Goal: Task Accomplishment & Management: Manage account settings

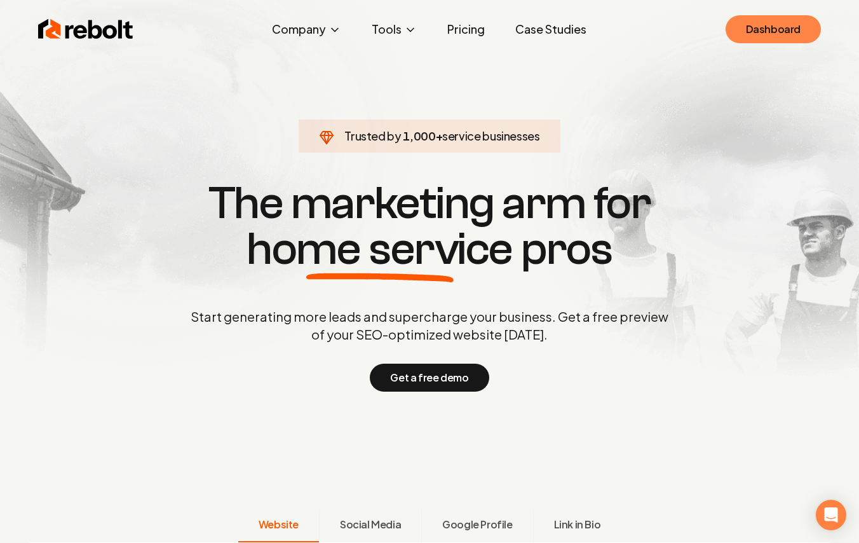
click at [776, 30] on link "Dashboard" at bounding box center [773, 29] width 95 height 28
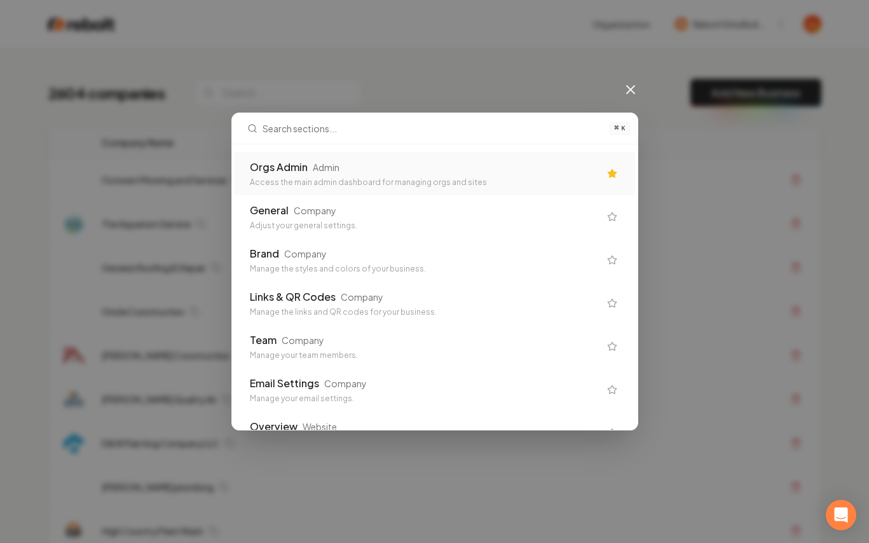
click at [392, 163] on div "Orgs Admin Admin" at bounding box center [424, 166] width 349 height 15
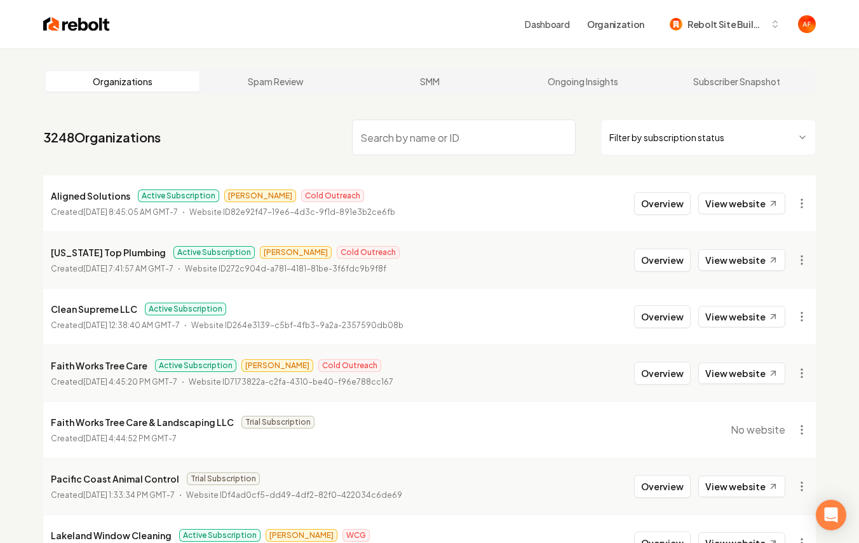
scroll to position [251, 0]
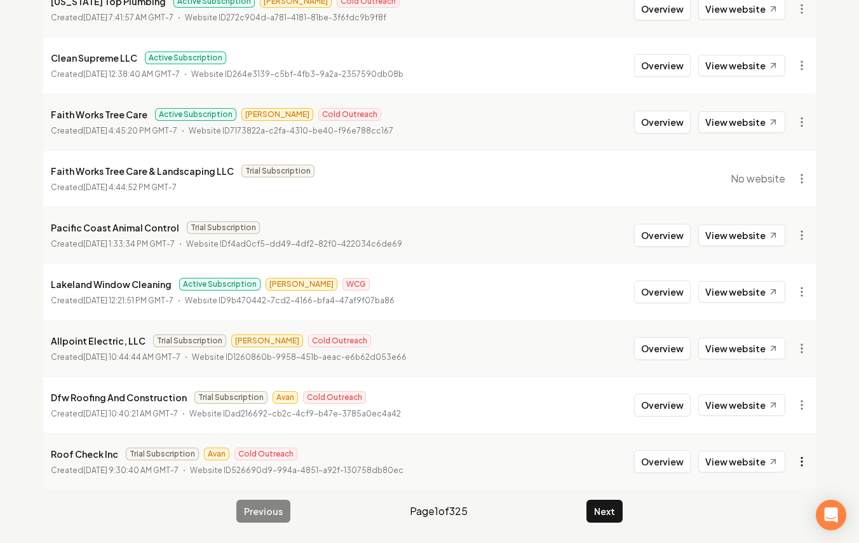
click at [802, 292] on html "Dashboard Organization Rebolt Site Builder Organizations Spam Review SMM Ongoin…" at bounding box center [429, 20] width 859 height 543
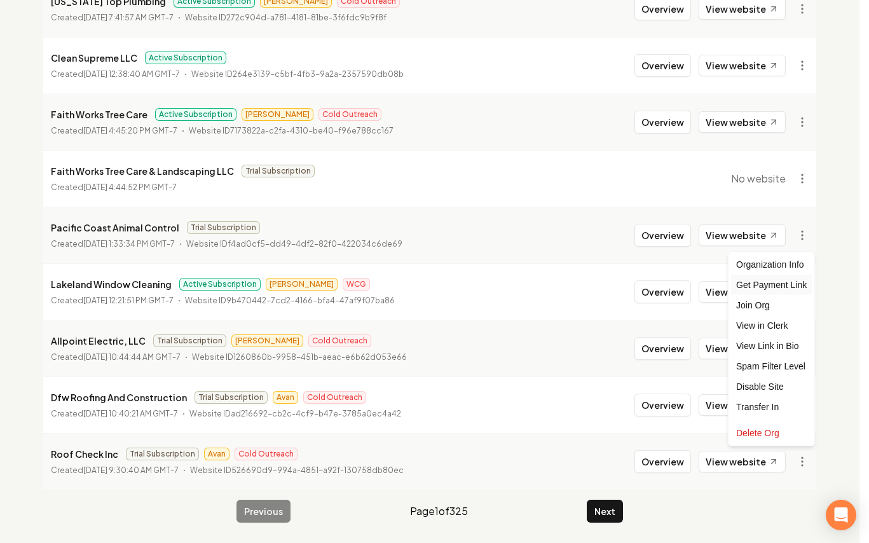
click at [771, 291] on div "Get Payment Link" at bounding box center [771, 284] width 81 height 20
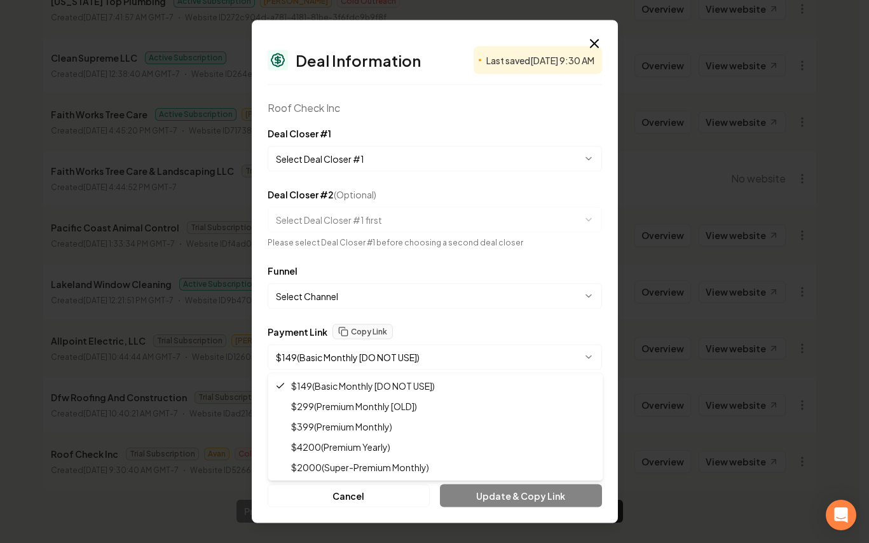
click at [508, 292] on body "Dashboard Organization Rebolt Site Builder Organizations Spam Review SMM Ongoin…" at bounding box center [429, 20] width 859 height 543
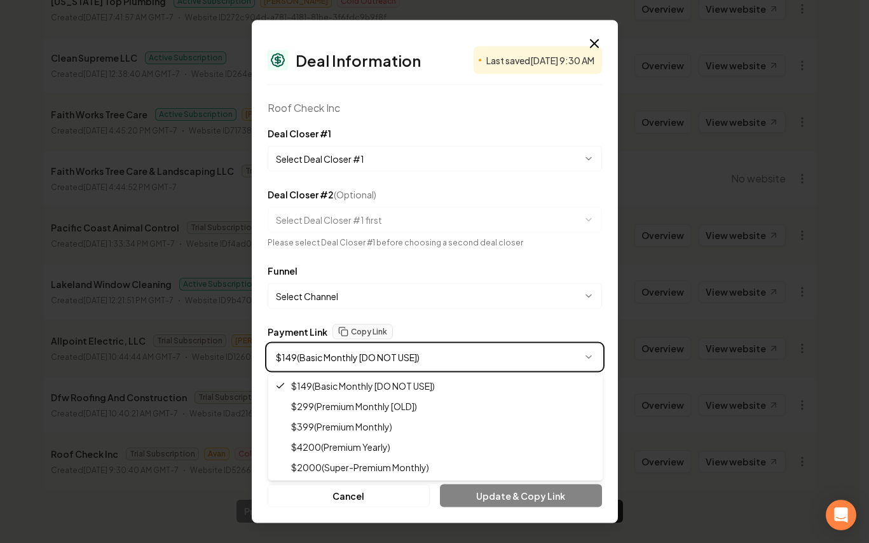
click at [665, 272] on div at bounding box center [434, 271] width 869 height 543
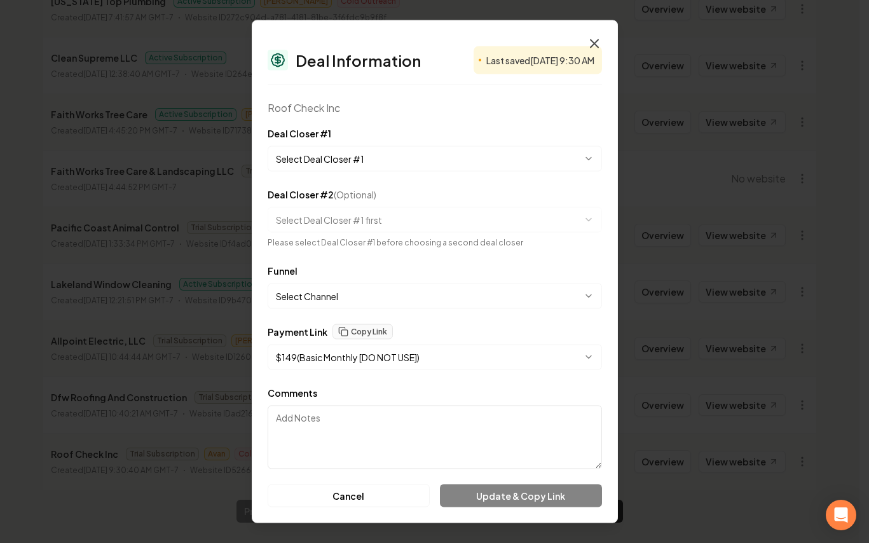
click at [595, 43] on icon "button" at bounding box center [593, 43] width 15 height 15
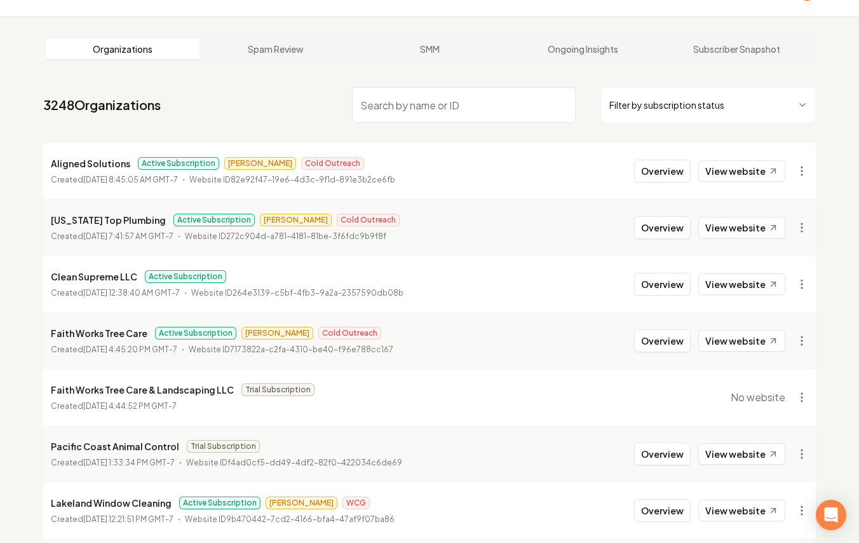
scroll to position [0, 0]
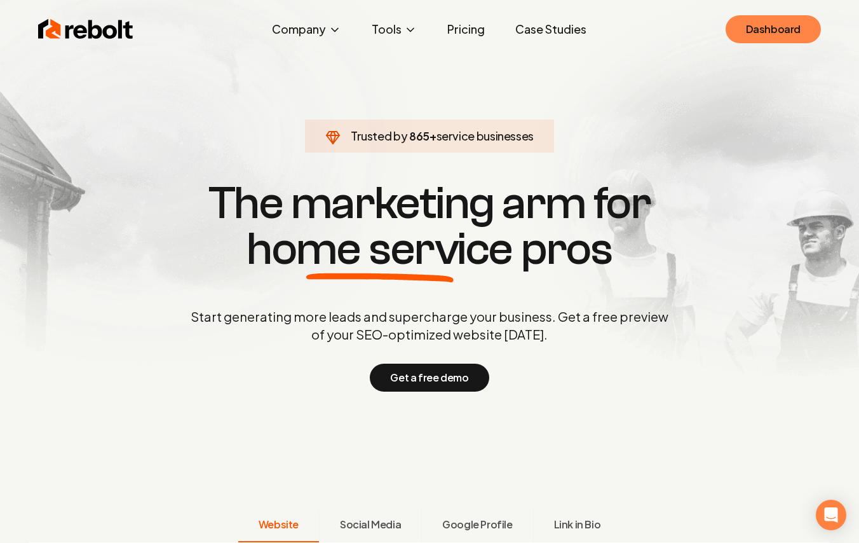
click at [775, 31] on link "Dashboard" at bounding box center [773, 29] width 95 height 28
click at [783, 20] on link "Dashboard" at bounding box center [773, 29] width 95 height 28
click at [469, 26] on link "Pricing" at bounding box center [466, 29] width 58 height 25
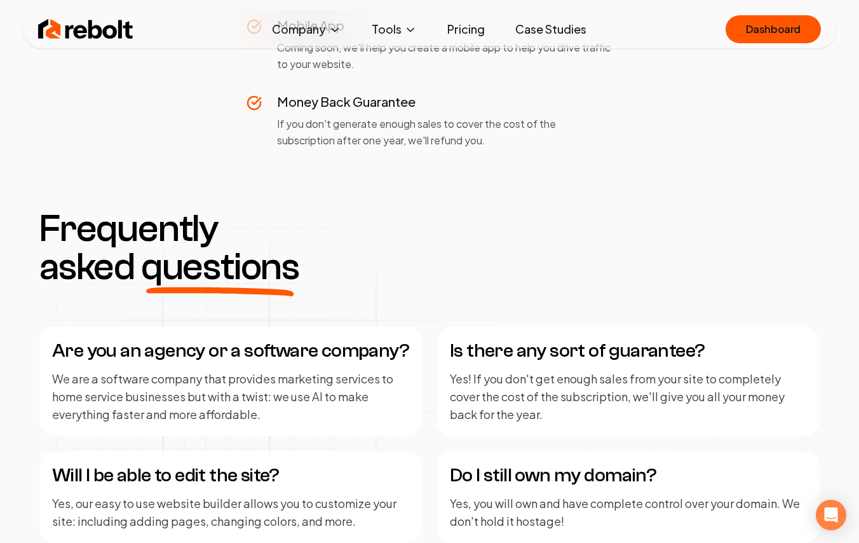
scroll to position [1098, 0]
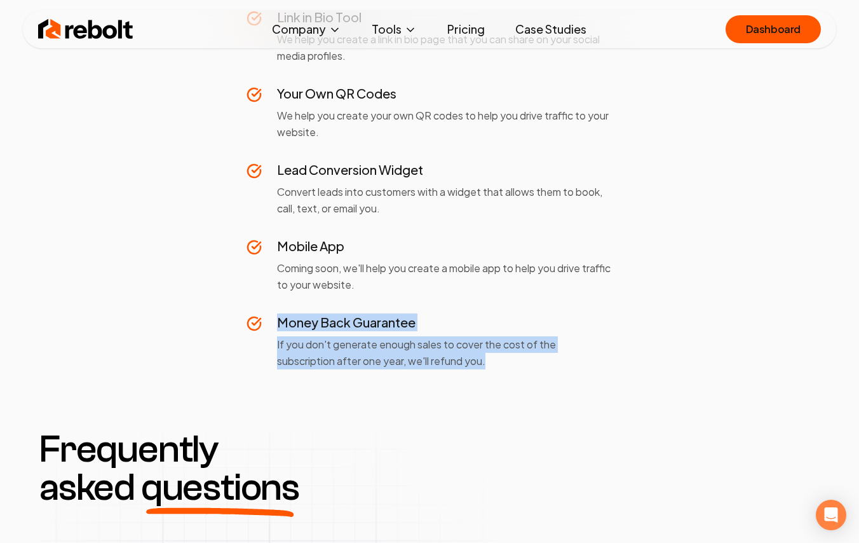
drag, startPoint x: 511, startPoint y: 367, endPoint x: 217, endPoint y: 316, distance: 299.3
click at [271, 318] on div "Money Back Guarantee If you don't generate enough sales to cover the cost of th…" at bounding box center [430, 341] width 366 height 56
drag, startPoint x: 506, startPoint y: 369, endPoint x: 243, endPoint y: 346, distance: 264.0
click at [243, 346] on div "One Simple Price No hidden costs. No surprises. No upfront fees. yearly save 12…" at bounding box center [429, 442] width 859 height 3001
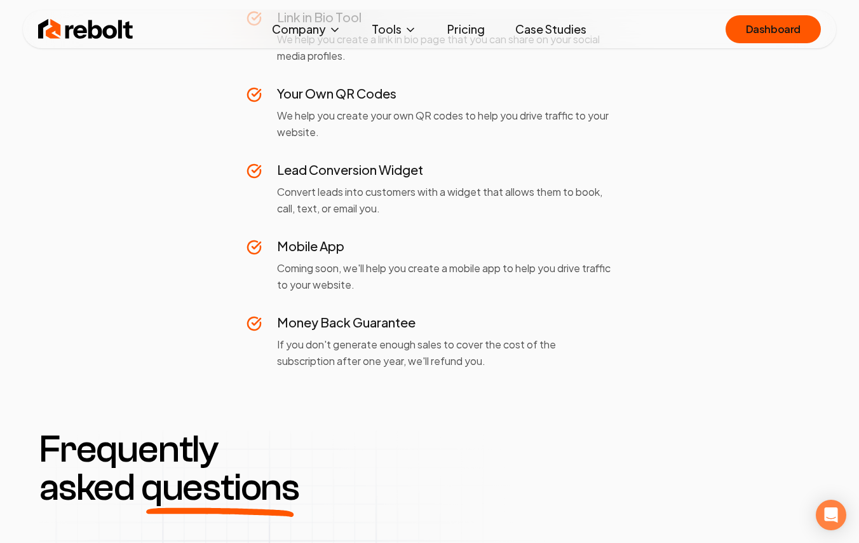
click at [247, 341] on div "Money Back Guarantee If you don't generate enough sales to cover the cost of th…" at bounding box center [430, 341] width 366 height 56
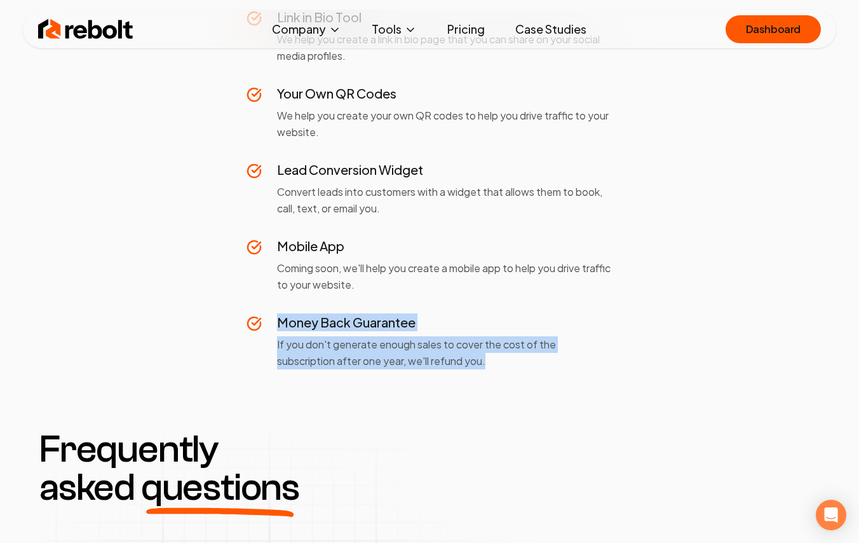
drag, startPoint x: 490, startPoint y: 359, endPoint x: 186, endPoint y: 309, distance: 308.3
click at [288, 327] on h3 "Money Back Guarantee" at bounding box center [444, 322] width 335 height 18
drag, startPoint x: 501, startPoint y: 356, endPoint x: 206, endPoint y: 300, distance: 300.2
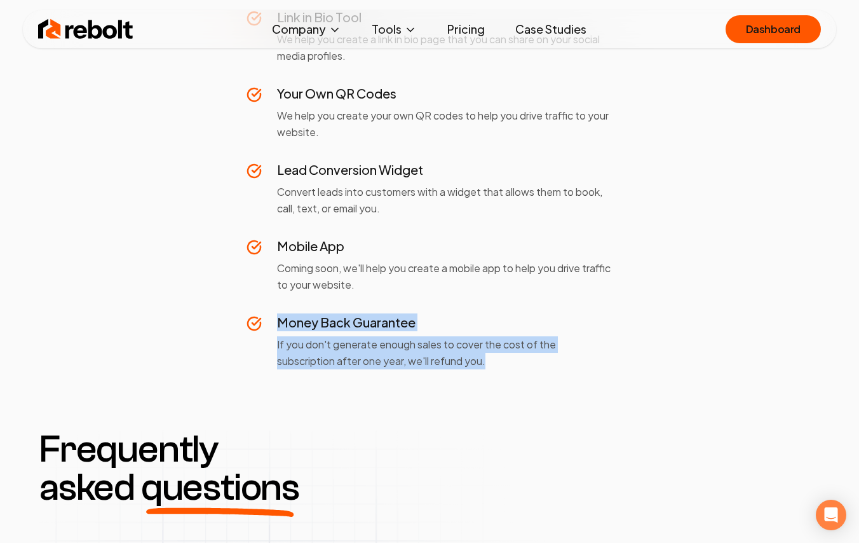
click at [271, 321] on div "Money Back Guarantee If you don't generate enough sales to cover the cost of th…" at bounding box center [430, 341] width 366 height 56
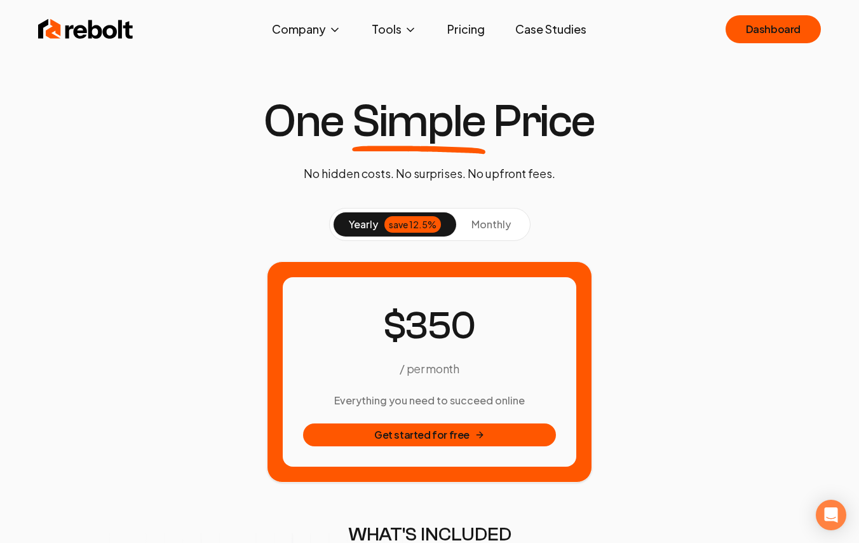
scroll to position [0, 0]
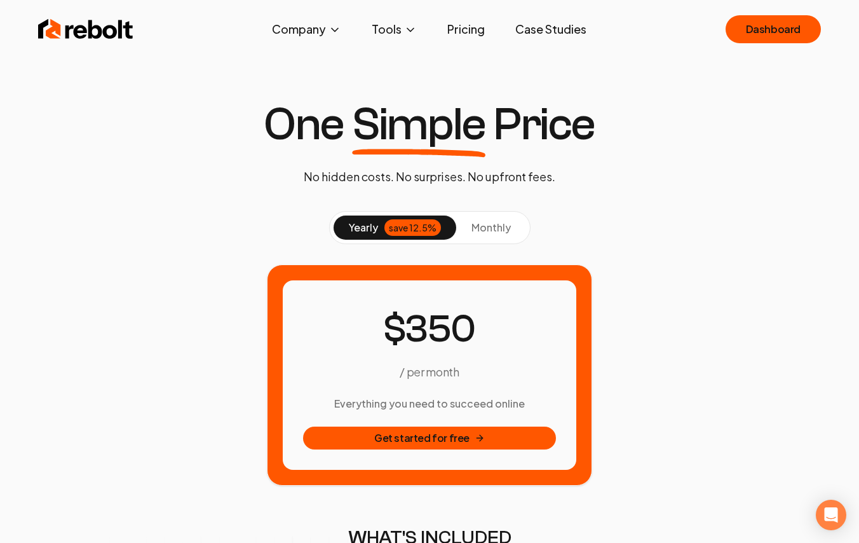
click at [83, 36] on img at bounding box center [85, 29] width 95 height 25
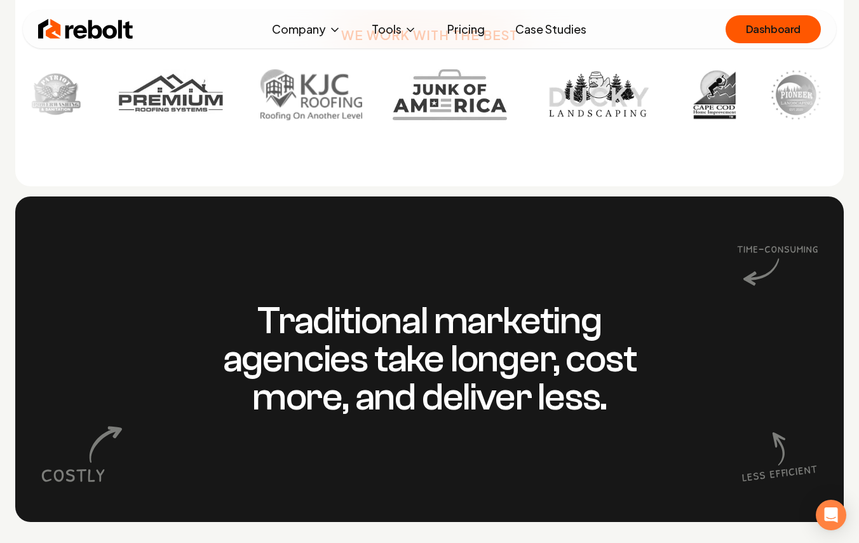
scroll to position [1626, 0]
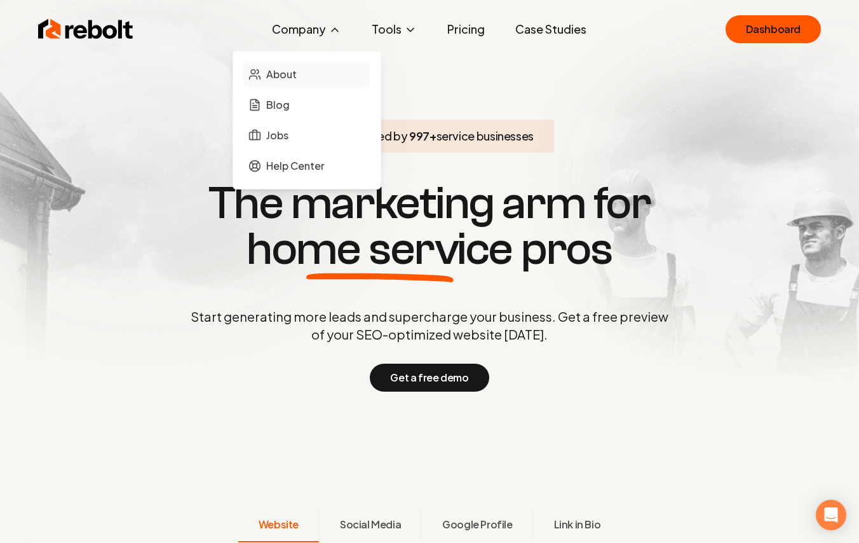
click at [290, 73] on span "About" at bounding box center [281, 74] width 30 height 15
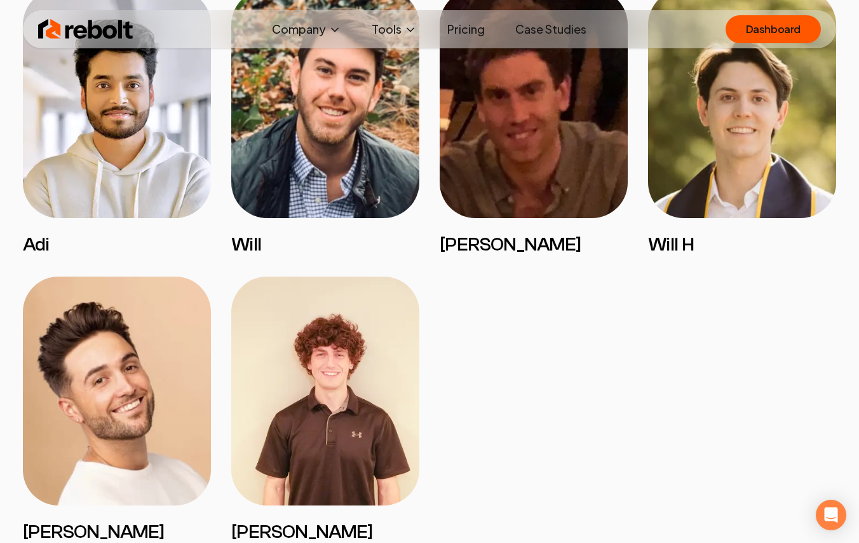
scroll to position [2873, 0]
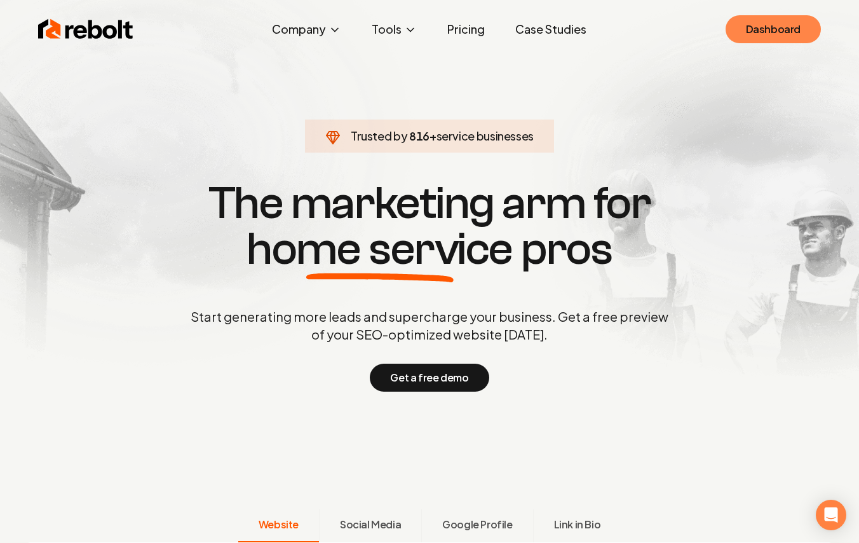
click at [799, 25] on link "Dashboard" at bounding box center [773, 29] width 95 height 28
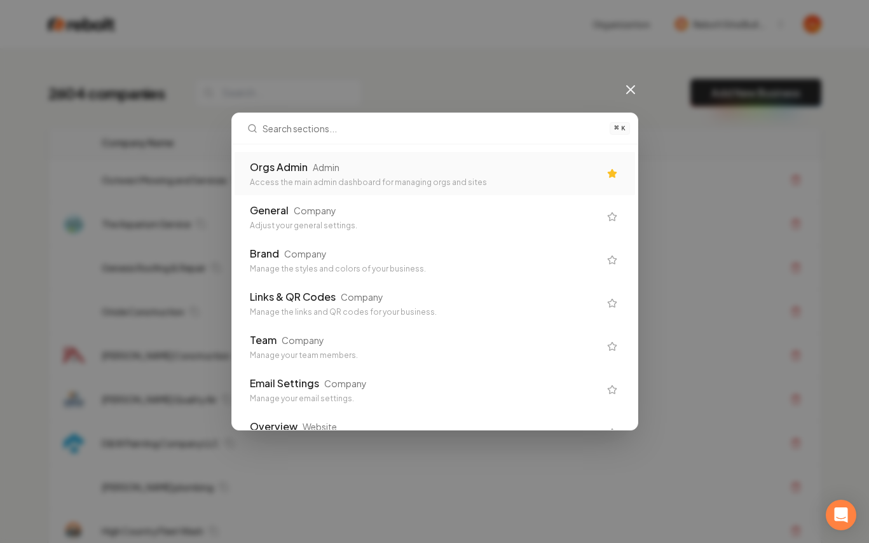
click at [431, 187] on div "Orgs Admin Admin Access the main admin dashboard for managing orgs and sites" at bounding box center [434, 173] width 400 height 43
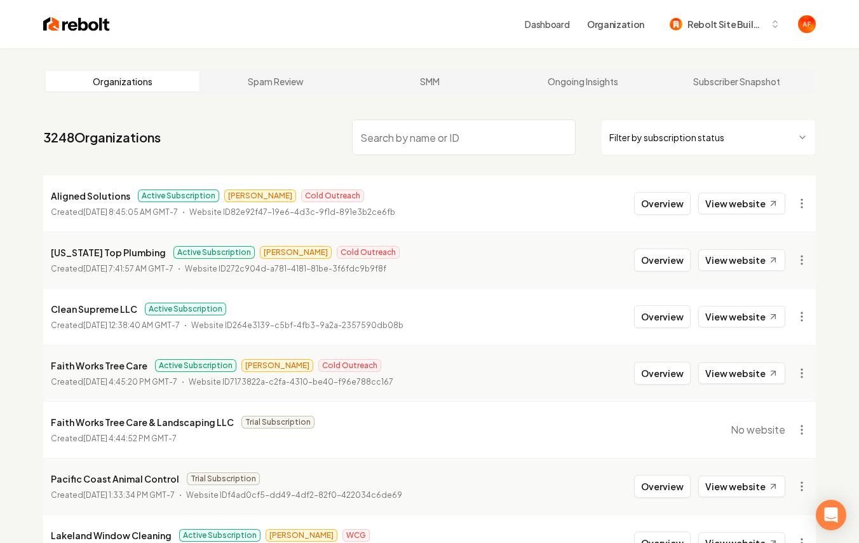
click at [57, 27] on img at bounding box center [76, 24] width 67 height 18
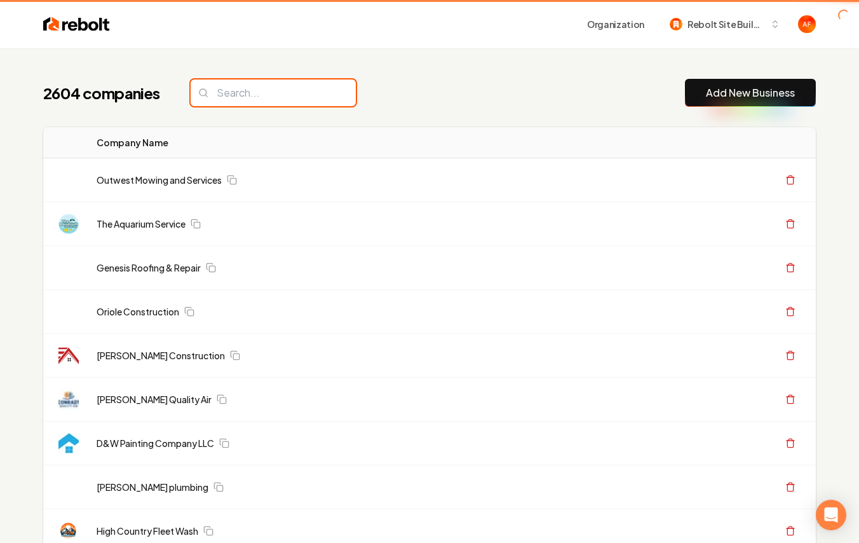
click at [215, 81] on input "search" at bounding box center [273, 92] width 165 height 27
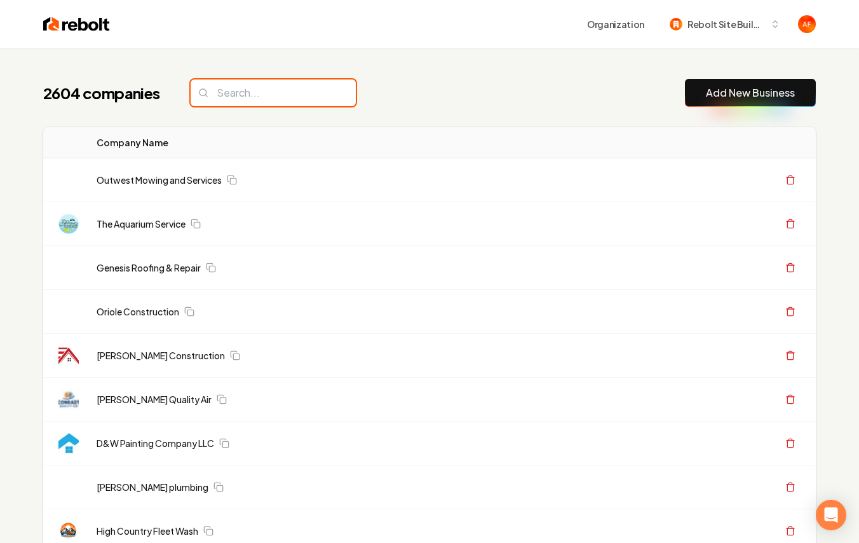
click at [231, 92] on input "search" at bounding box center [273, 92] width 165 height 27
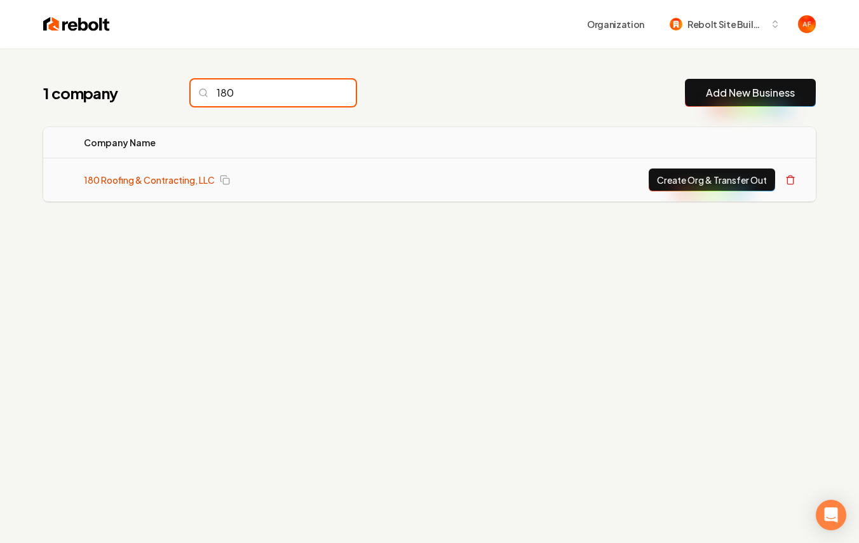
type input "180"
click at [145, 177] on link "180 Roofing & Contracting, LLC" at bounding box center [149, 179] width 131 height 13
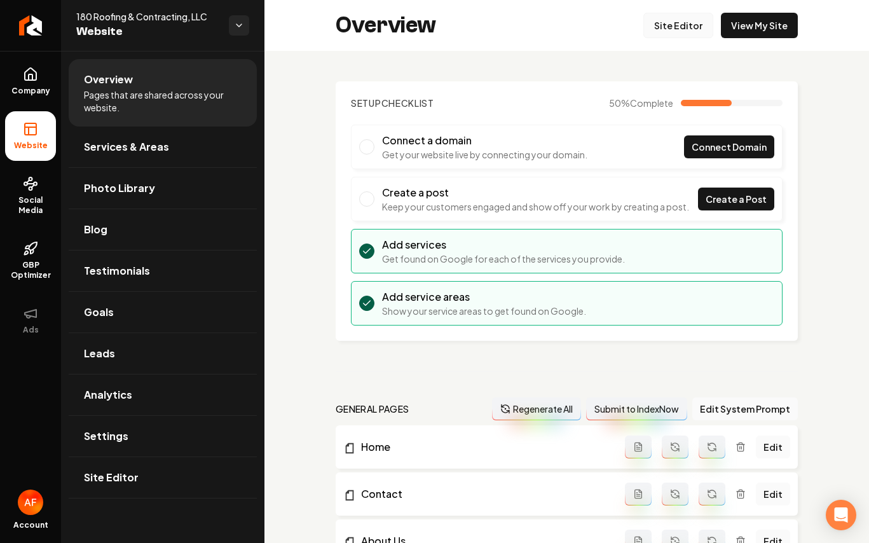
click at [699, 24] on link "Site Editor" at bounding box center [678, 25] width 70 height 25
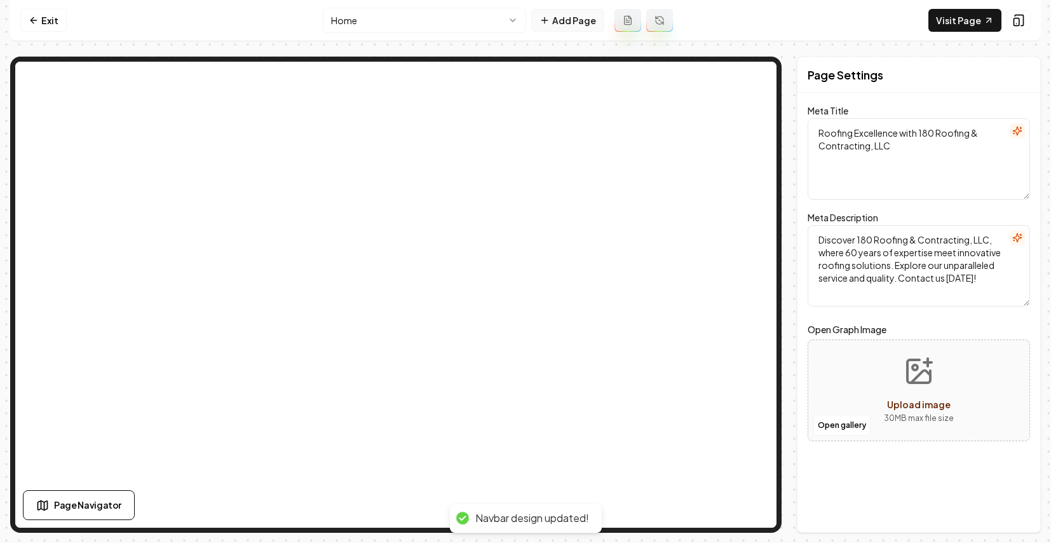
click at [579, 25] on button "Add Page" at bounding box center [567, 20] width 73 height 23
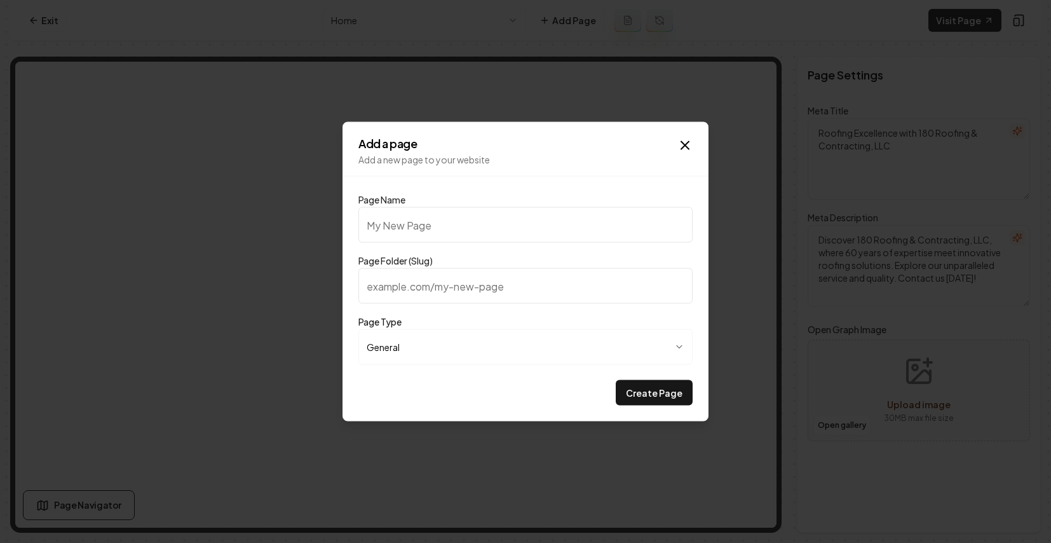
type input "P"
type input "p"
type input "Pr"
type input "pr"
type input "Pri"
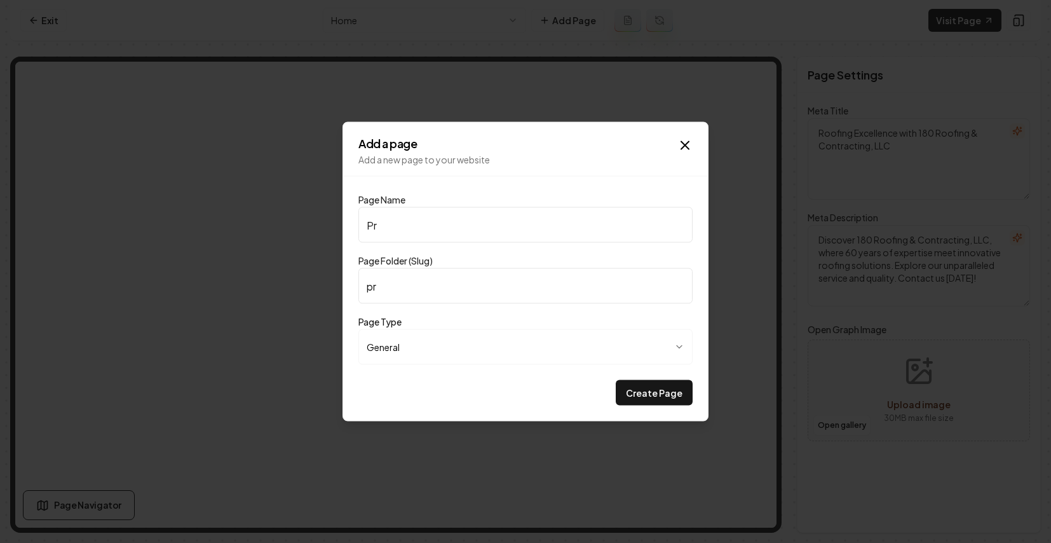
type input "pri"
type input "Pric"
type input "pric"
type input "Prici"
type input "prici"
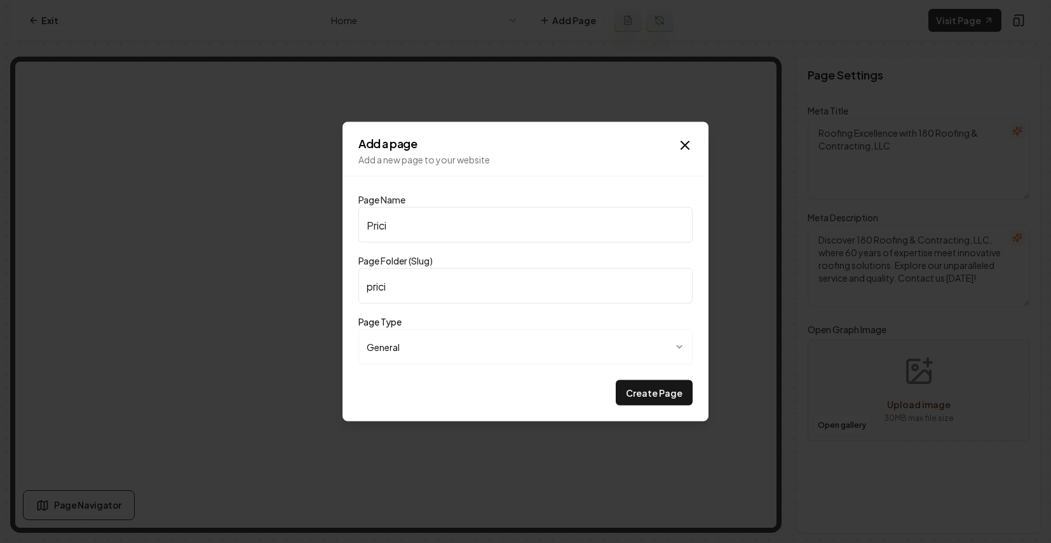
type input "Pricin"
type input "pricin"
type input "Pricing"
type input "pricing"
type input "Pricing"
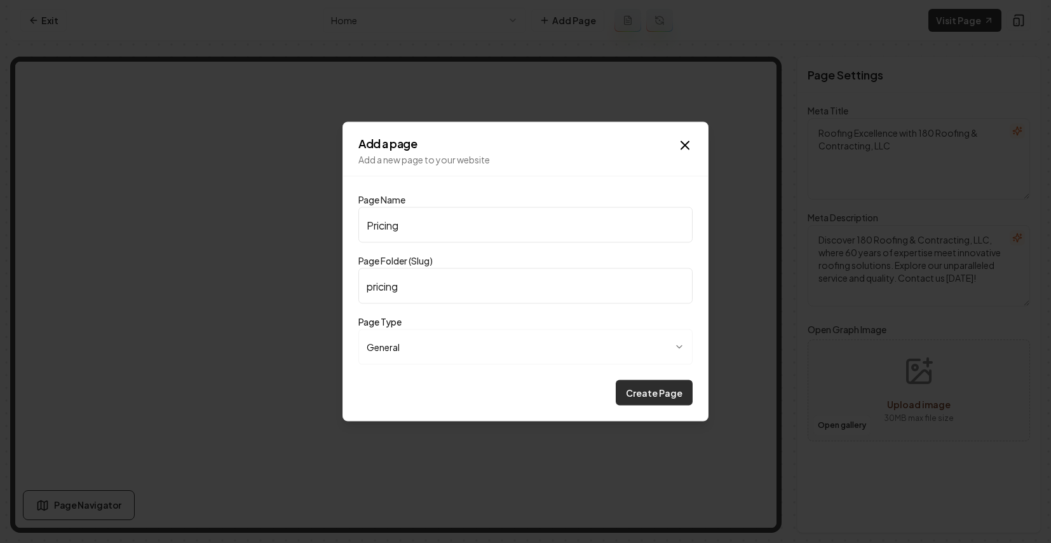
click at [680, 389] on button "Create Page" at bounding box center [654, 392] width 77 height 25
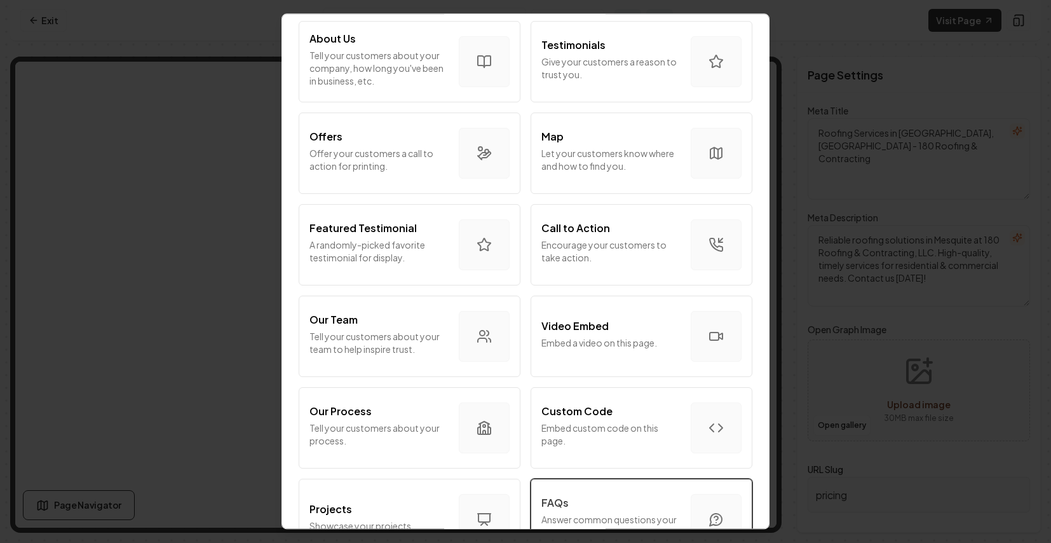
scroll to position [389, 0]
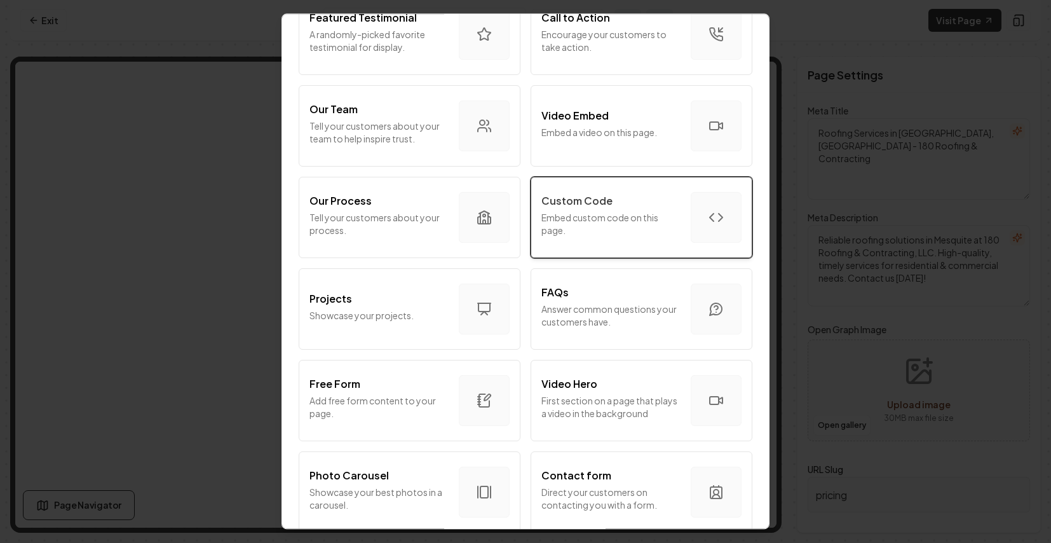
click at [659, 241] on button "Custom Code Embed custom code on this page." at bounding box center [642, 217] width 222 height 81
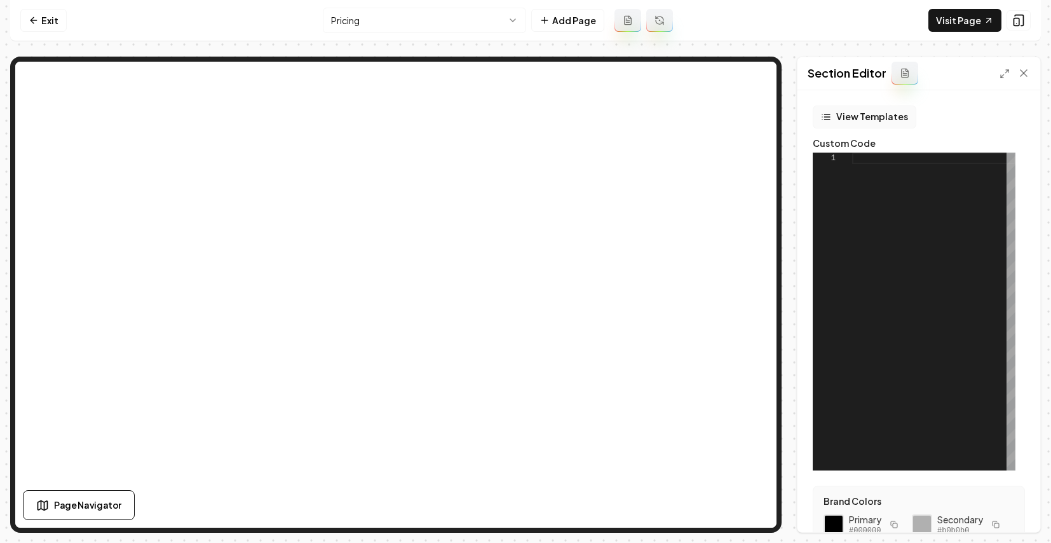
click at [851, 111] on button "View Templates" at bounding box center [865, 116] width 104 height 23
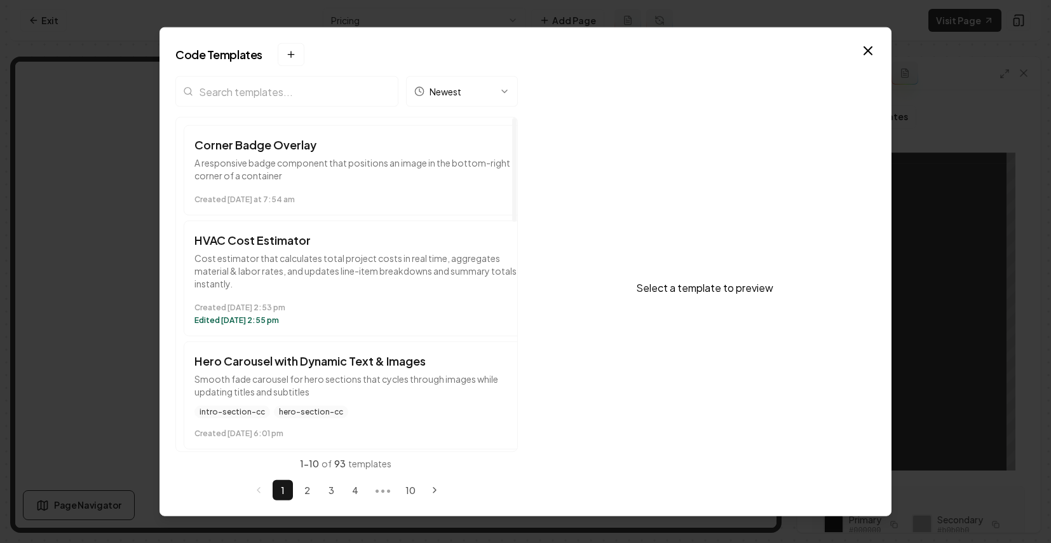
click at [310, 142] on h3 "Corner Badge Overlay" at bounding box center [358, 145] width 328 height 18
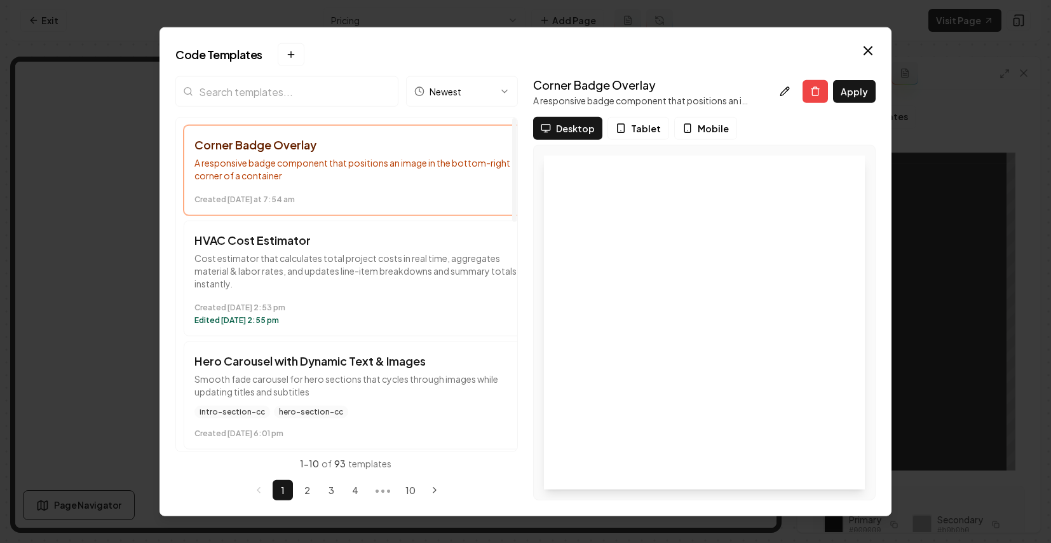
click at [312, 98] on input "search" at bounding box center [286, 91] width 223 height 30
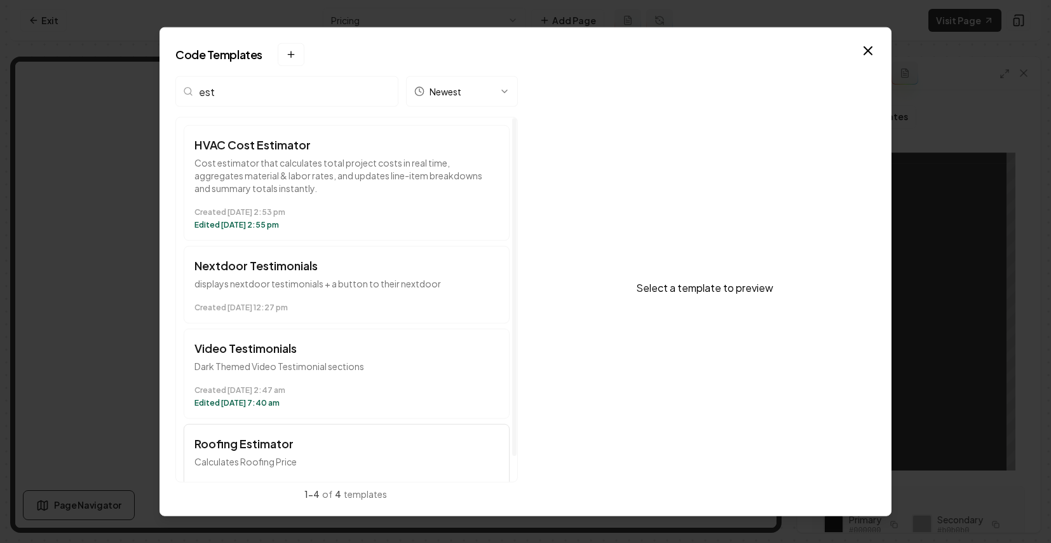
type input "est"
click at [276, 452] on button "Roofing Estimator Calculates Roofing Price Created [DATE] 7:12 am" at bounding box center [347, 463] width 326 height 78
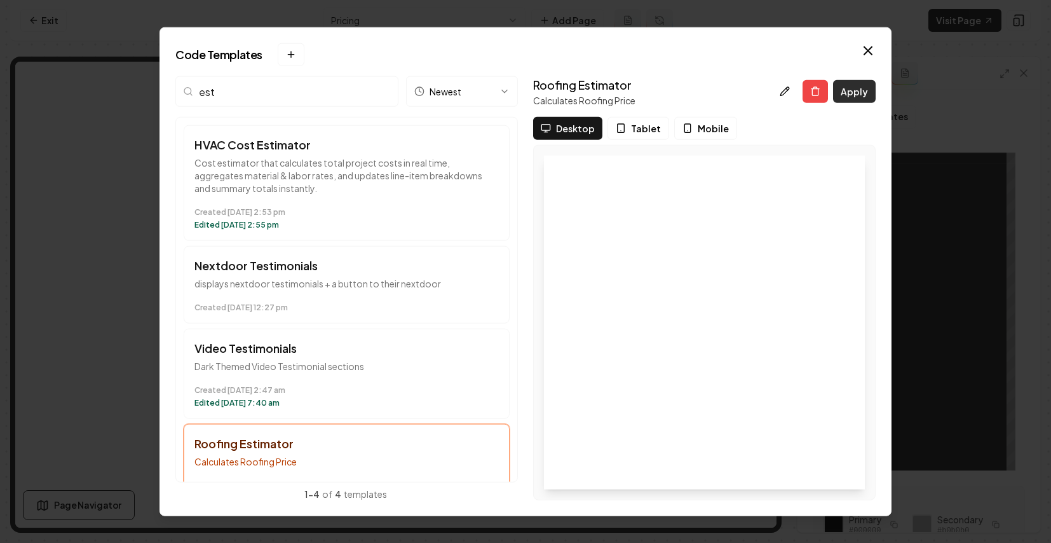
click at [844, 99] on button "Apply" at bounding box center [854, 91] width 43 height 23
type textarea "*********"
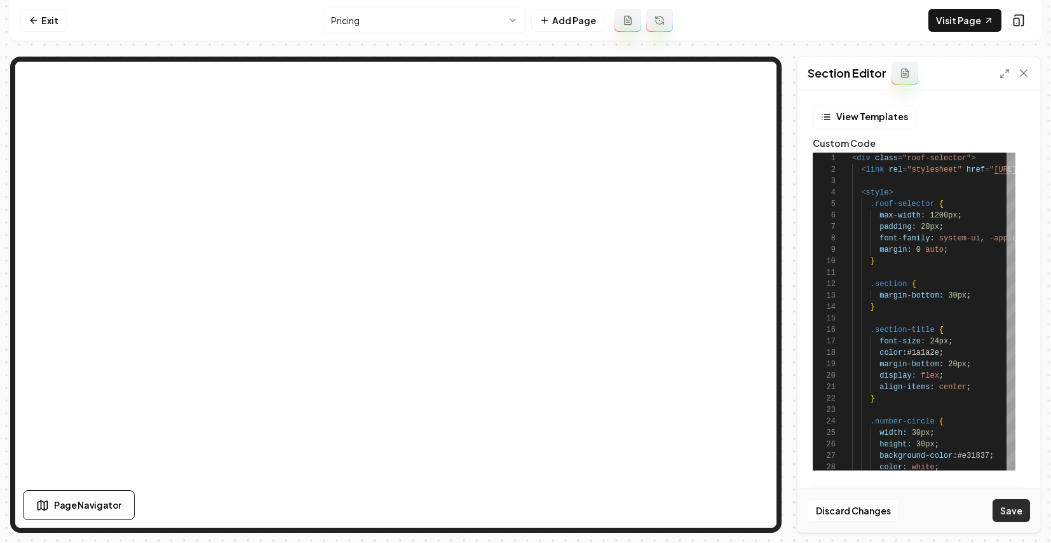
click at [858, 517] on button "Save" at bounding box center [1010, 510] width 37 height 23
click at [30, 25] on link "Exit" at bounding box center [43, 20] width 46 height 23
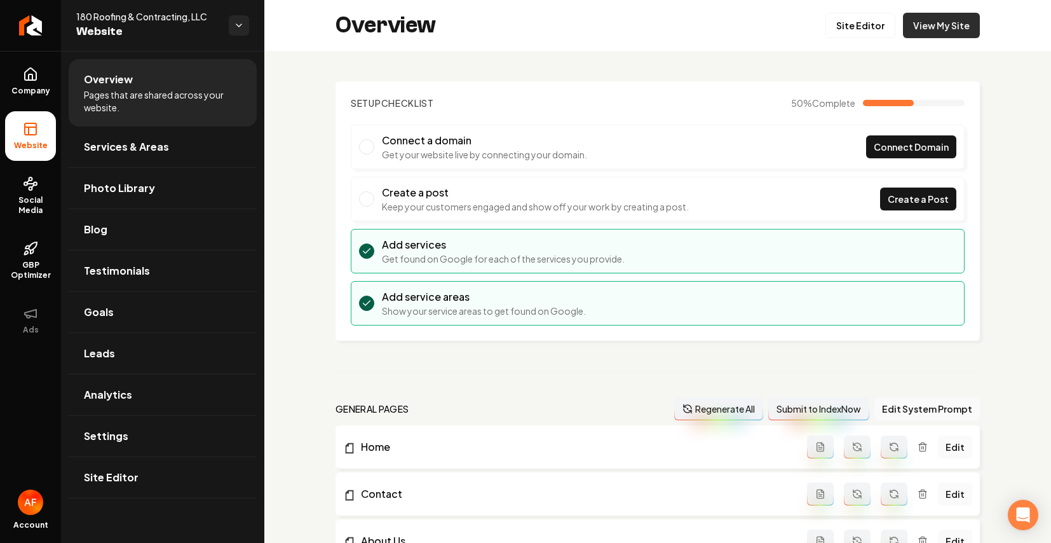
click at [858, 17] on link "View My Site" at bounding box center [941, 25] width 77 height 25
click at [852, 30] on link "Site Editor" at bounding box center [860, 25] width 70 height 25
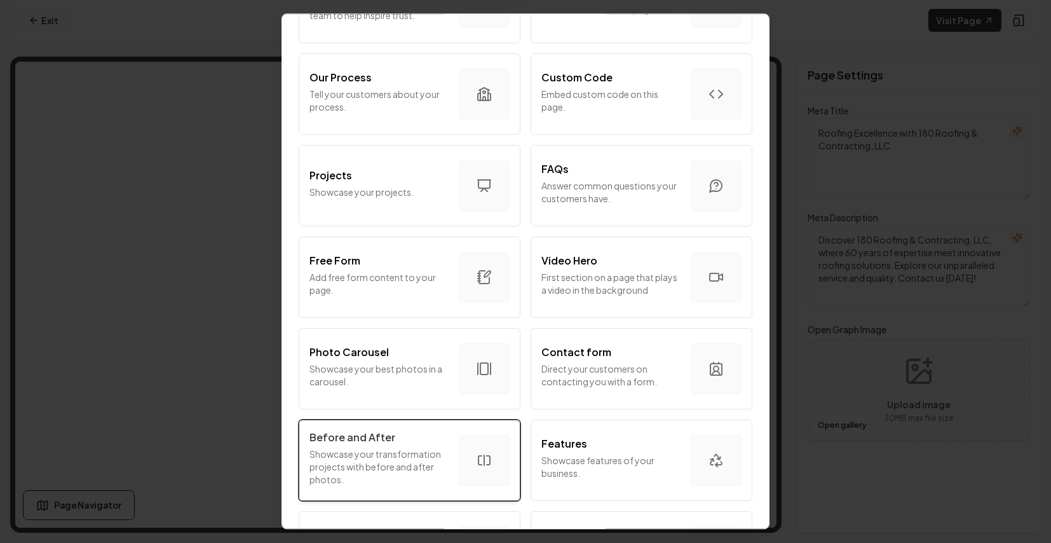
scroll to position [683, 0]
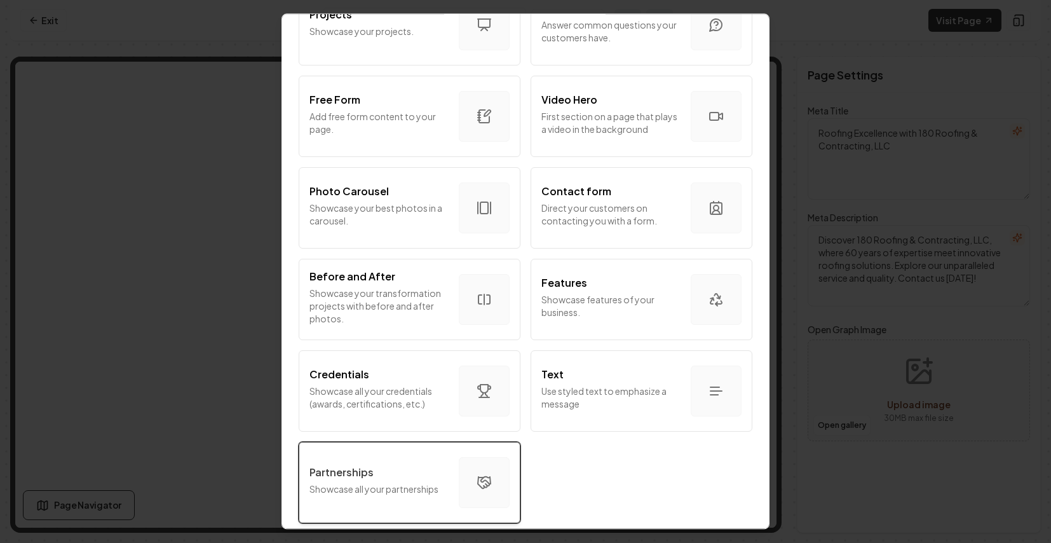
click at [349, 470] on p "Partnerships" at bounding box center [341, 471] width 64 height 15
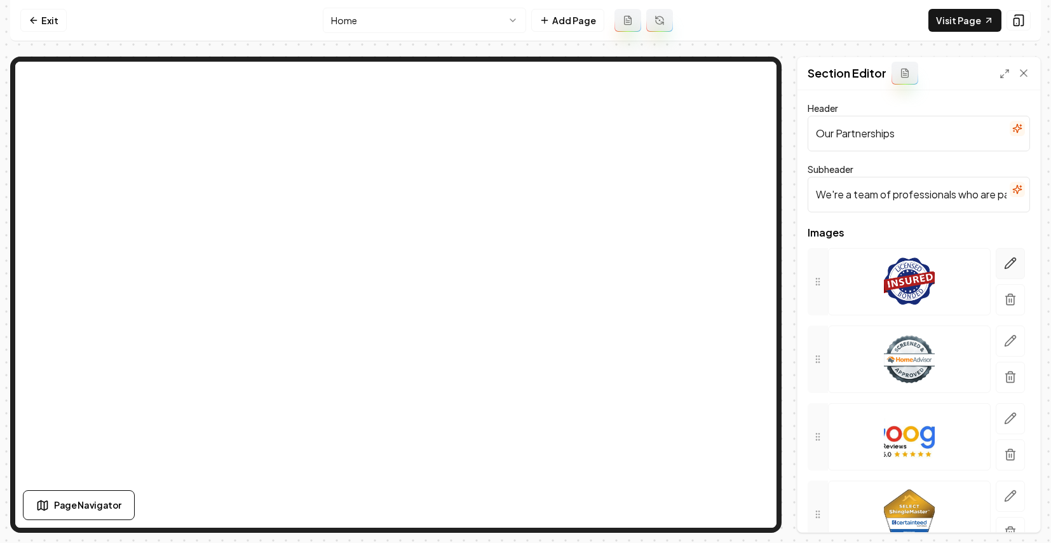
click at [858, 253] on button "button" at bounding box center [1010, 263] width 29 height 31
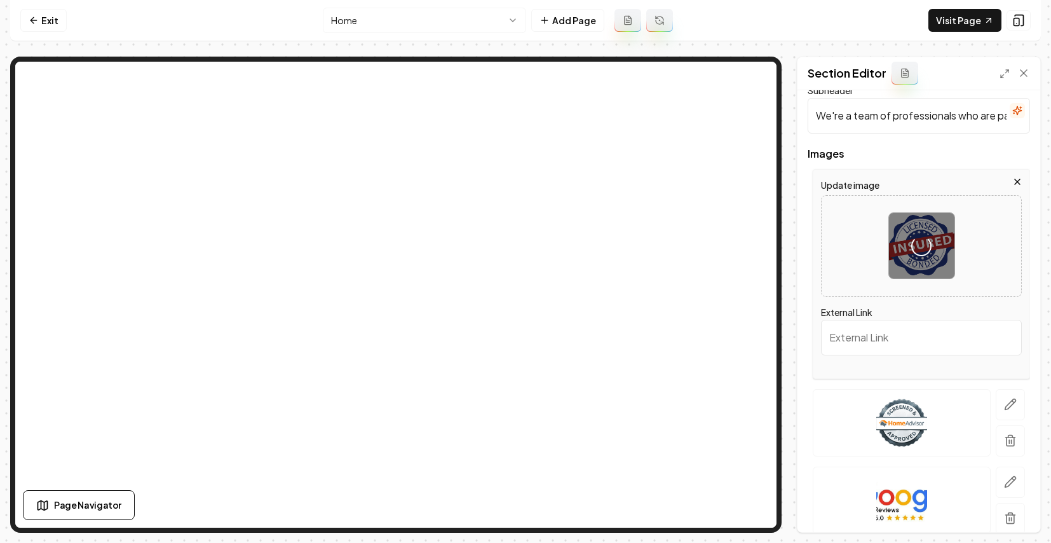
scroll to position [206, 0]
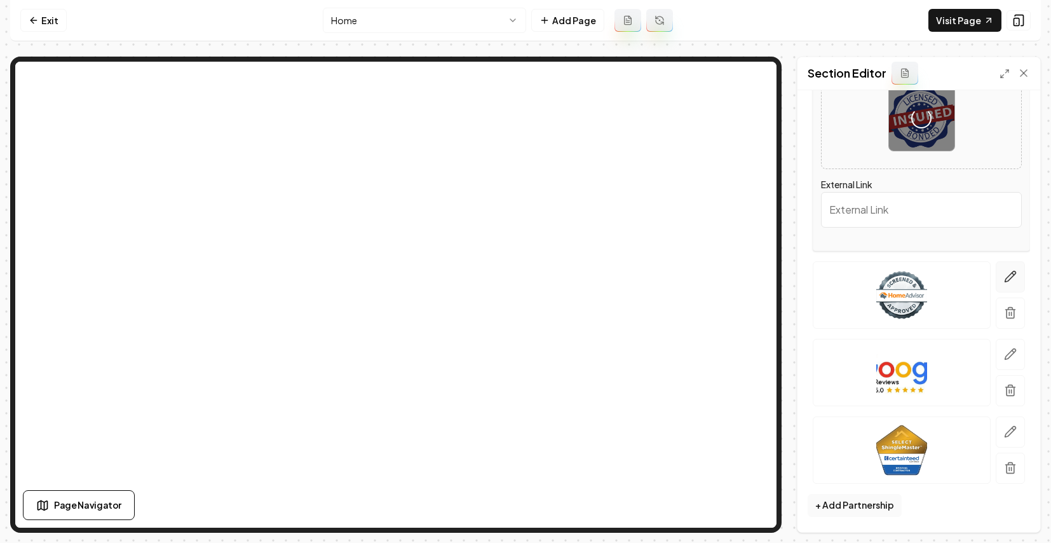
click at [858, 271] on icon "button" at bounding box center [1010, 276] width 13 height 13
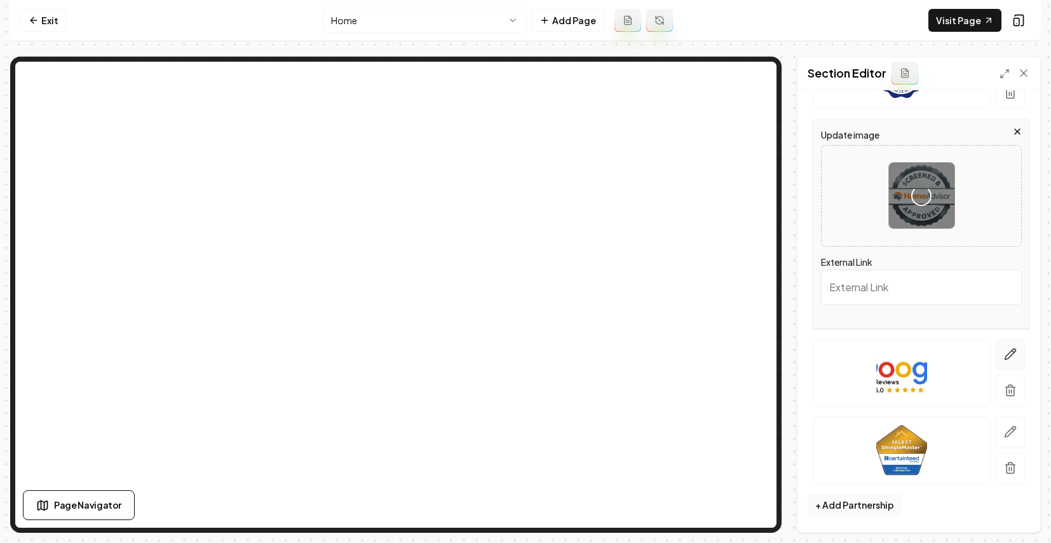
click at [858, 361] on button "button" at bounding box center [1010, 354] width 29 height 31
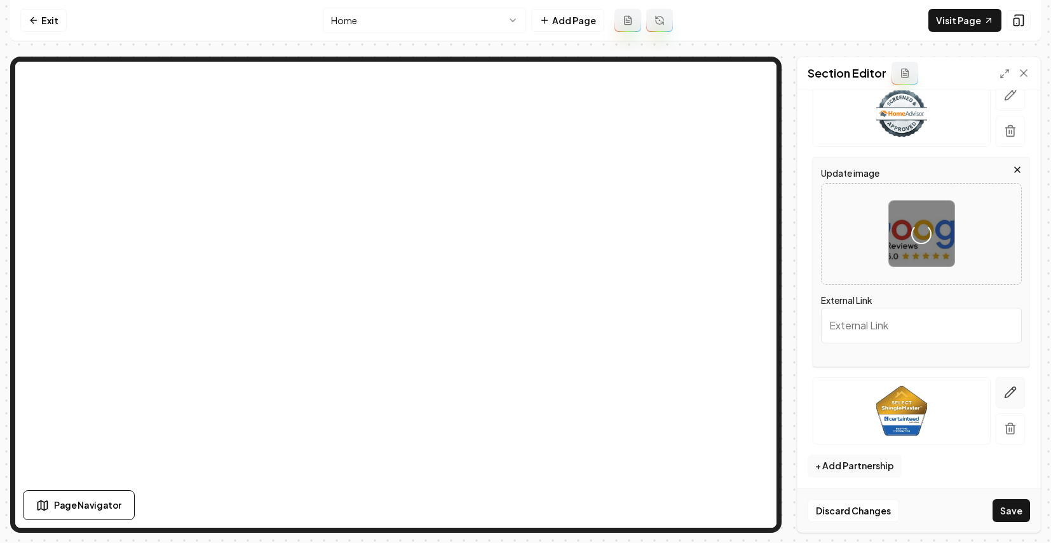
scroll to position [250, 0]
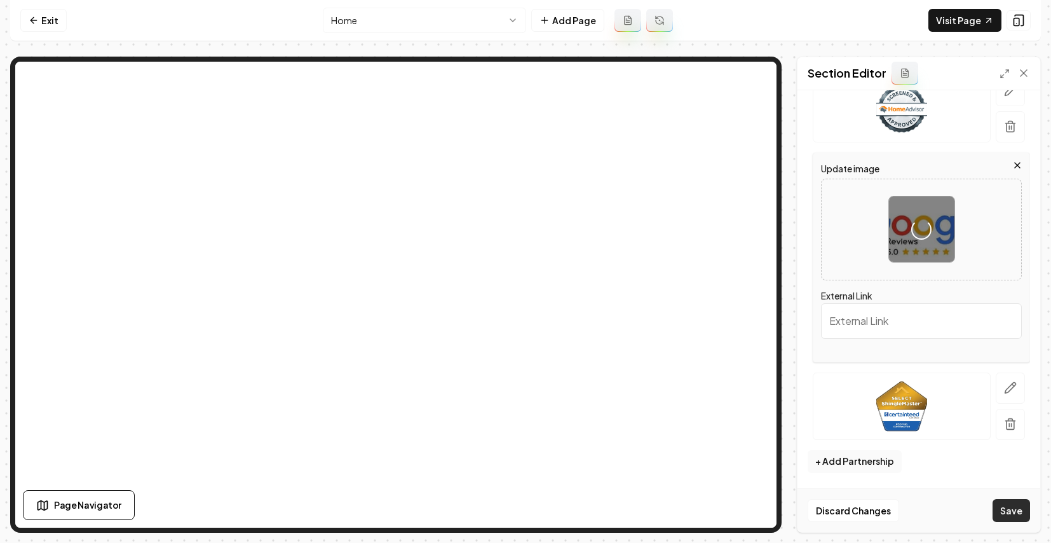
click at [858, 513] on button "Save" at bounding box center [1010, 510] width 37 height 23
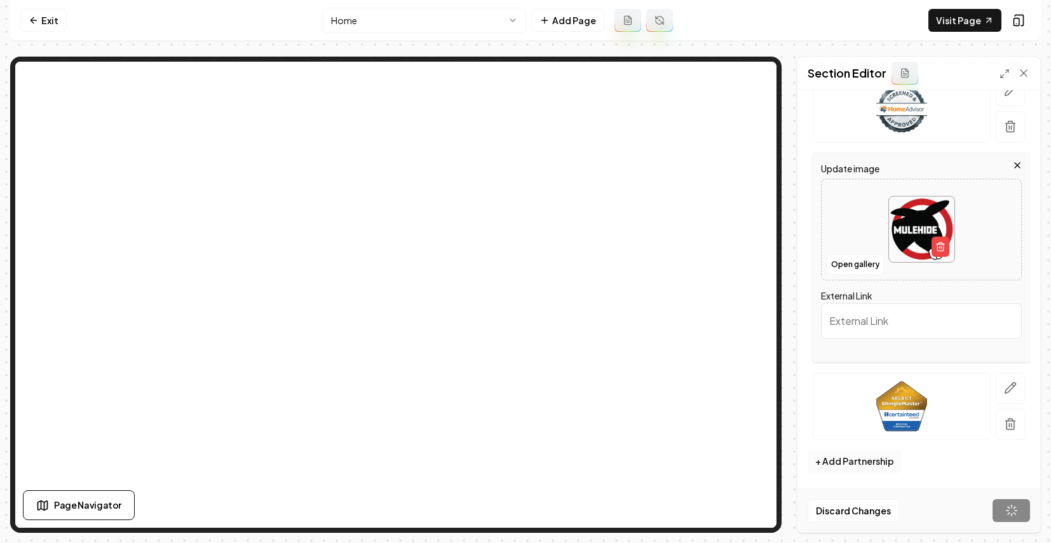
click at [848, 464] on button "+ Add Partnership" at bounding box center [855, 461] width 94 height 23
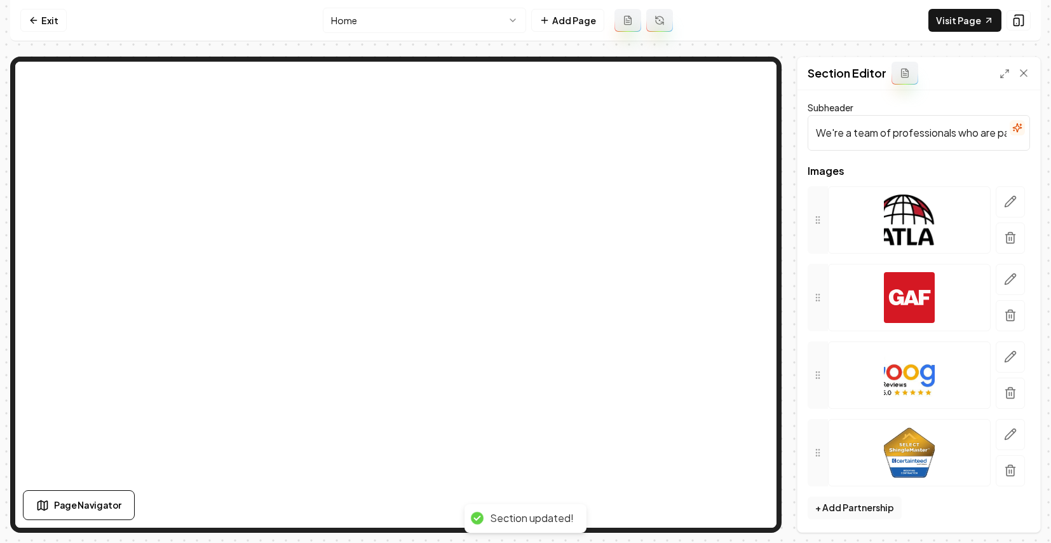
scroll to position [64, 0]
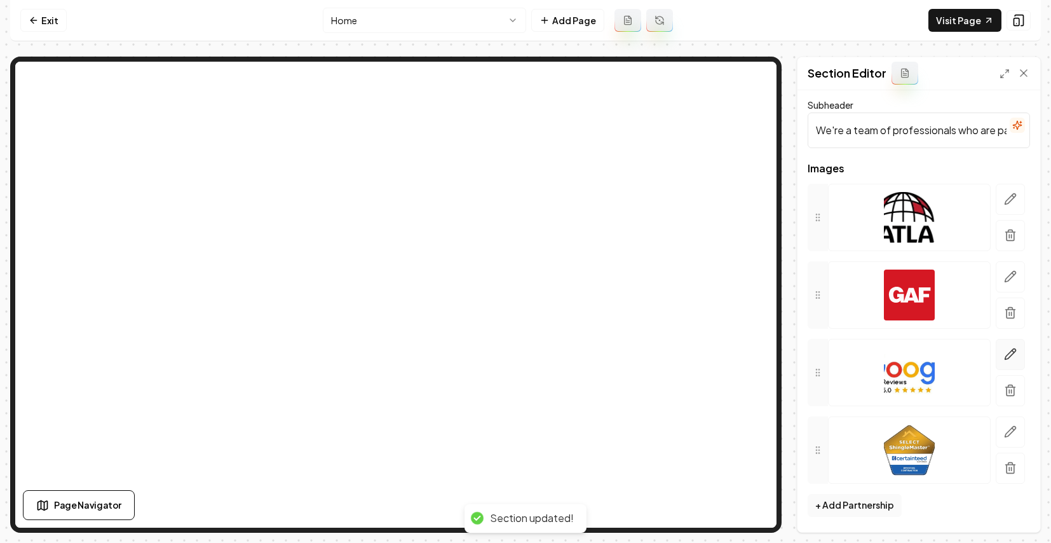
click at [858, 350] on icon "button" at bounding box center [1010, 354] width 13 height 13
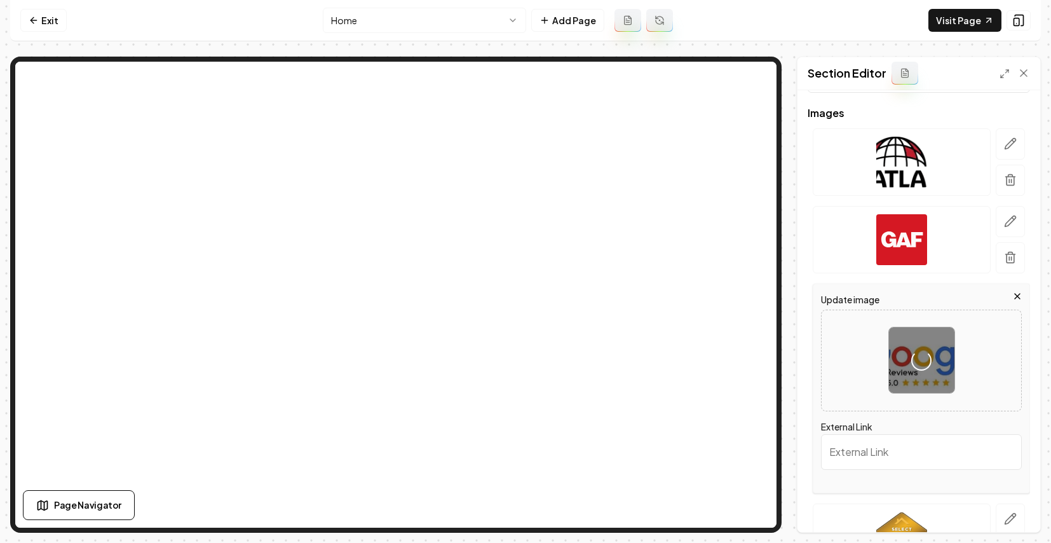
scroll to position [206, 0]
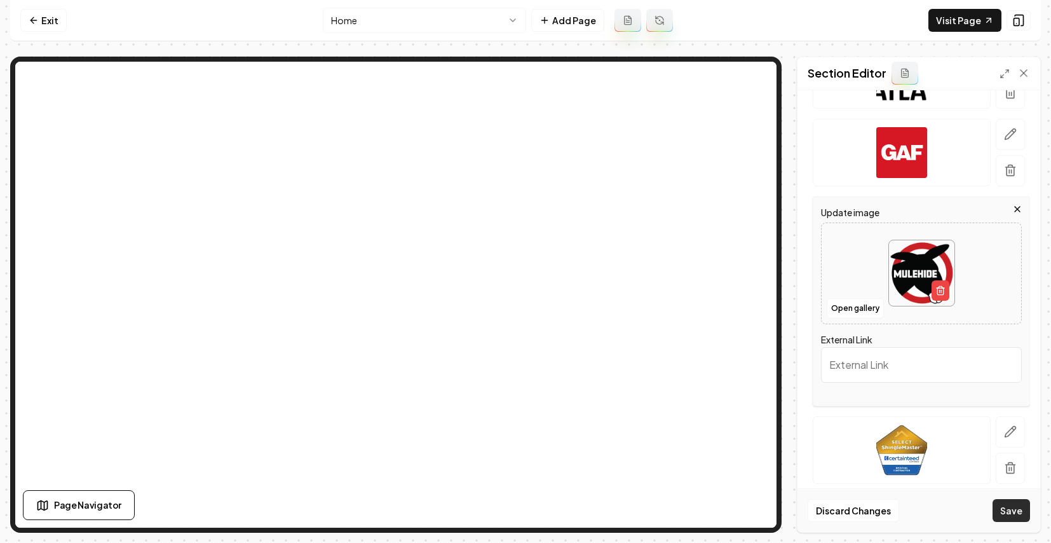
click at [858, 506] on button "Save" at bounding box center [1010, 510] width 37 height 23
click at [858, 431] on icon "button" at bounding box center [1010, 431] width 13 height 13
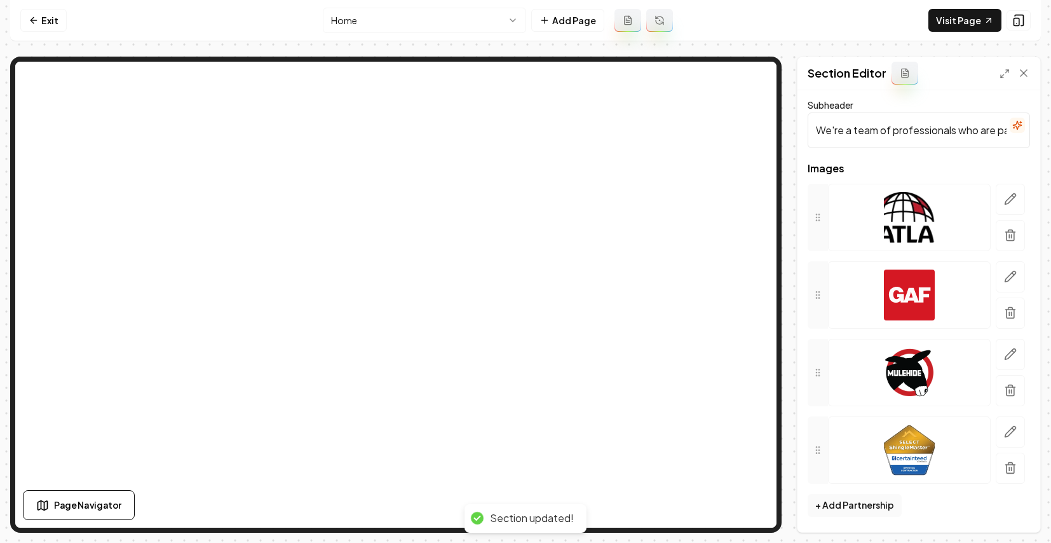
scroll to position [64, 0]
click at [858, 428] on button "button" at bounding box center [1010, 431] width 29 height 31
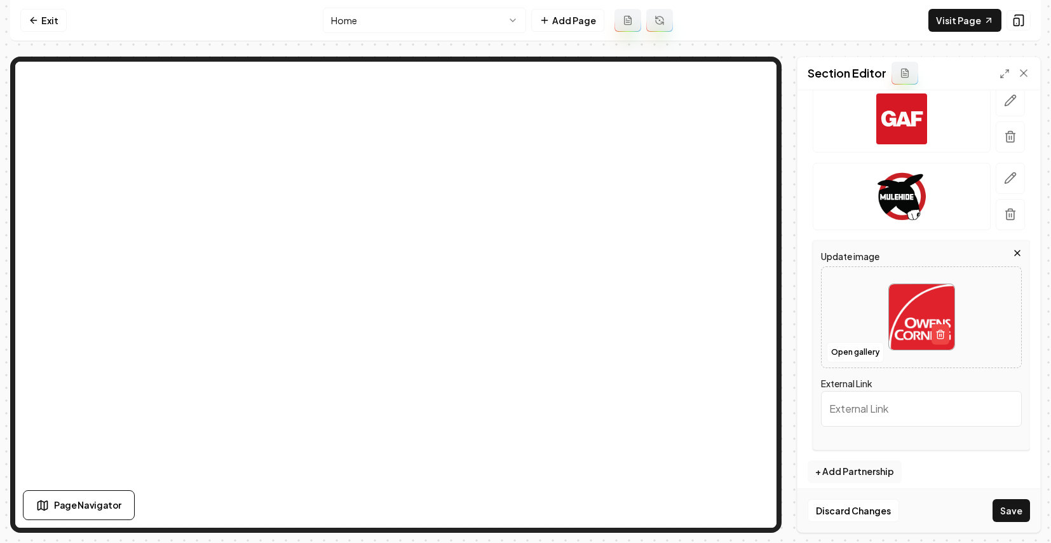
scroll to position [250, 0]
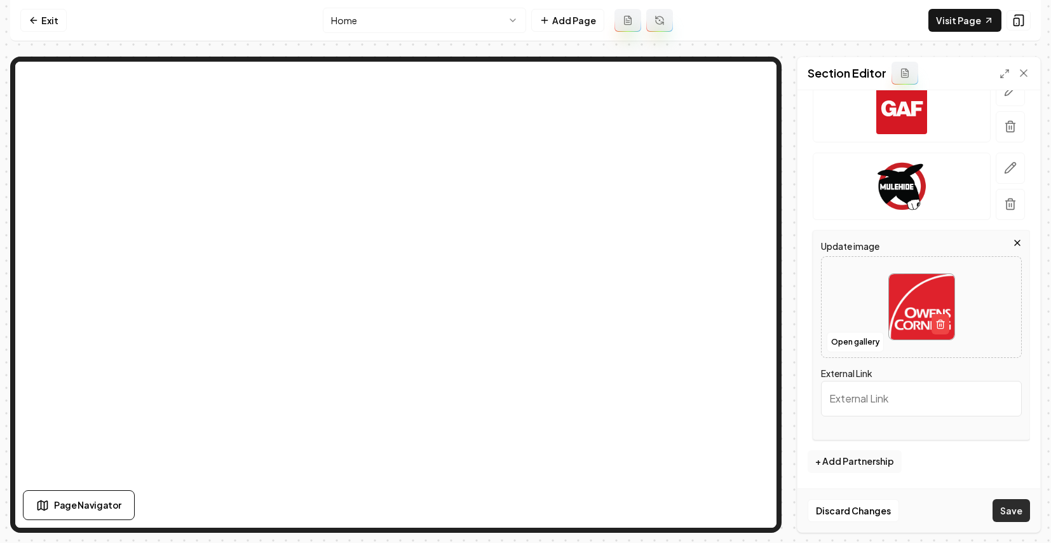
click at [858, 511] on button "Save" at bounding box center [1010, 510] width 37 height 23
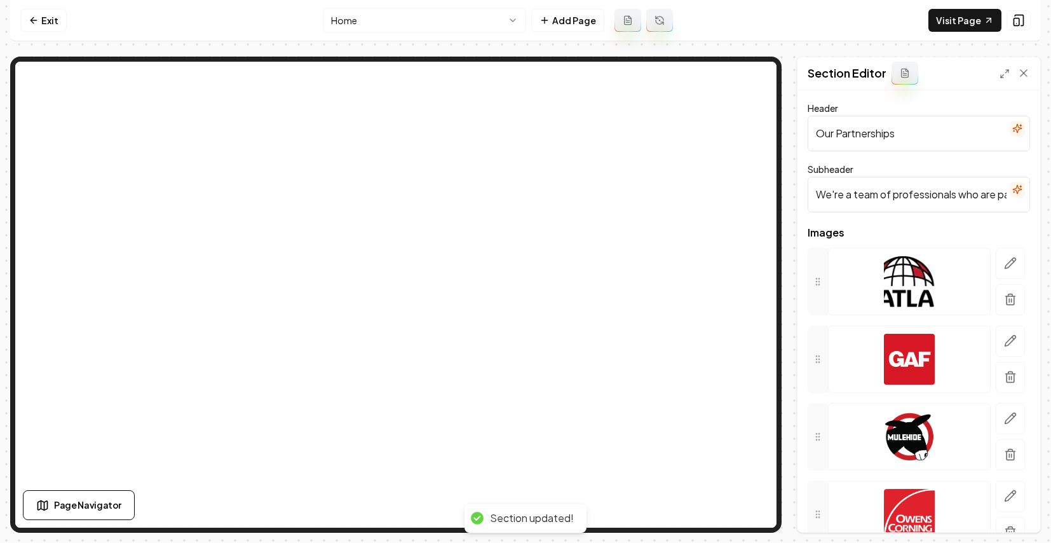
click at [858, 195] on input "We're a team of professionals who are passionate about what we do." at bounding box center [919, 195] width 222 height 36
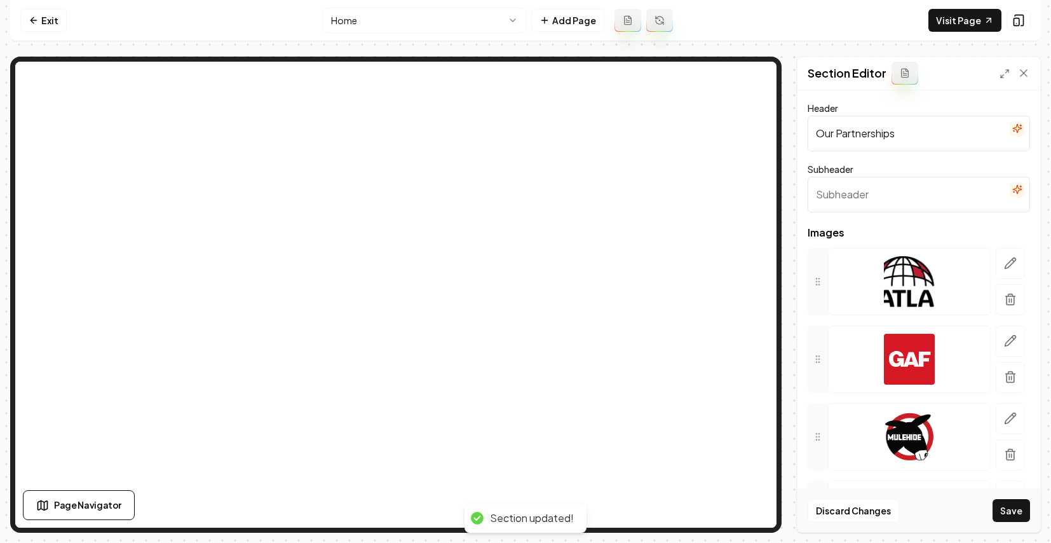
click at [858, 133] on input "Our Partnerships" at bounding box center [919, 134] width 222 height 36
type input "Brands We Trust"
click at [858, 510] on button "Save" at bounding box center [1010, 510] width 37 height 23
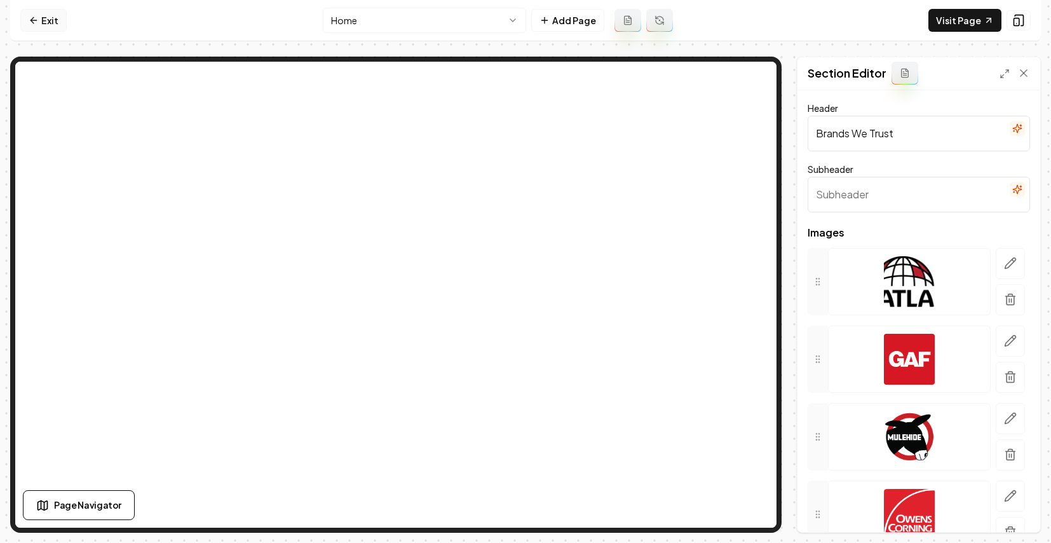
click at [36, 15] on icon at bounding box center [34, 20] width 10 height 10
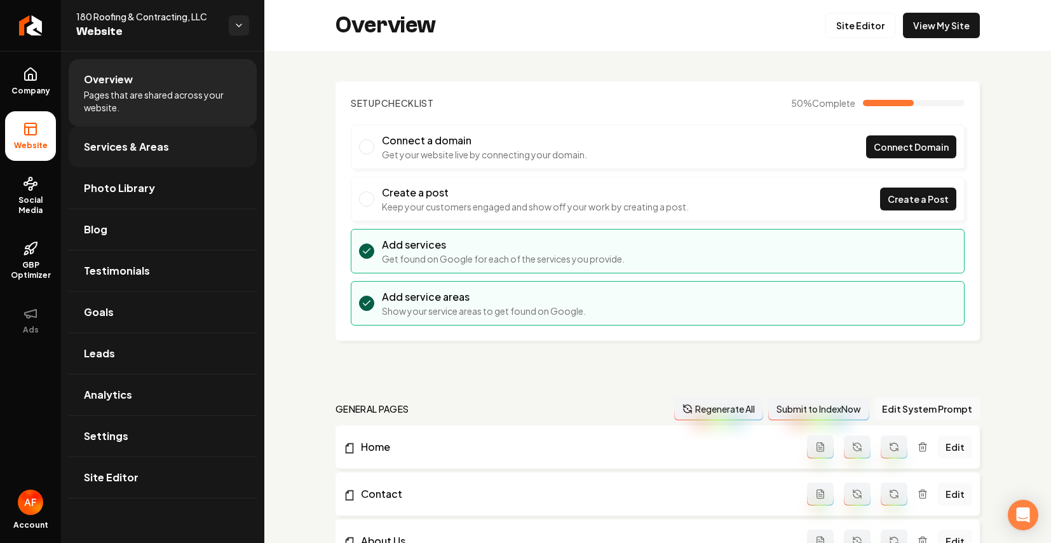
click at [122, 150] on span "Services & Areas" at bounding box center [126, 146] width 85 height 15
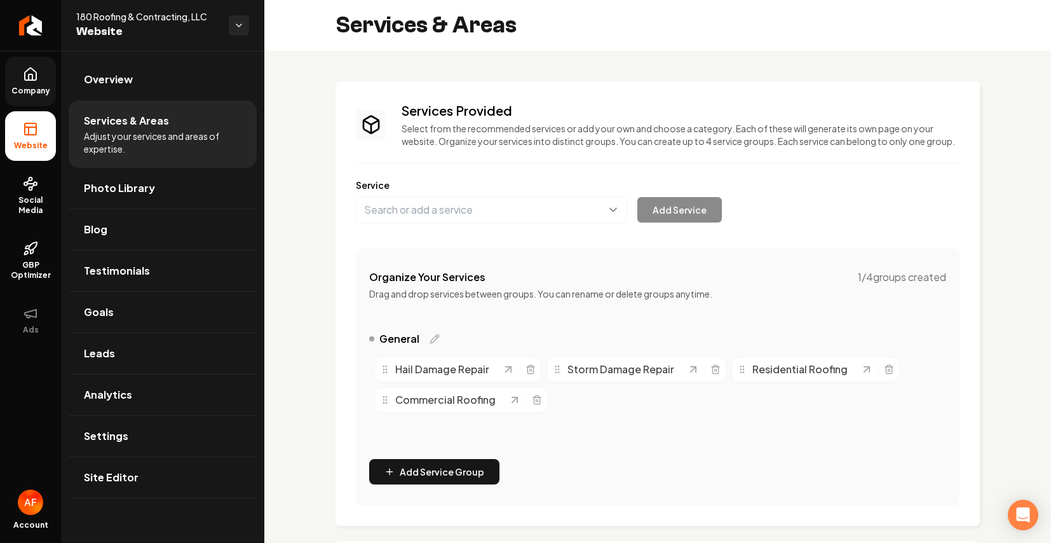
click at [21, 99] on link "Company" at bounding box center [30, 82] width 51 height 50
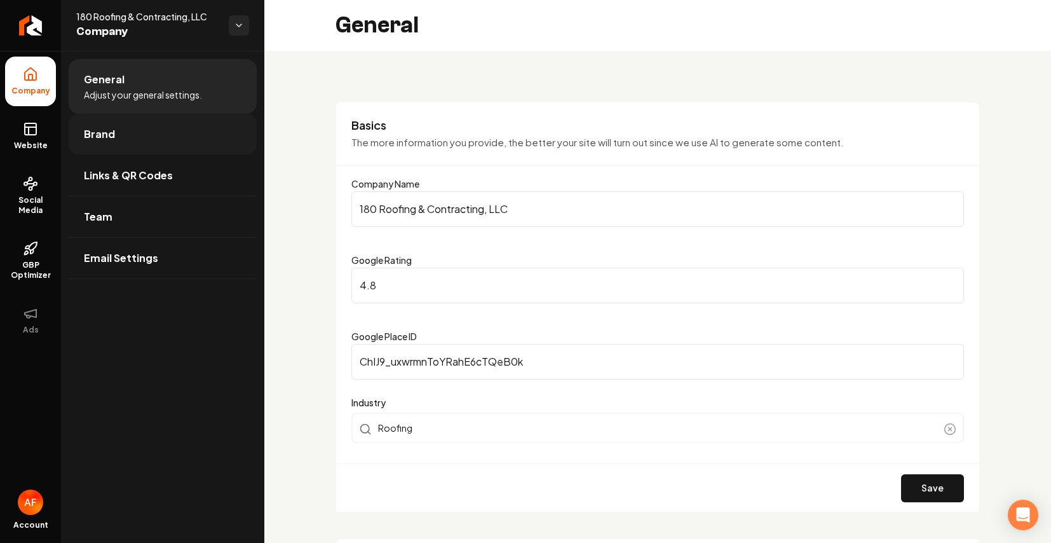
click at [115, 132] on link "Brand" at bounding box center [163, 134] width 188 height 41
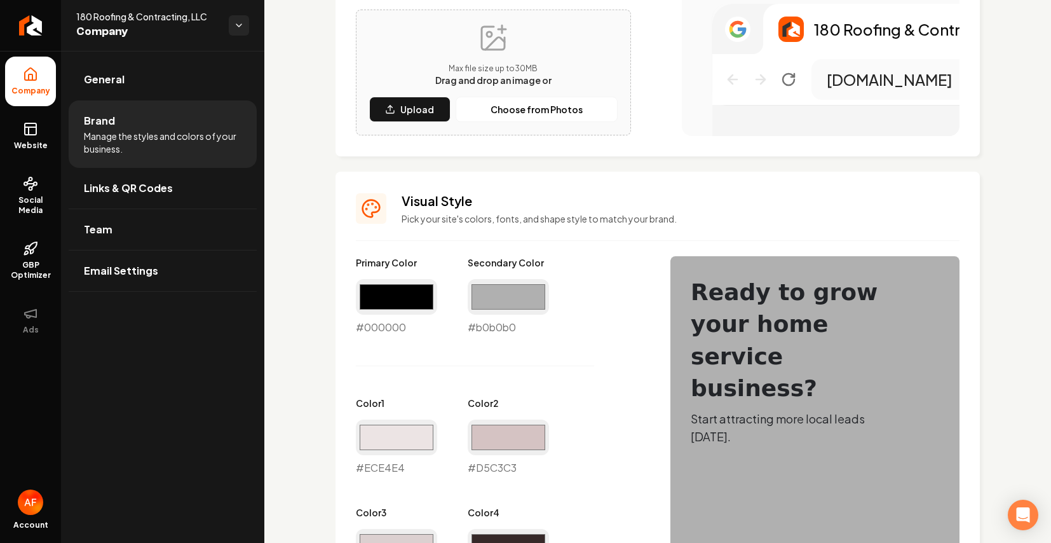
scroll to position [389, 0]
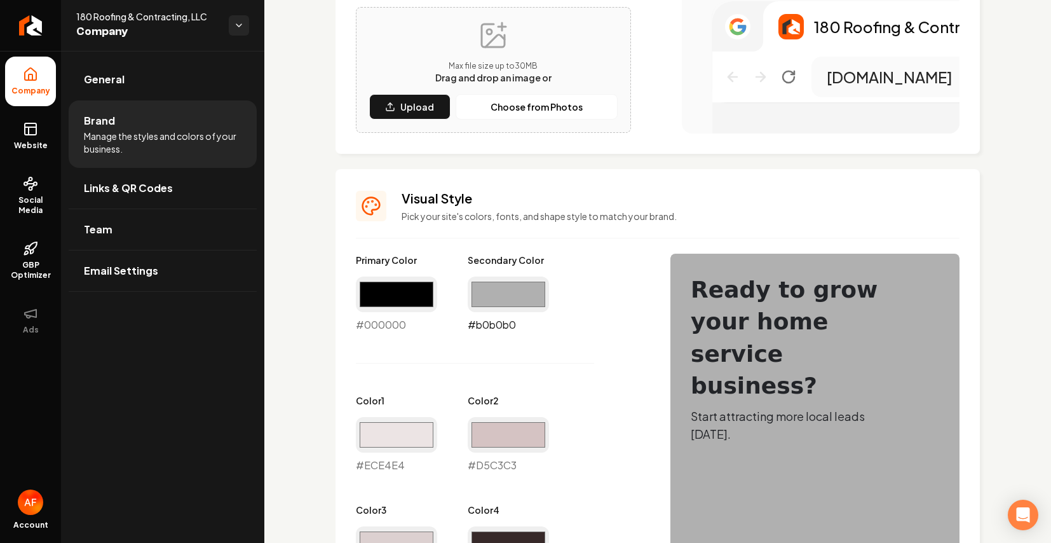
click at [508, 299] on input "#b0b0b0" at bounding box center [508, 294] width 81 height 36
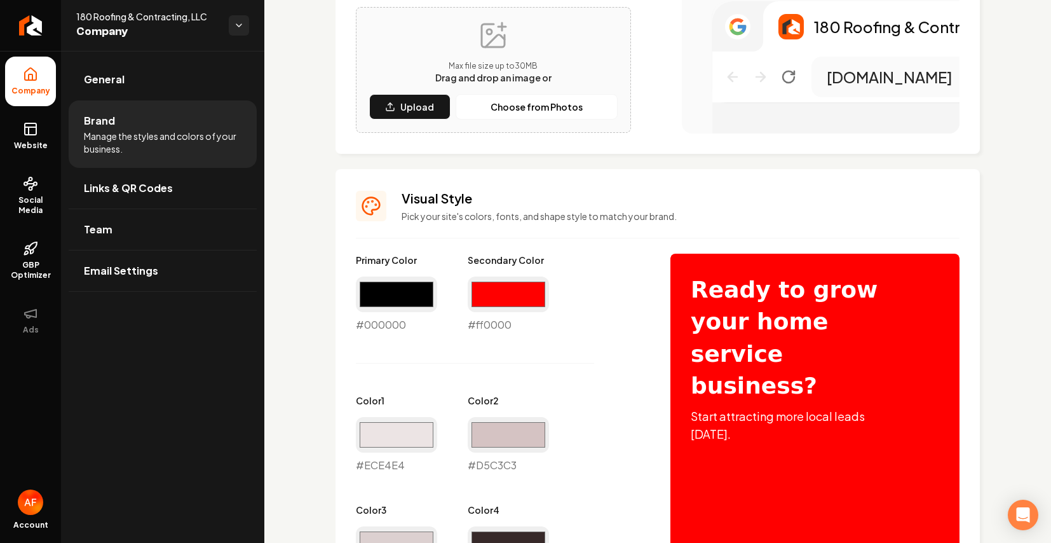
type input "#ff0000"
click at [621, 288] on div "Primary Color #000000 #000000 Secondary Color #ff0000 #ff0000 Color 1 #ece4e4 #…" at bounding box center [500, 526] width 289 height 547
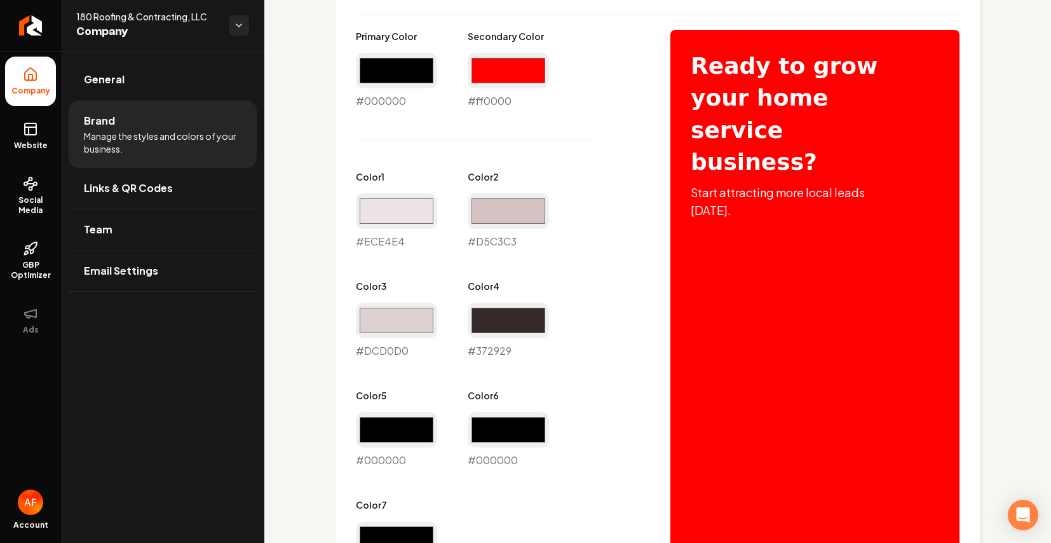
scroll to position [821, 0]
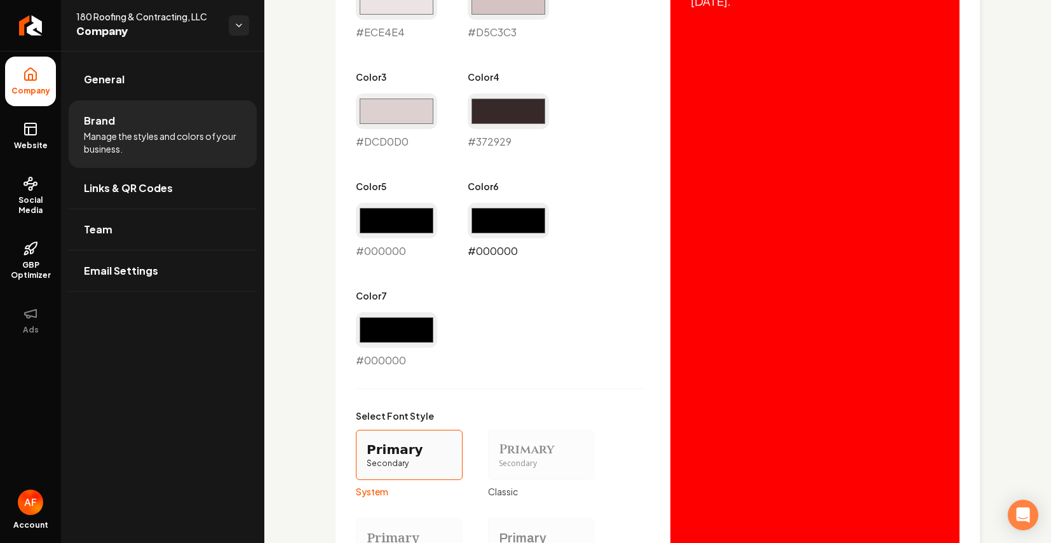
click at [525, 229] on input "#000000" at bounding box center [508, 221] width 81 height 36
type input "#000000"
click at [635, 209] on div "Primary Color #000000 #000000 Secondary Color #ff0000 #ff0000 Color 1 #ece4e4 #…" at bounding box center [500, 94] width 289 height 547
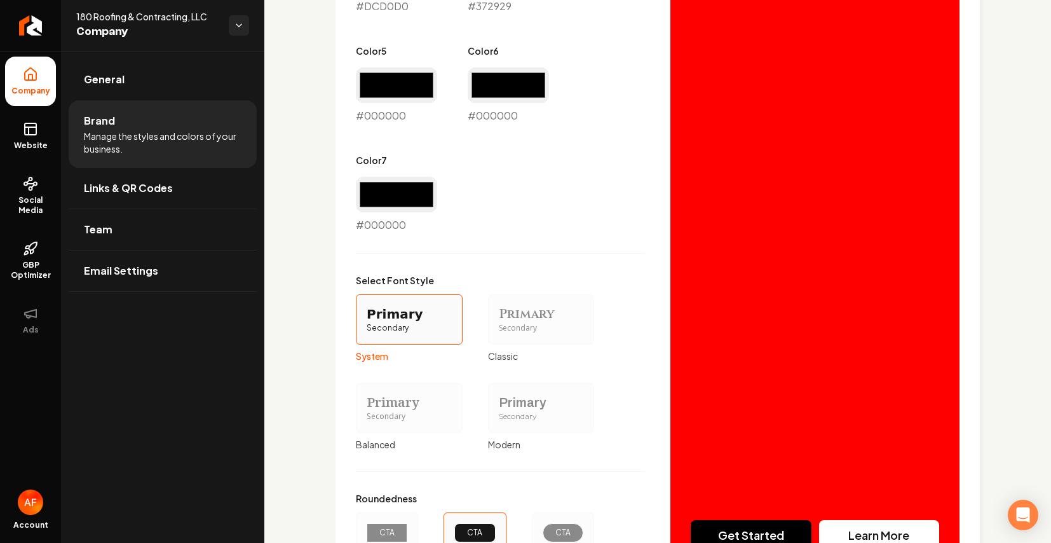
scroll to position [1085, 0]
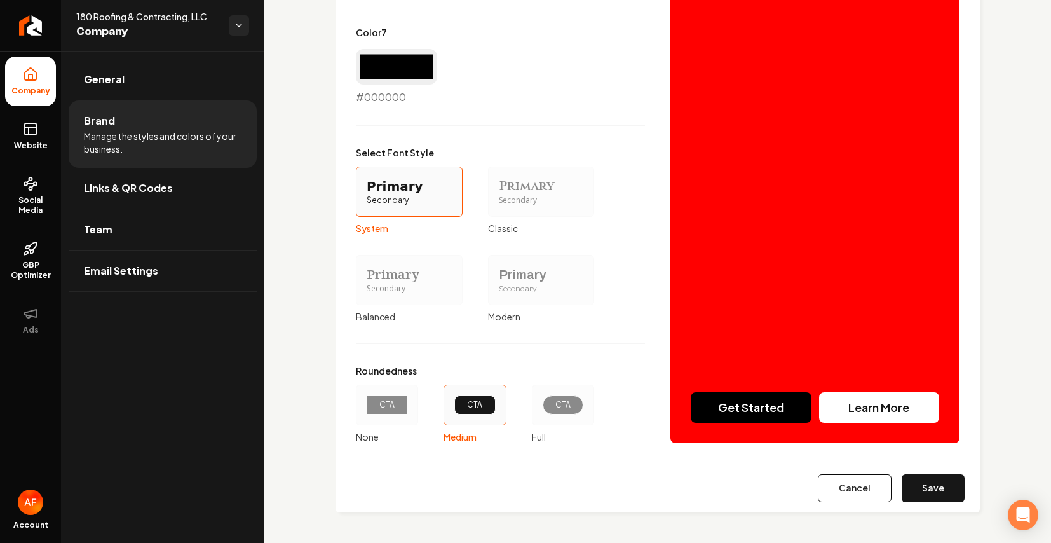
click at [557, 415] on div "CTA" at bounding box center [563, 404] width 62 height 41
click at [541, 410] on button "CTA Full" at bounding box center [536, 405] width 10 height 10
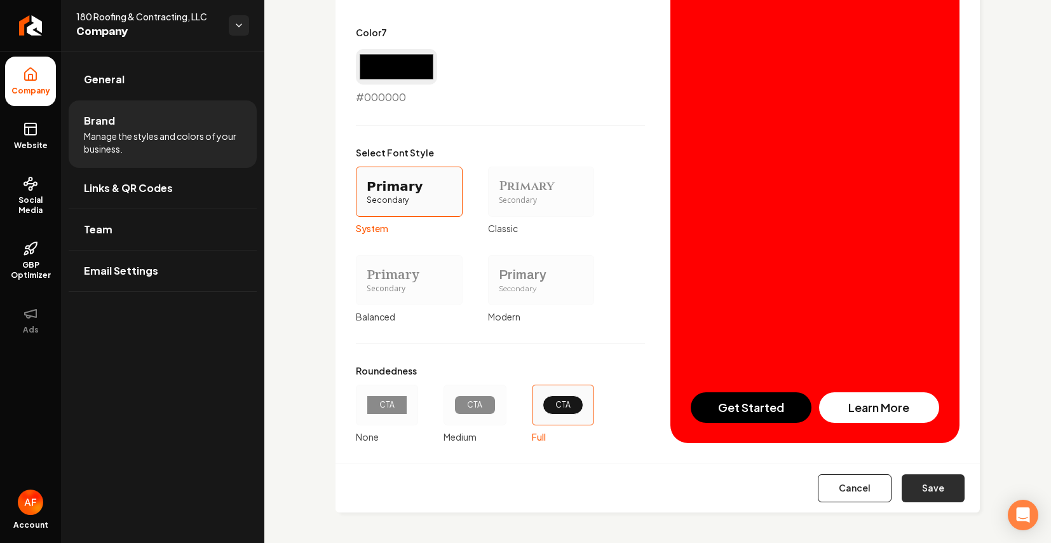
click at [858, 499] on button "Save" at bounding box center [933, 488] width 63 height 28
click at [39, 132] on link "Website" at bounding box center [30, 136] width 51 height 50
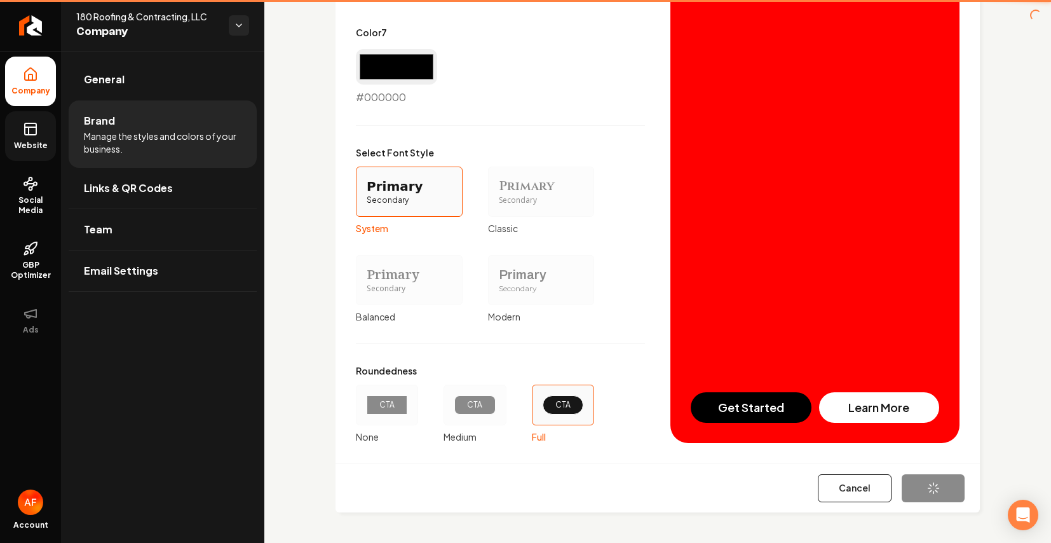
type input "#ece4e4"
type input "#d5c3c3"
type input "#dcd0d0"
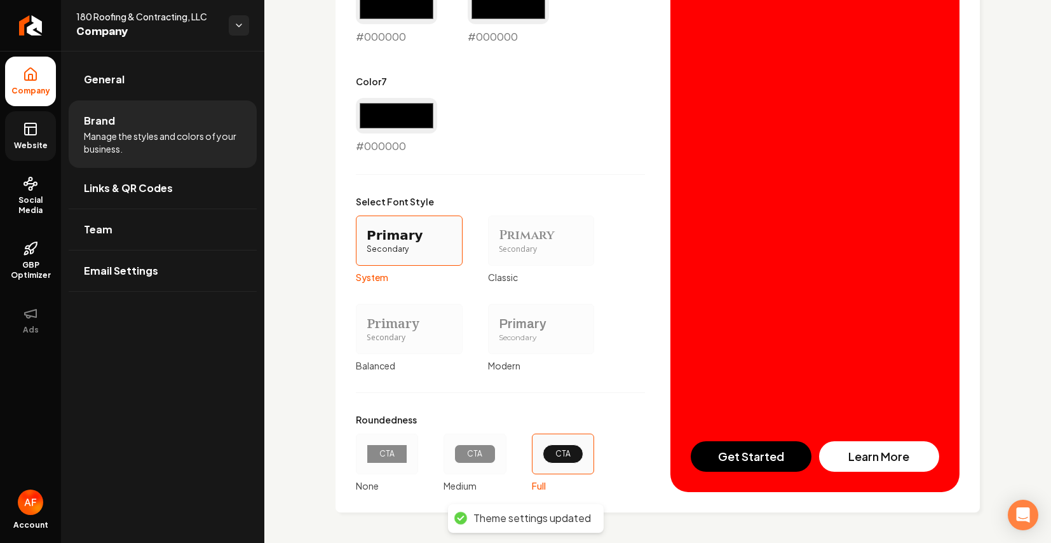
click at [41, 136] on link "Website" at bounding box center [30, 136] width 51 height 50
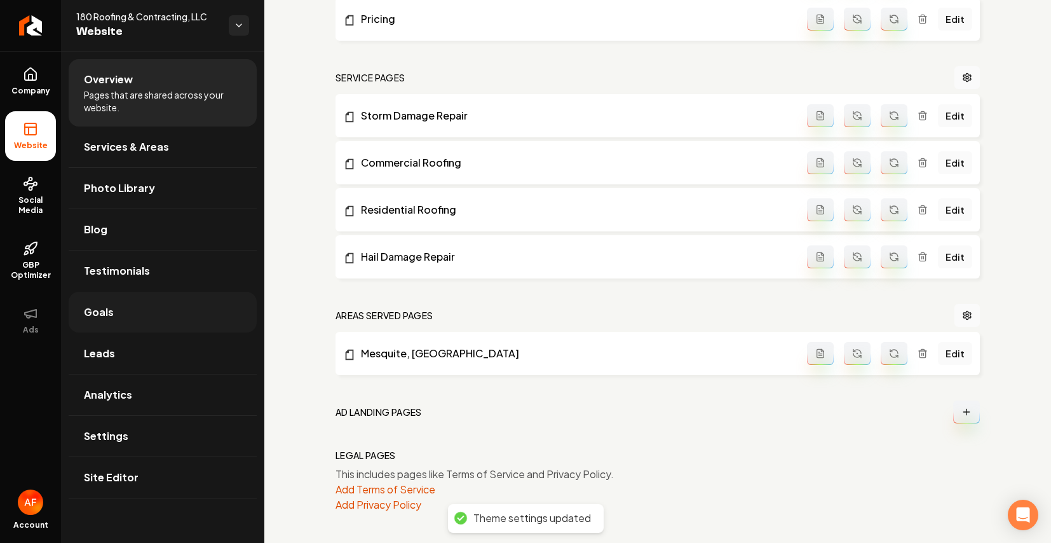
click at [137, 308] on link "Goals" at bounding box center [163, 312] width 188 height 41
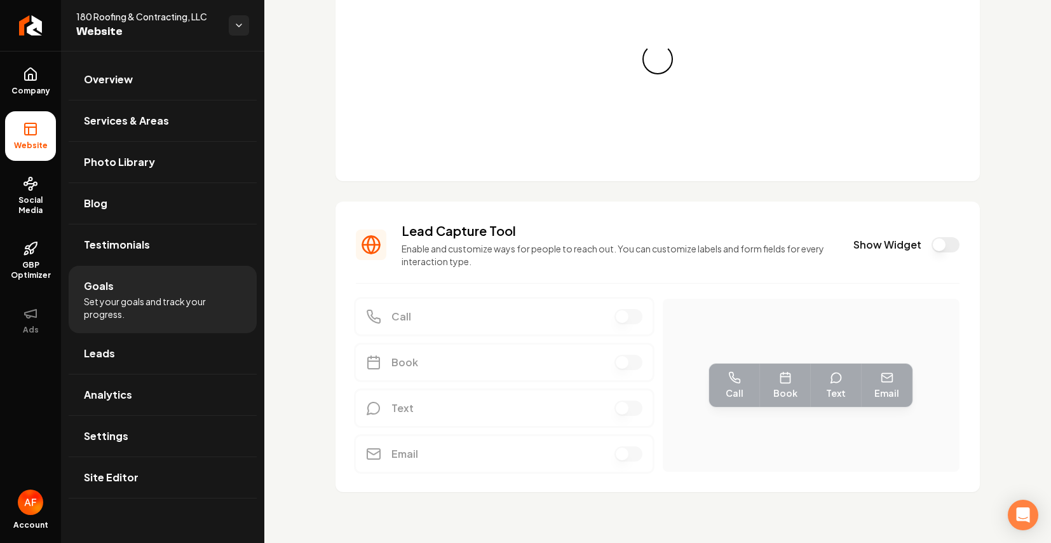
scroll to position [112, 0]
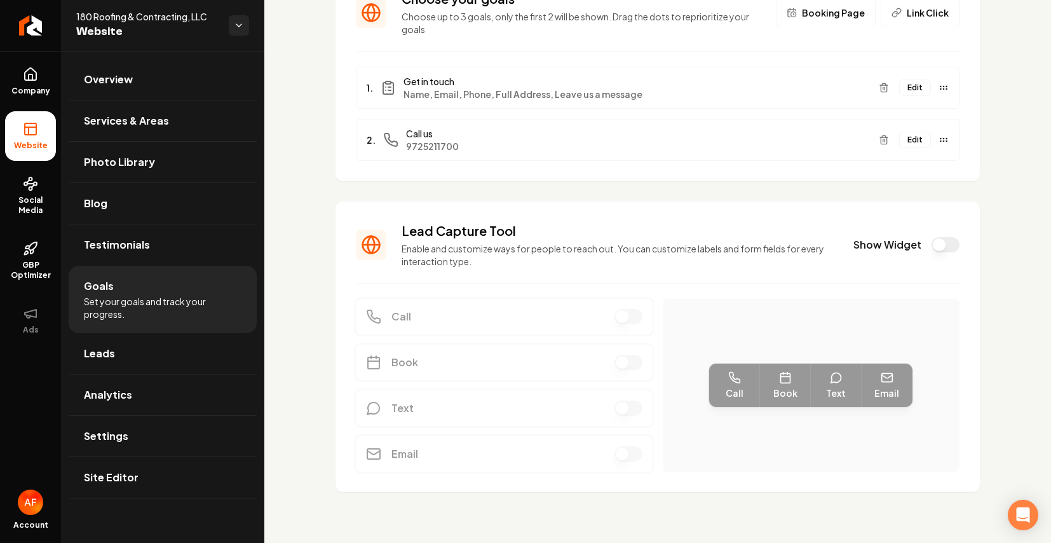
click at [858, 243] on button "Show Widget" at bounding box center [945, 244] width 28 height 15
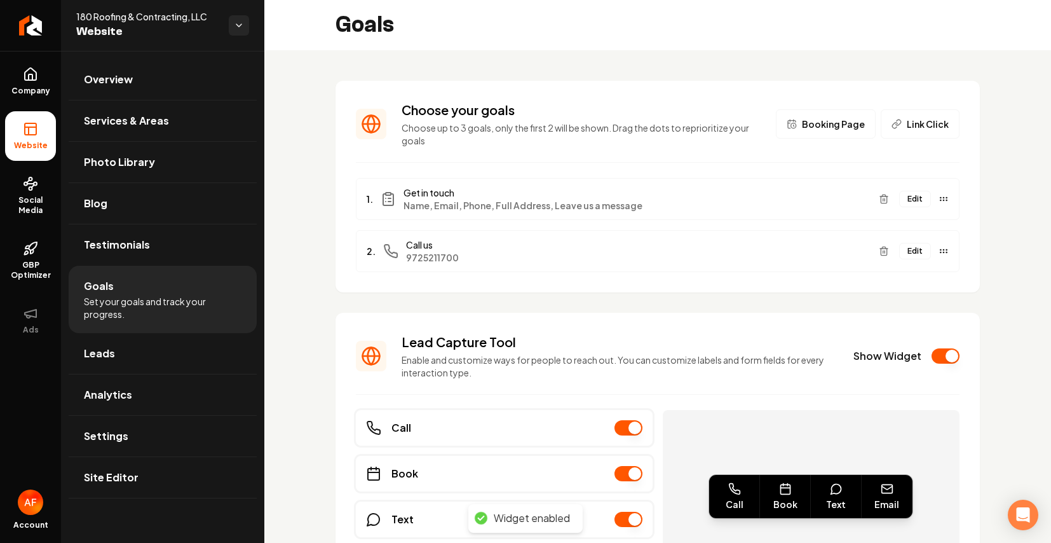
scroll to position [0, 0]
click at [100, 76] on span "Overview" at bounding box center [108, 79] width 49 height 15
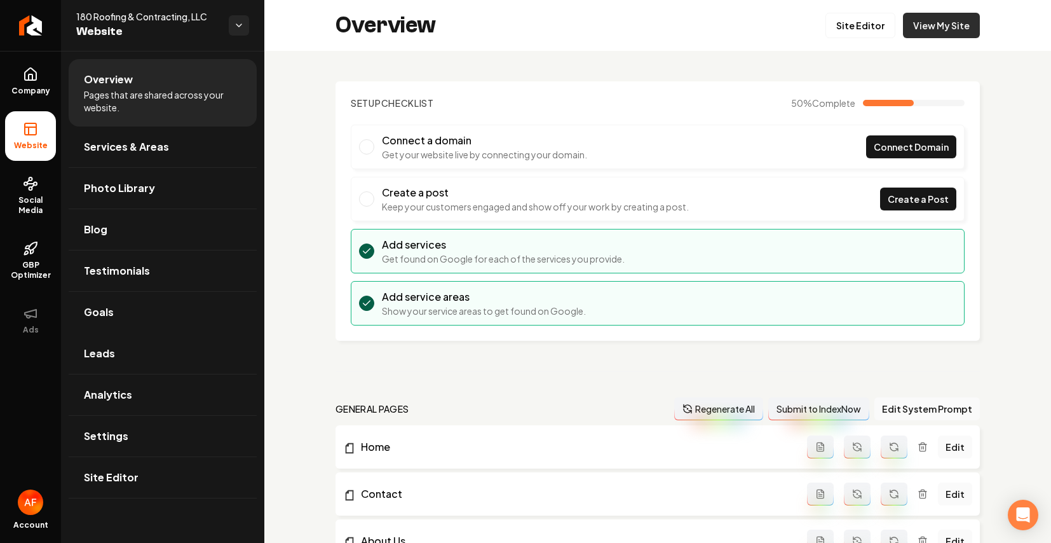
click at [858, 20] on link "View My Site" at bounding box center [941, 25] width 77 height 25
click at [842, 19] on link "Site Editor" at bounding box center [860, 25] width 70 height 25
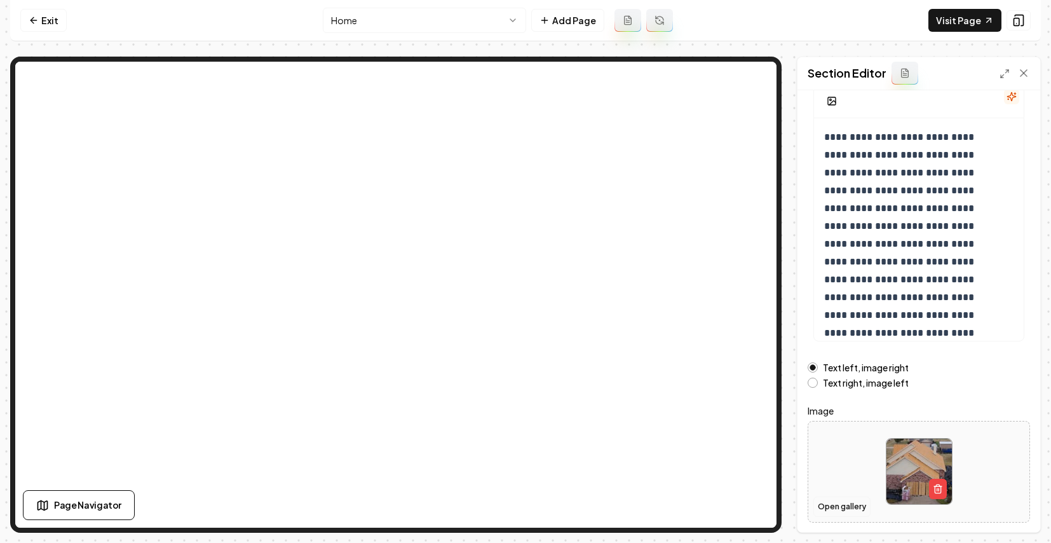
scroll to position [109, 0]
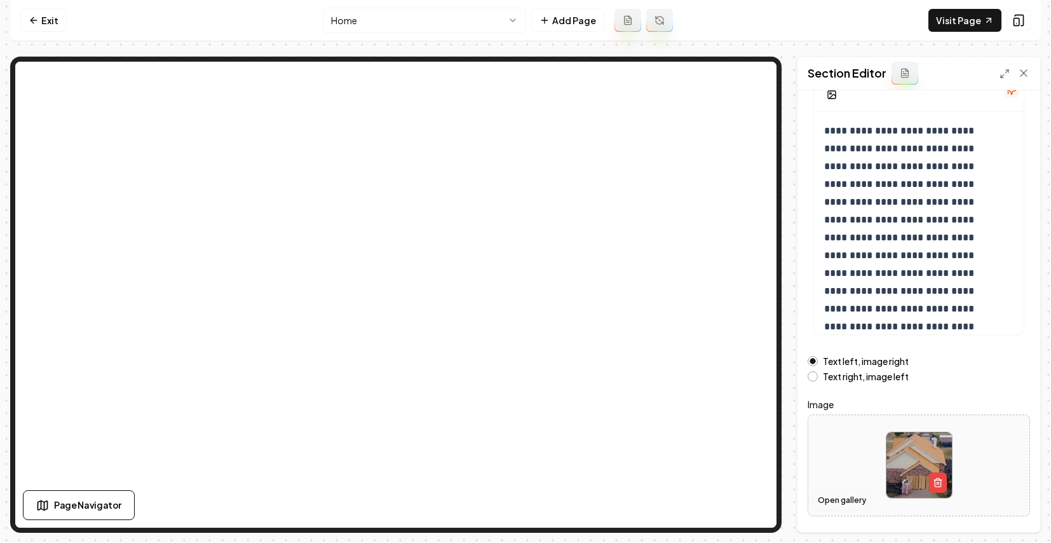
click at [846, 494] on button "Open gallery" at bounding box center [841, 500] width 57 height 20
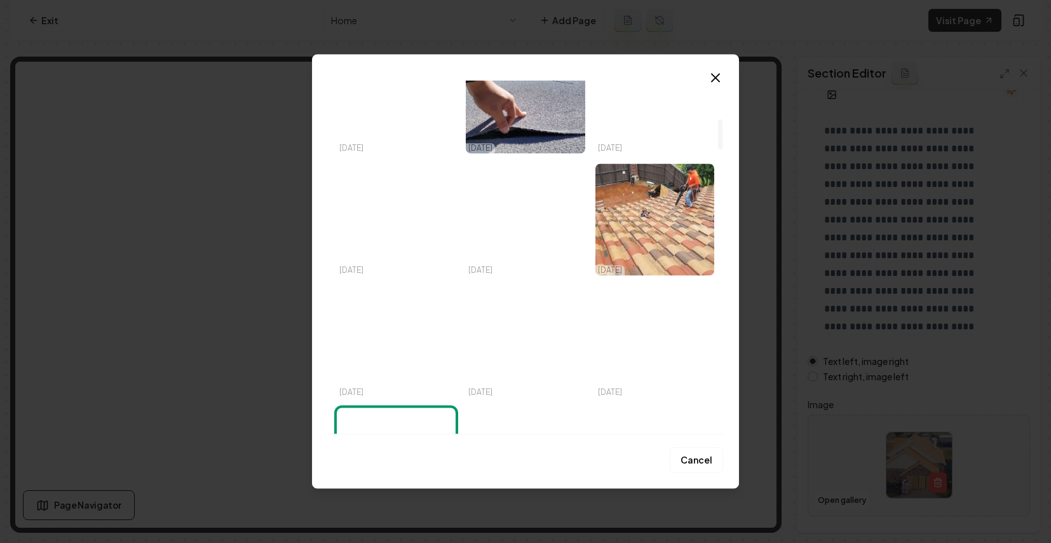
scroll to position [887, 0]
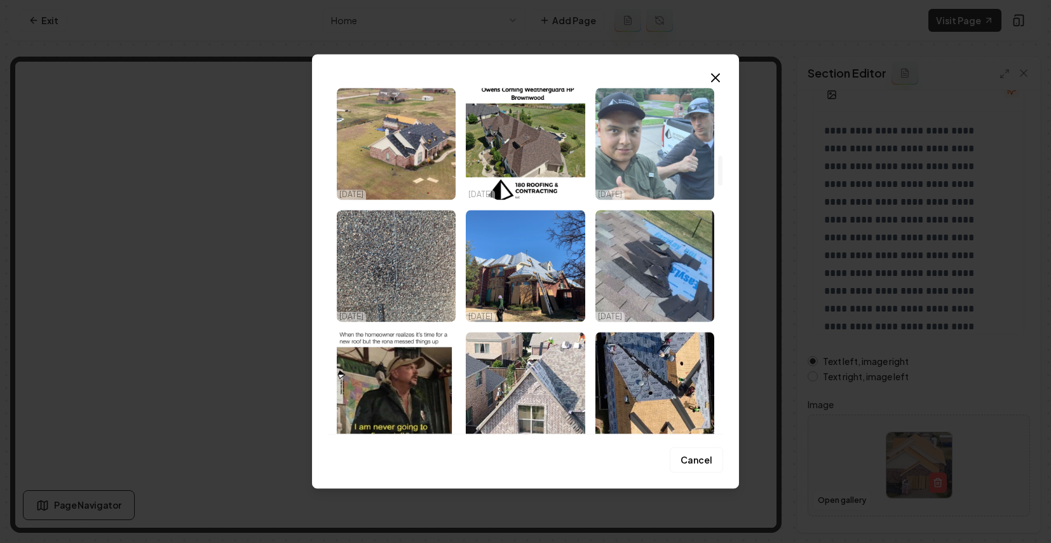
click at [654, 166] on img "Select image image_68a875eb5c7cd75eb85c4f07.jpeg" at bounding box center [654, 144] width 119 height 112
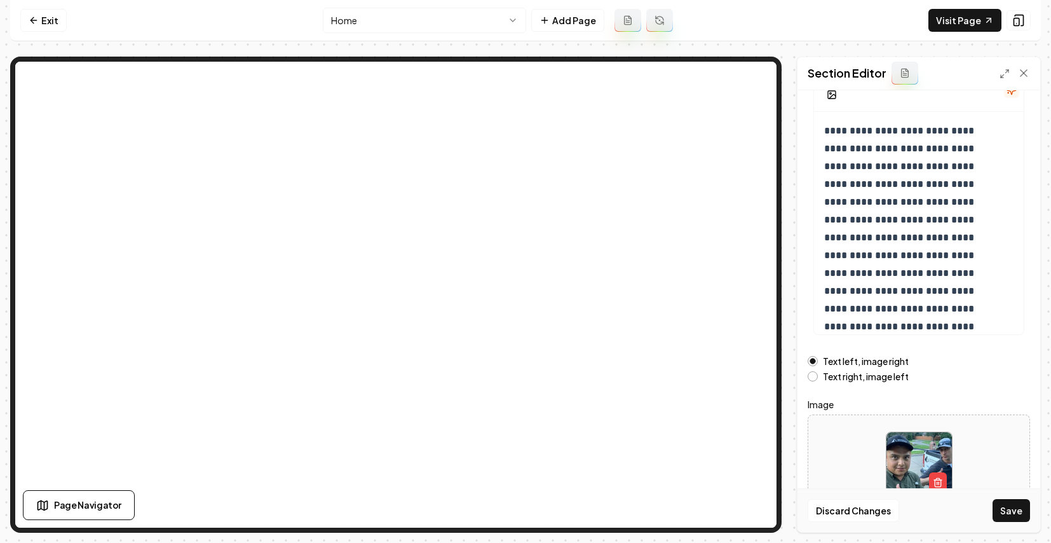
scroll to position [144, 0]
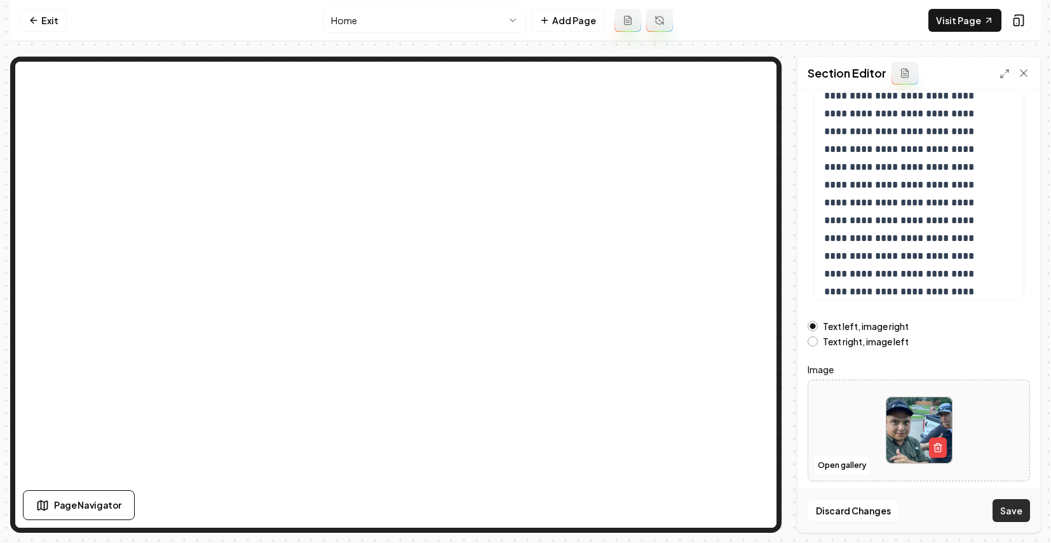
click at [858, 511] on button "Save" at bounding box center [1010, 510] width 37 height 23
click at [23, 24] on link "Exit" at bounding box center [43, 20] width 46 height 23
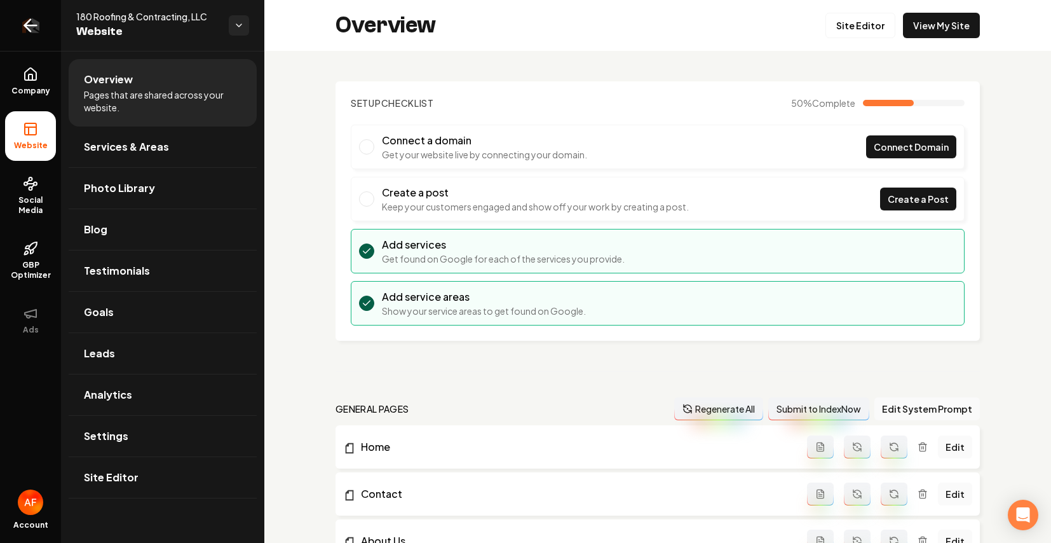
click at [48, 20] on link "Return to dashboard" at bounding box center [30, 25] width 61 height 51
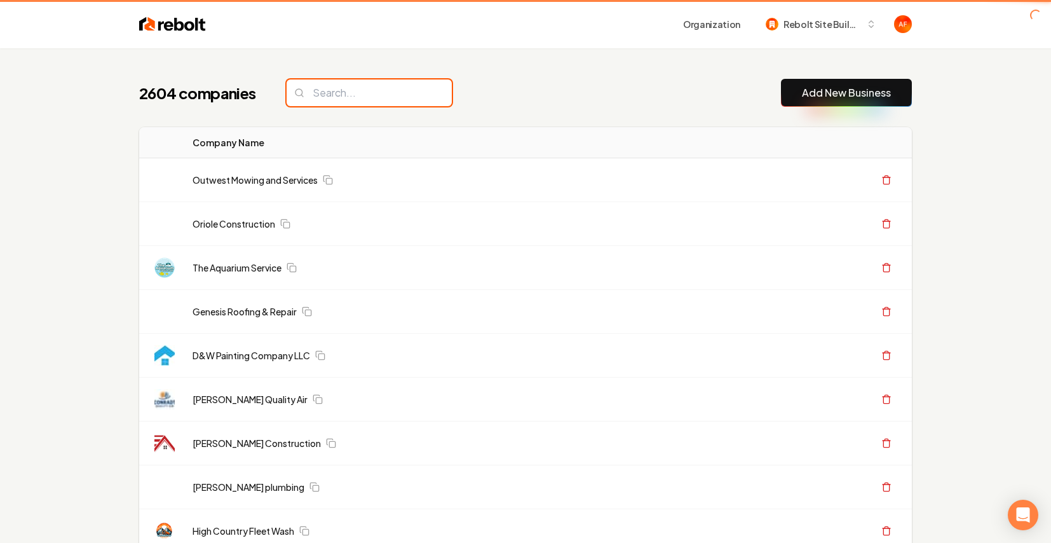
click at [344, 86] on input "search" at bounding box center [369, 92] width 165 height 27
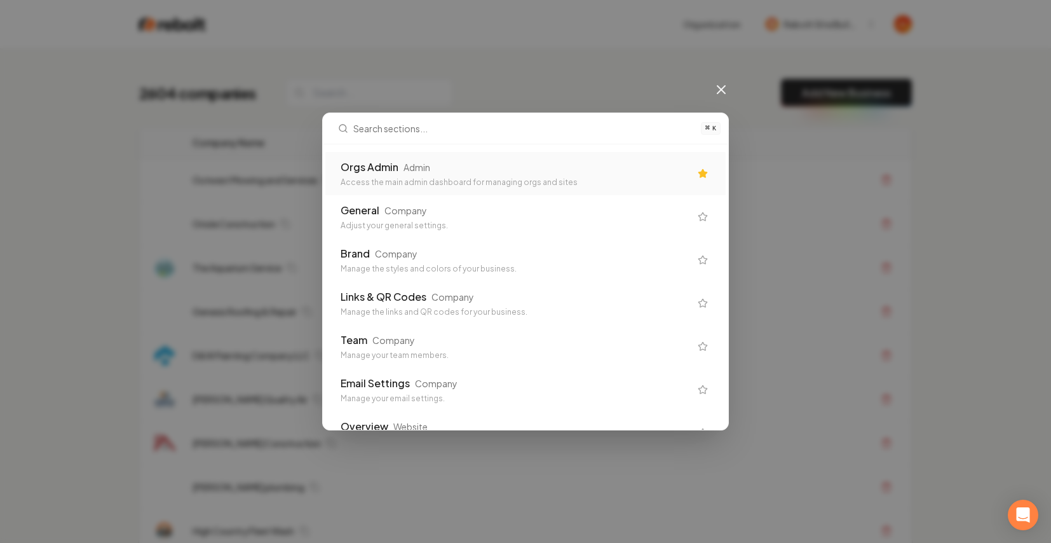
click at [388, 166] on div "Orgs Admin" at bounding box center [370, 166] width 58 height 15
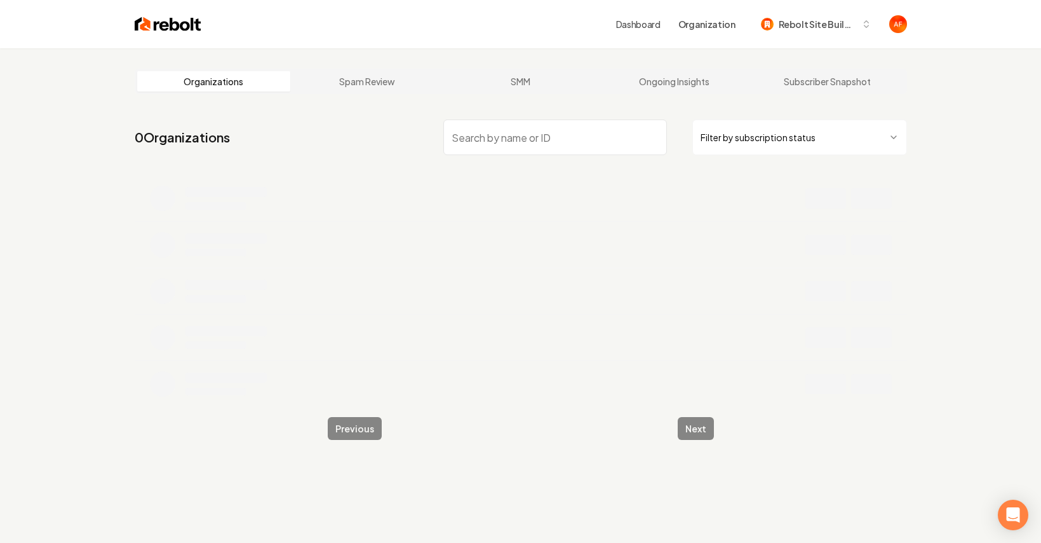
click at [505, 136] on input "search" at bounding box center [555, 137] width 224 height 36
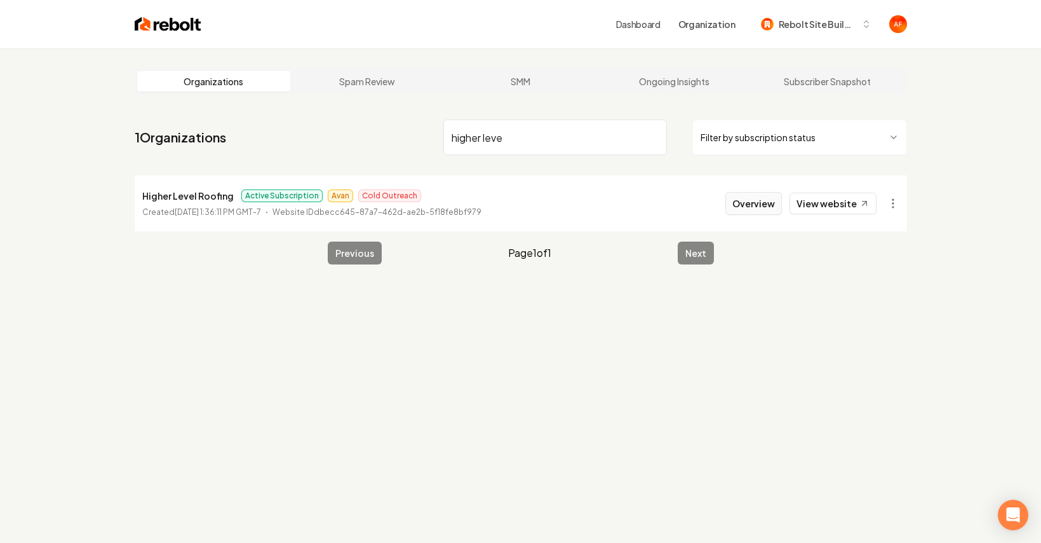
type input "higher leve"
click at [743, 205] on button "Overview" at bounding box center [754, 203] width 57 height 23
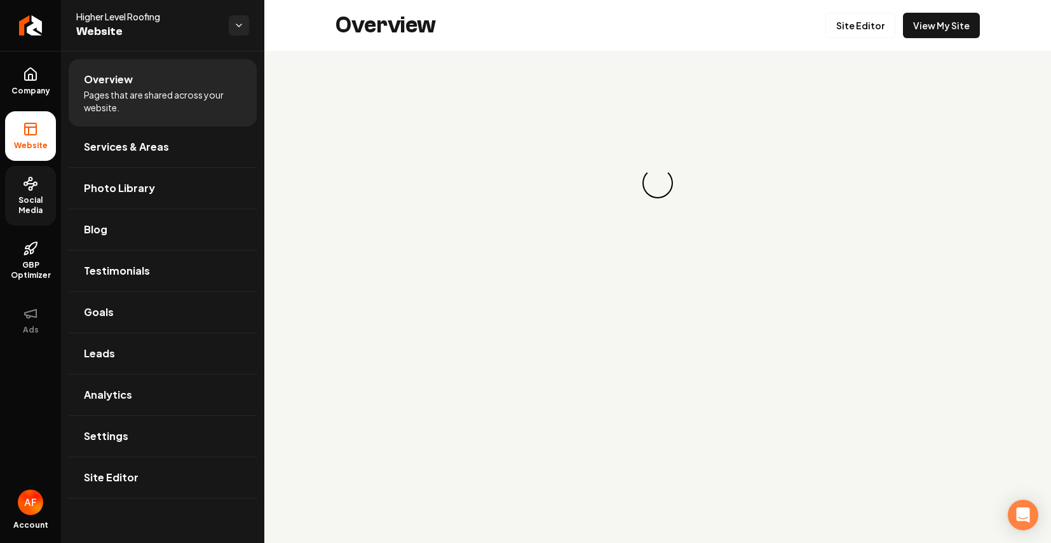
click at [16, 199] on span "Social Media" at bounding box center [30, 205] width 51 height 20
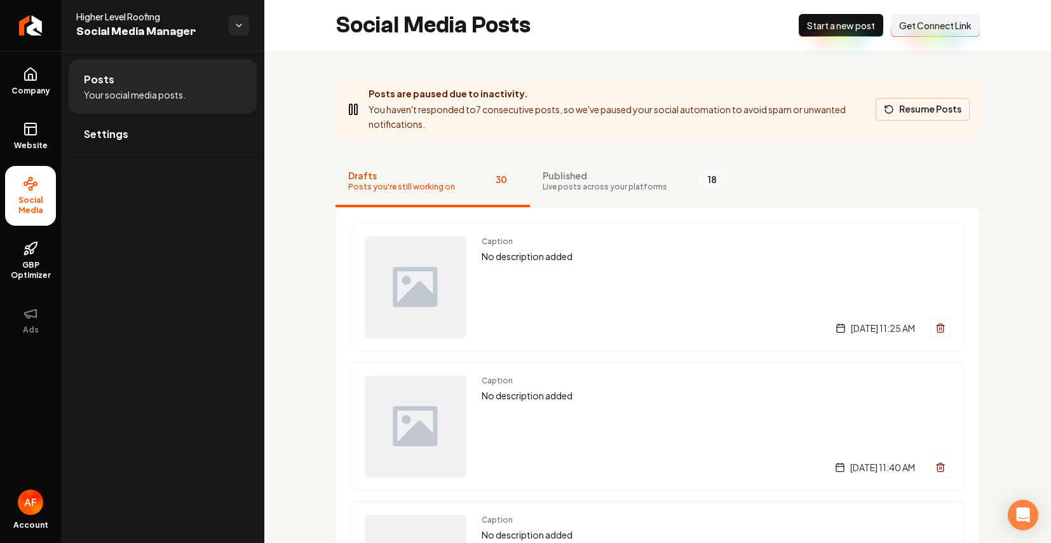
click at [858, 111] on button "Resume Posts" at bounding box center [922, 109] width 94 height 23
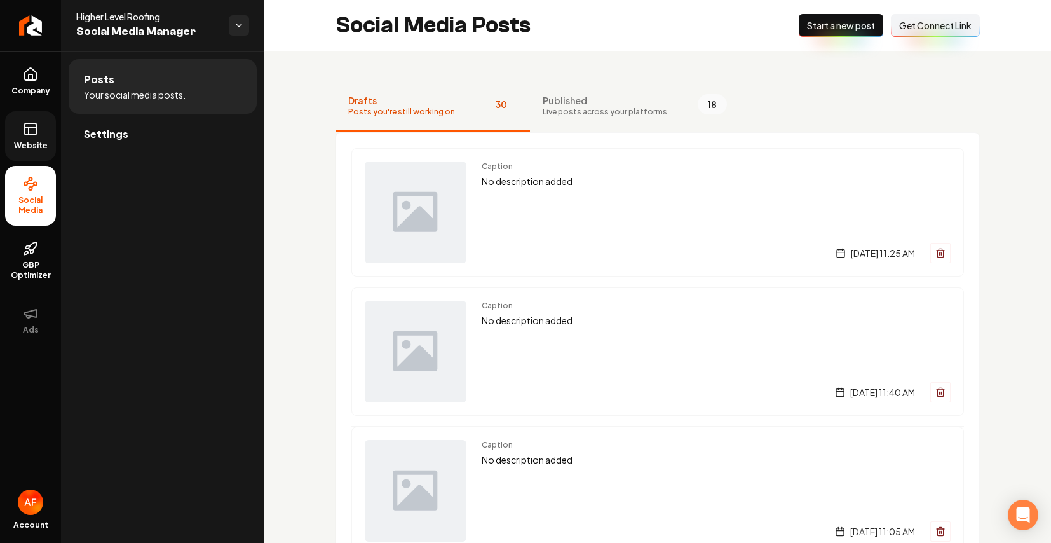
click at [24, 134] on icon at bounding box center [30, 128] width 15 height 15
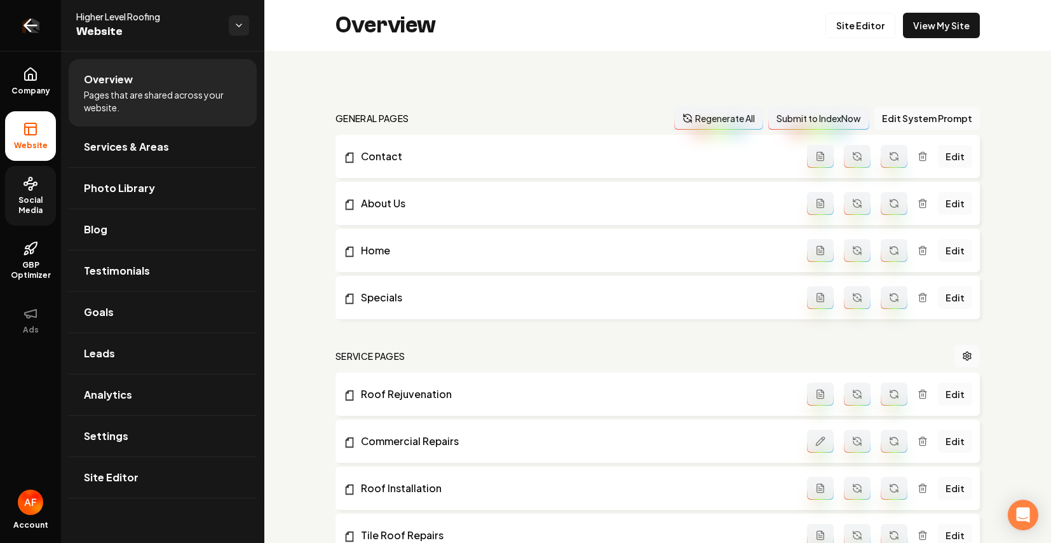
click at [30, 18] on icon "Return to dashboard" at bounding box center [30, 25] width 20 height 20
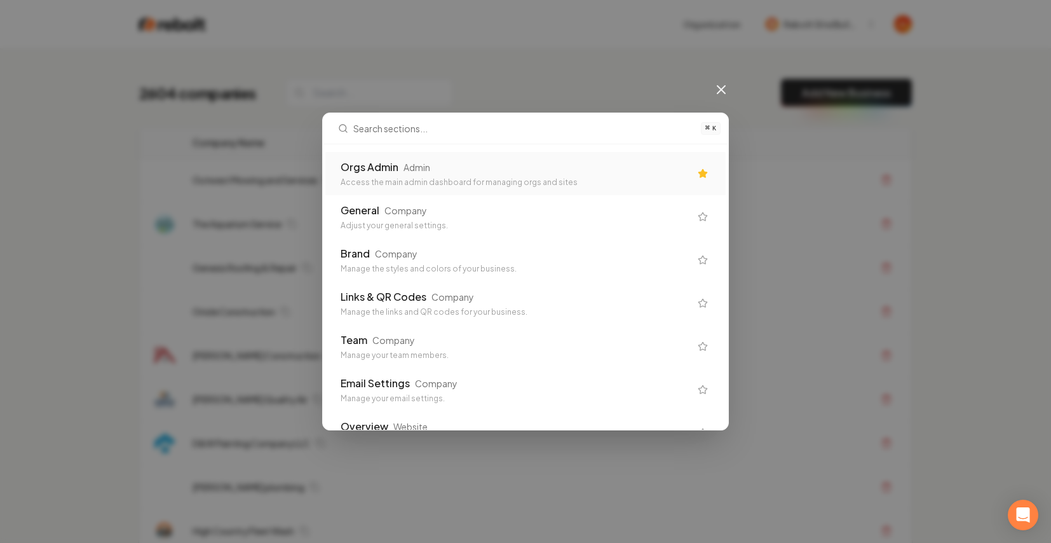
click at [398, 172] on div "Orgs Admin Admin" at bounding box center [515, 166] width 349 height 15
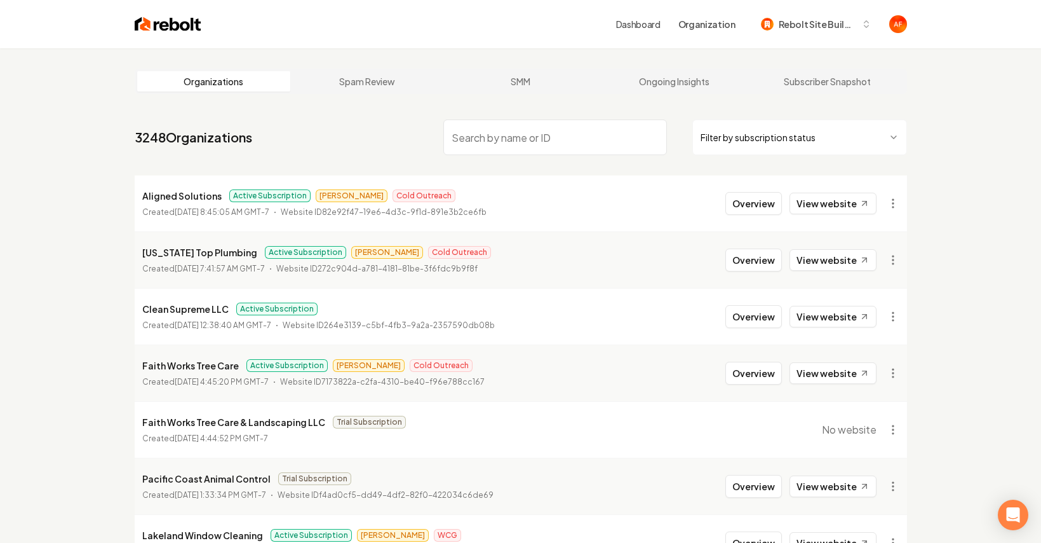
click at [550, 144] on input "search" at bounding box center [555, 137] width 224 height 36
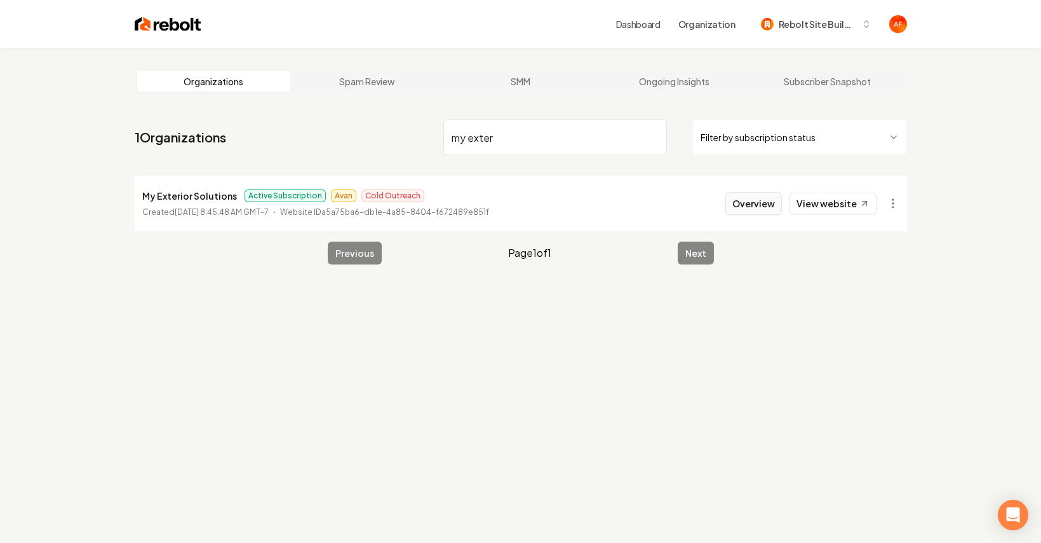
type input "my exter"
click at [776, 207] on button "Overview" at bounding box center [754, 203] width 57 height 23
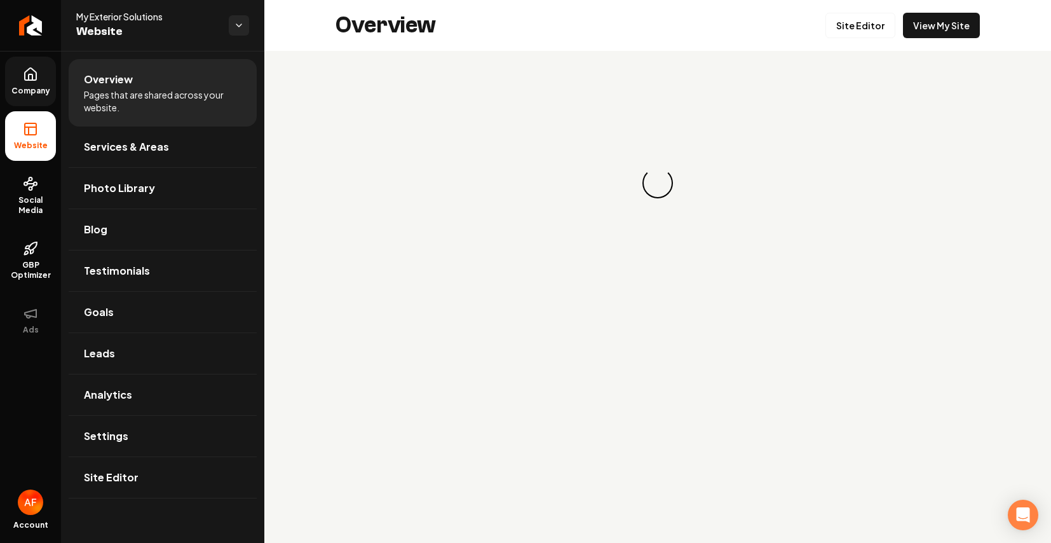
click at [34, 72] on icon at bounding box center [30, 74] width 15 height 15
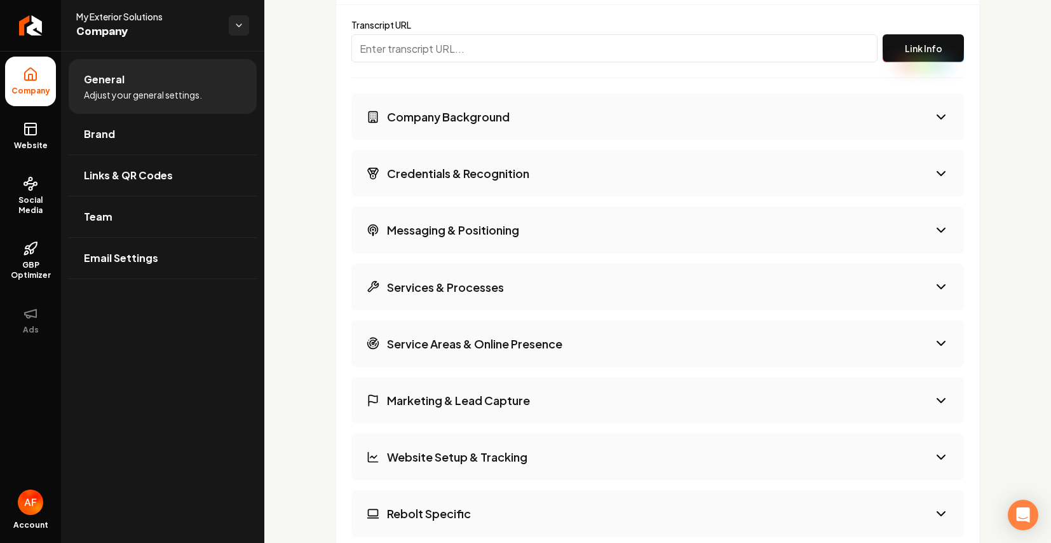
scroll to position [2117, 0]
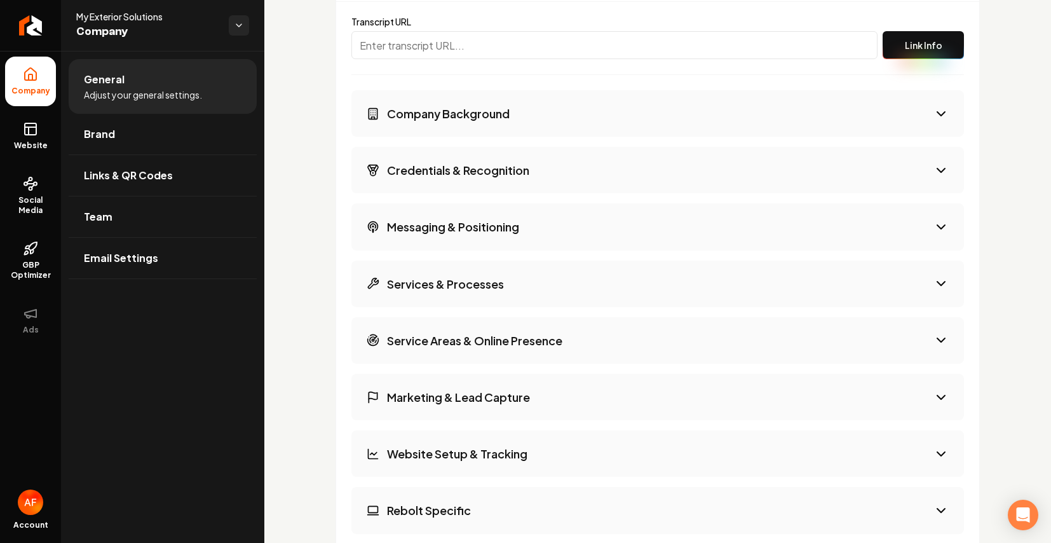
click at [522, 174] on h3 "Credentials & Recognition" at bounding box center [458, 170] width 142 height 16
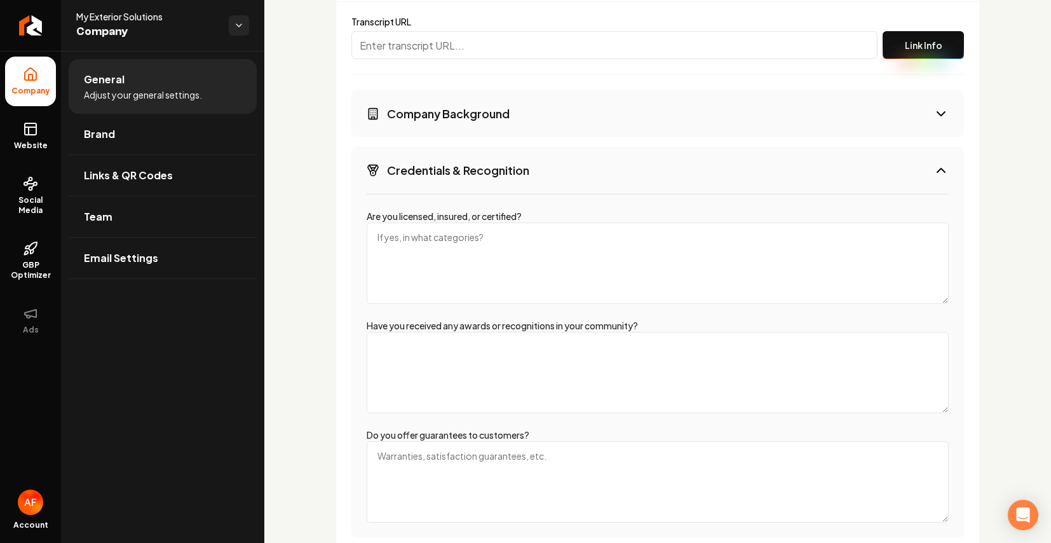
scroll to position [2385, 0]
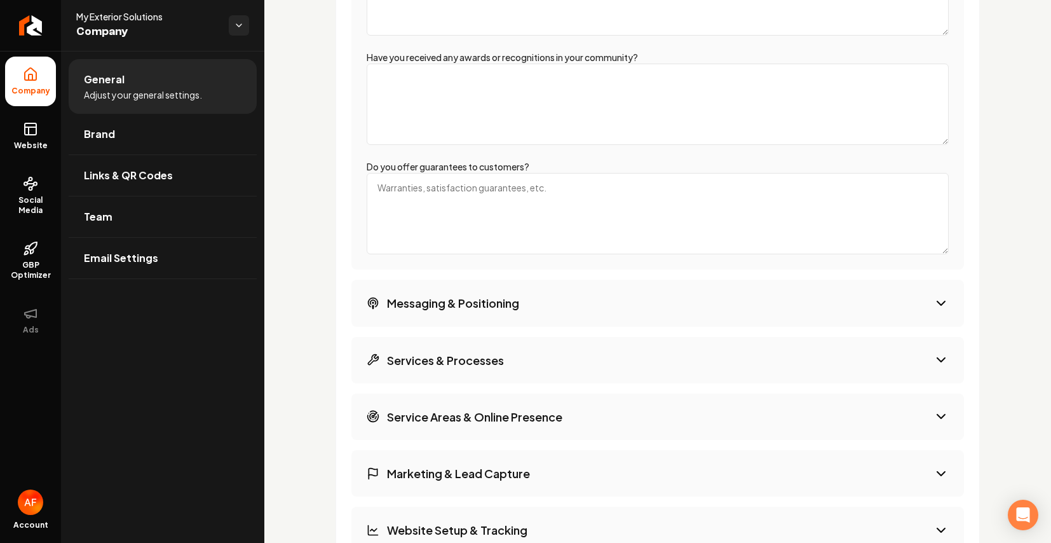
click at [520, 314] on button "Messaging & Positioning" at bounding box center [657, 303] width 612 height 46
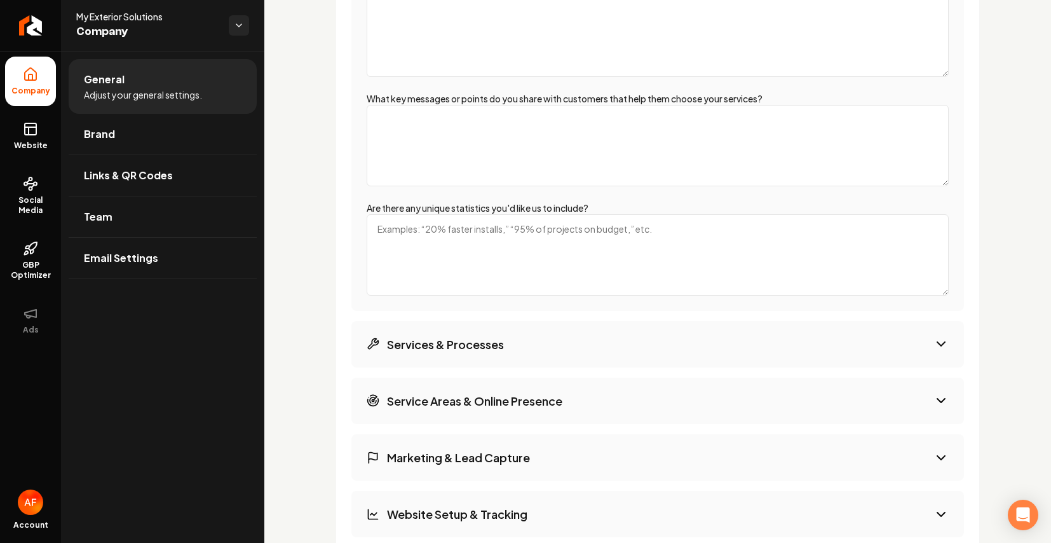
scroll to position [2566, 0]
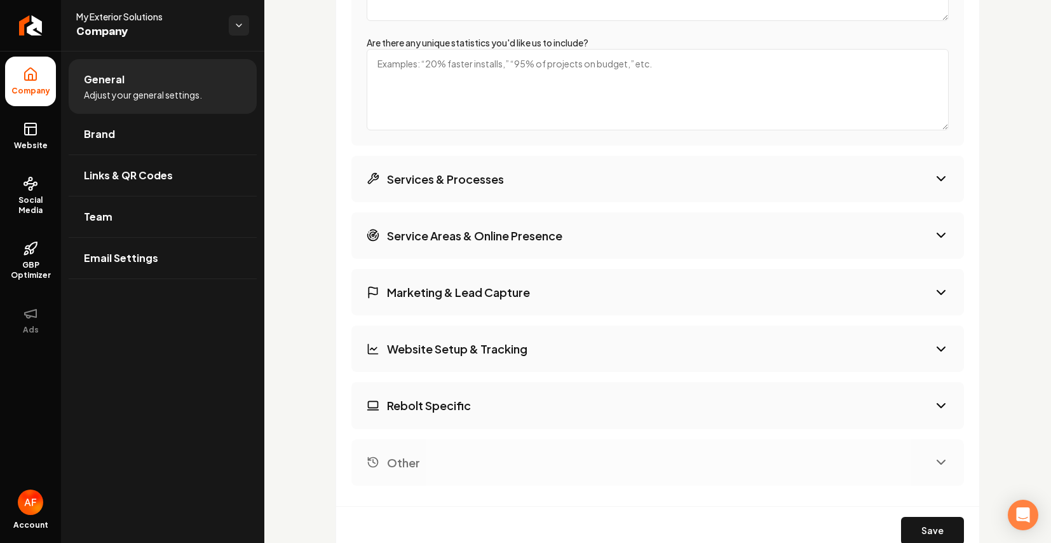
click at [503, 196] on button "Services & Processes" at bounding box center [657, 179] width 612 height 46
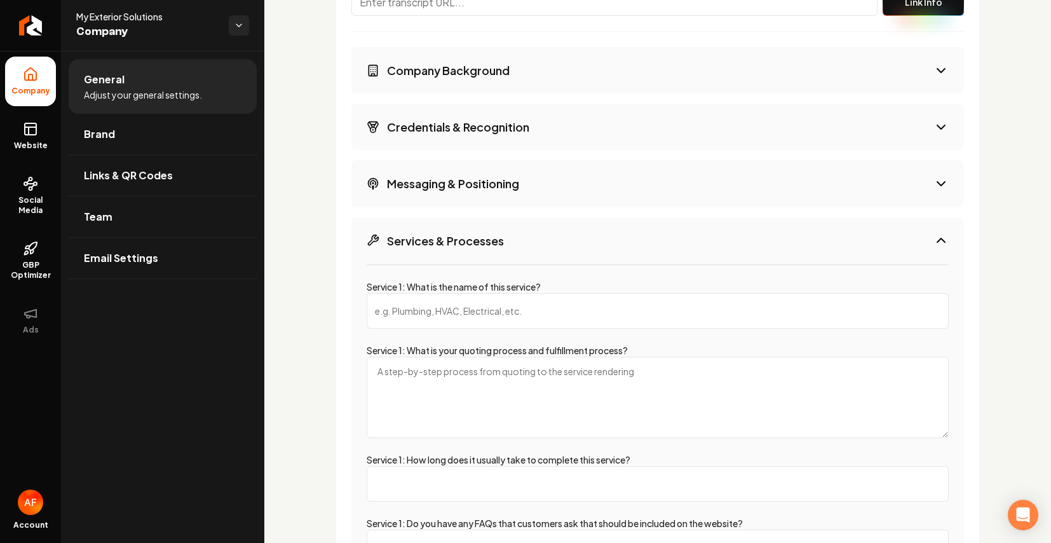
scroll to position [2160, 0]
click at [7, 141] on link "Website" at bounding box center [30, 136] width 51 height 50
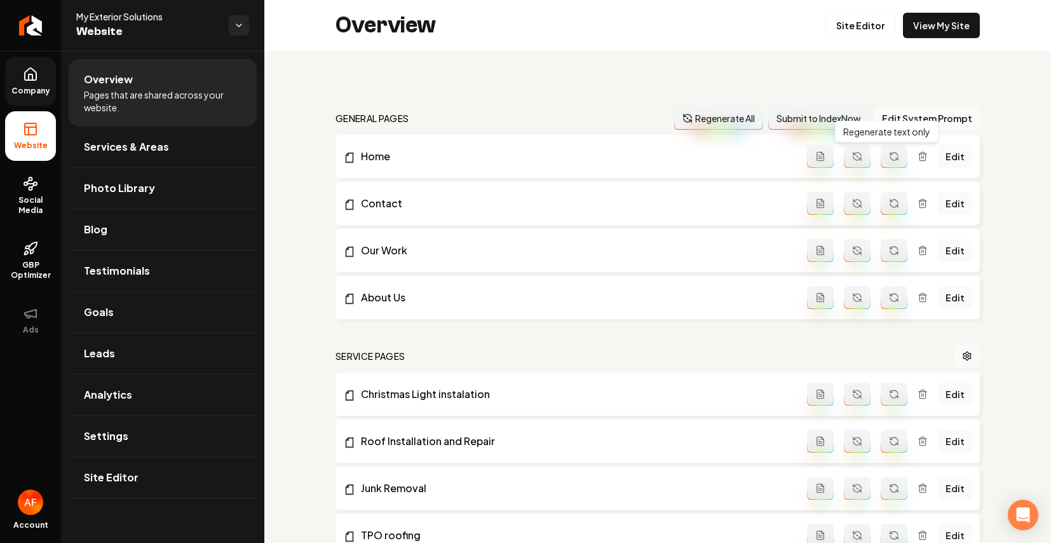
click at [858, 123] on div "Regenerate text only Regenerate text only" at bounding box center [887, 132] width 104 height 22
click at [858, 116] on button "Edit System Prompt" at bounding box center [926, 118] width 105 height 23
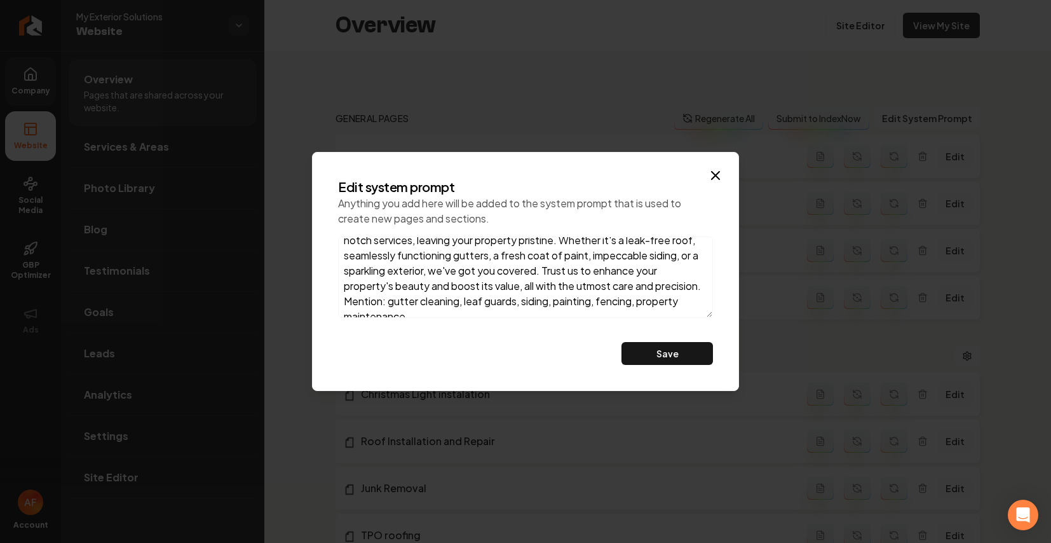
scroll to position [67, 0]
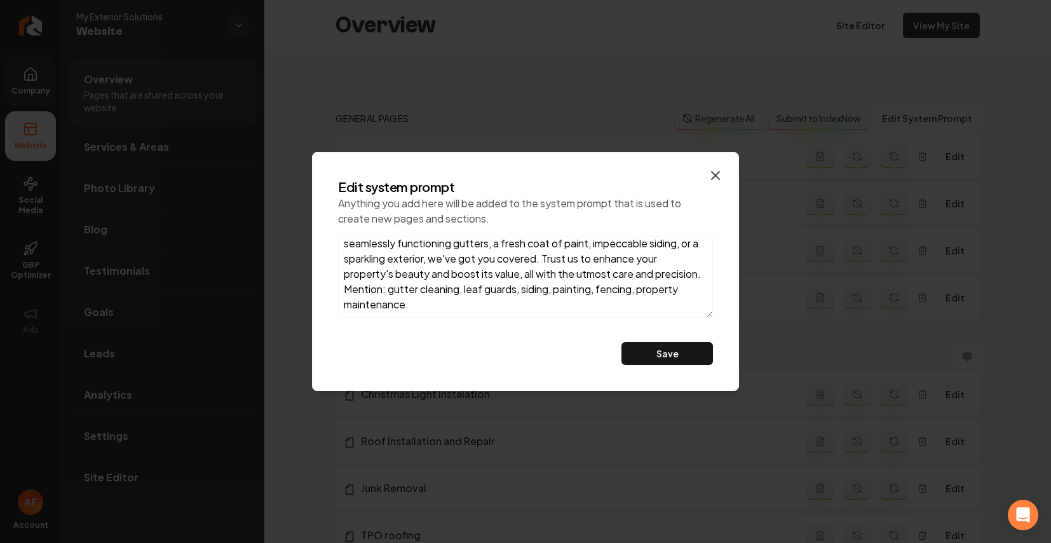
click at [713, 170] on icon "button" at bounding box center [715, 175] width 15 height 15
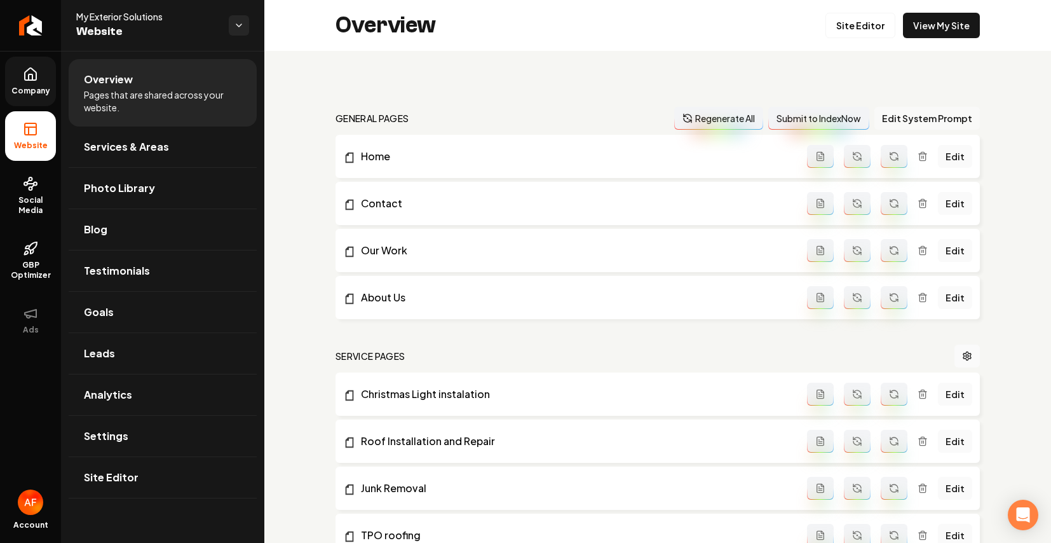
click at [858, 114] on button "Edit System Prompt" at bounding box center [926, 118] width 105 height 23
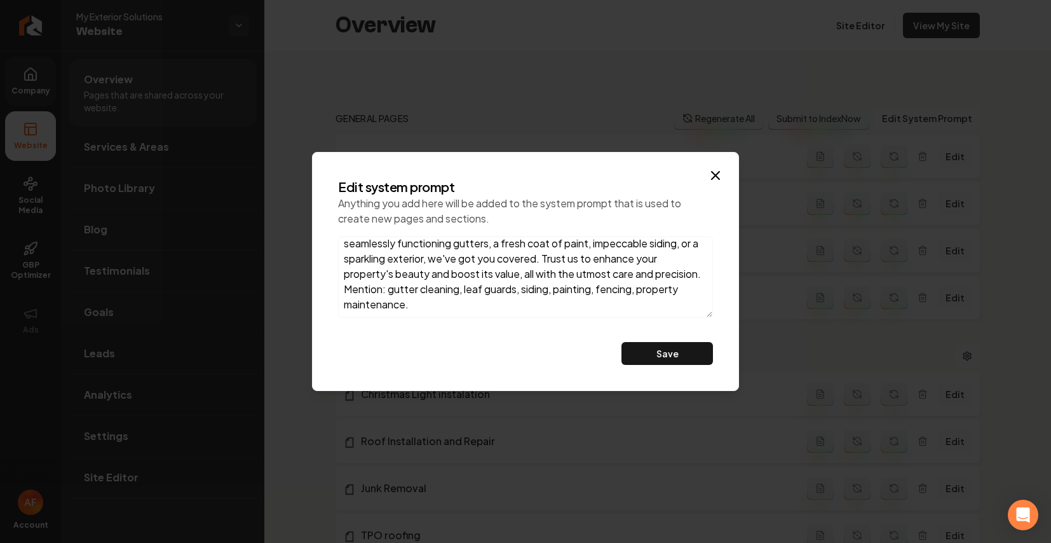
click at [562, 294] on textarea "At My Exterior Solutions, our commitment to excellence in roofing, gutter servi…" at bounding box center [525, 276] width 375 height 81
click at [553, 299] on textarea "At My Exterior Solutions, our commitment to excellence in roofing, gutter servi…" at bounding box center [525, 276] width 375 height 81
click at [521, 303] on textarea "At My Exterior Solutions, our commitment to excellence in roofing, gutter servi…" at bounding box center [525, 276] width 375 height 81
type textarea "At My Exterior Solutions, our commitment to excellence in roofing, gutter servi…"
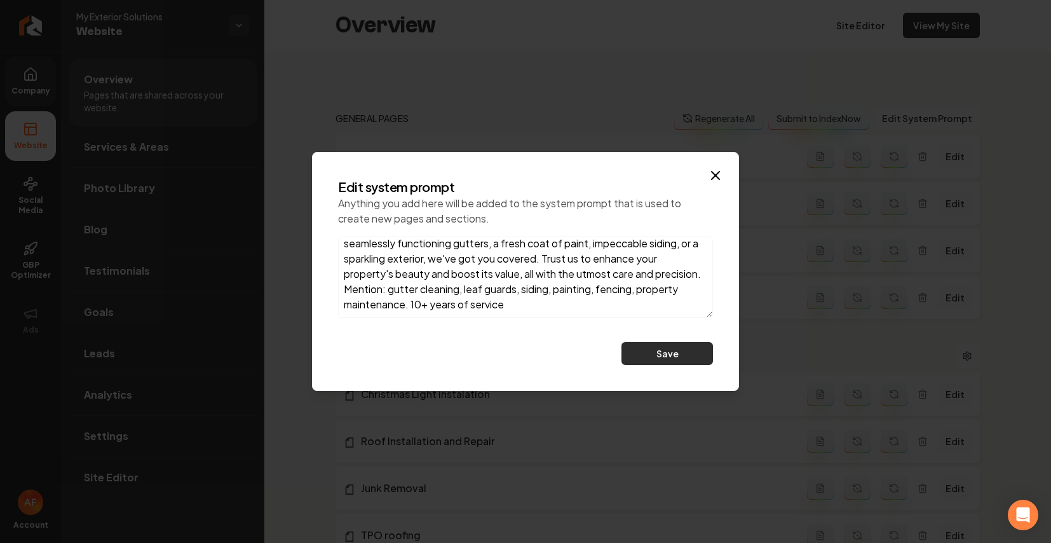
click at [637, 346] on button "Save" at bounding box center [666, 353] width 91 height 23
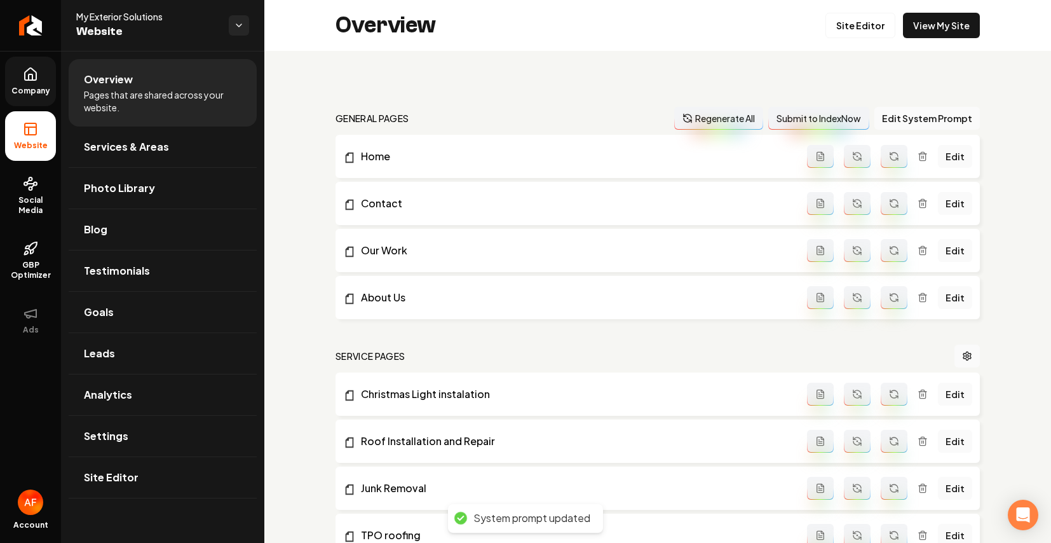
click at [702, 118] on button "Regenerate All" at bounding box center [718, 118] width 89 height 23
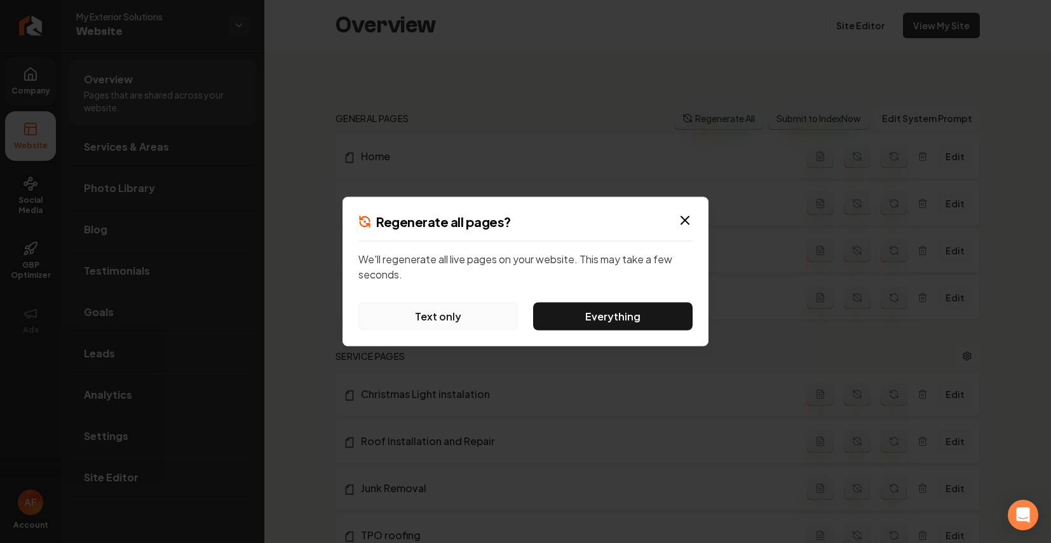
click at [436, 313] on button "Text only" at bounding box center [437, 316] width 159 height 28
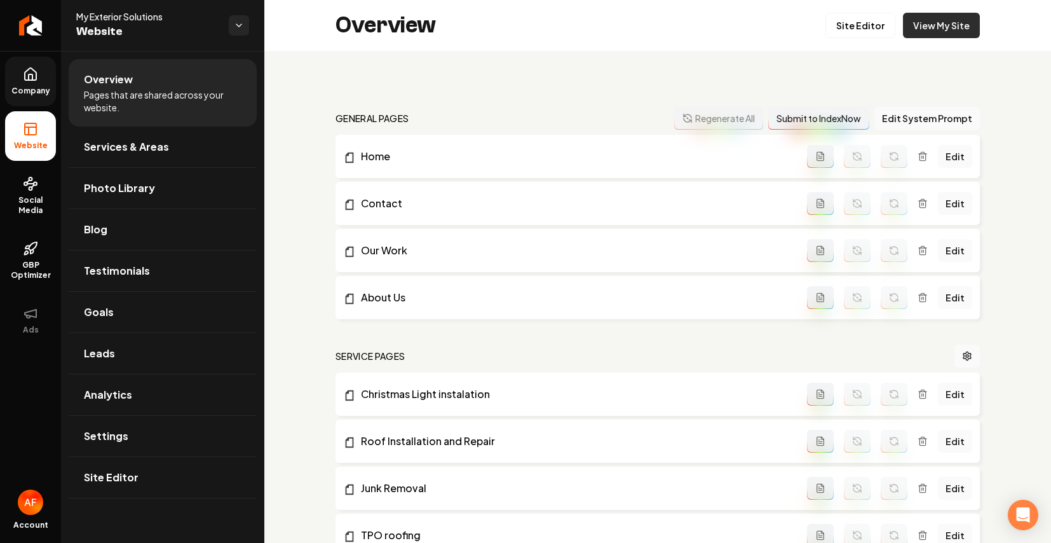
click at [858, 22] on link "View My Site" at bounding box center [941, 25] width 77 height 25
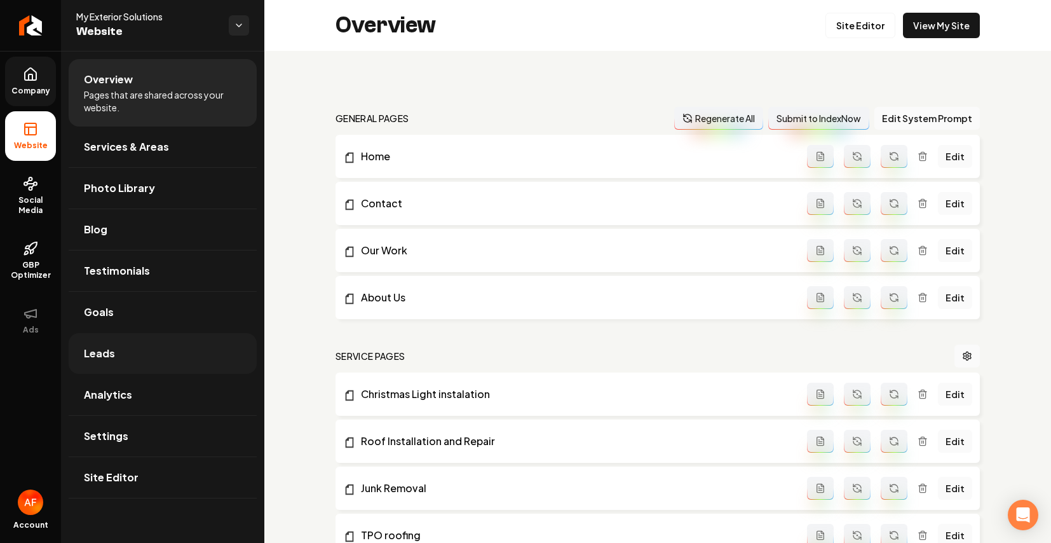
click at [117, 348] on link "Leads" at bounding box center [163, 353] width 188 height 41
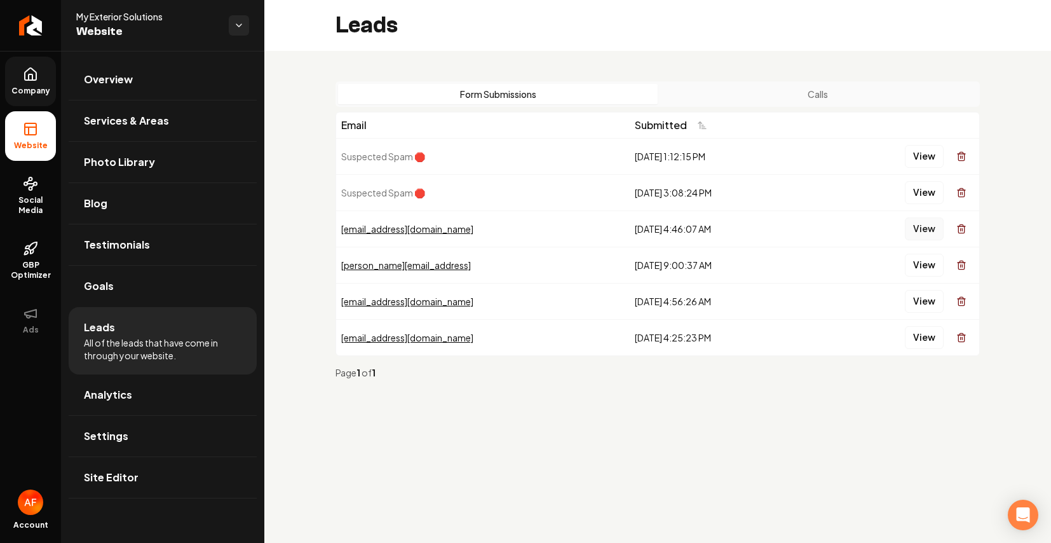
click at [858, 231] on button "View" at bounding box center [924, 228] width 39 height 23
click at [804, 98] on button "Calls" at bounding box center [818, 94] width 320 height 20
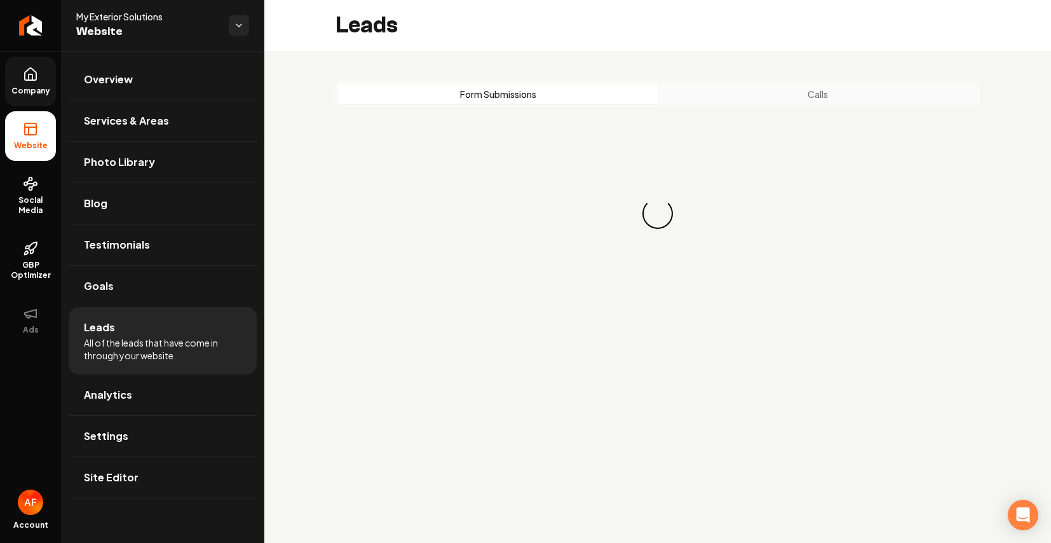
drag, startPoint x: 495, startPoint y: 85, endPoint x: 283, endPoint y: 119, distance: 214.9
click at [495, 85] on button "Form Submissions" at bounding box center [498, 94] width 320 height 20
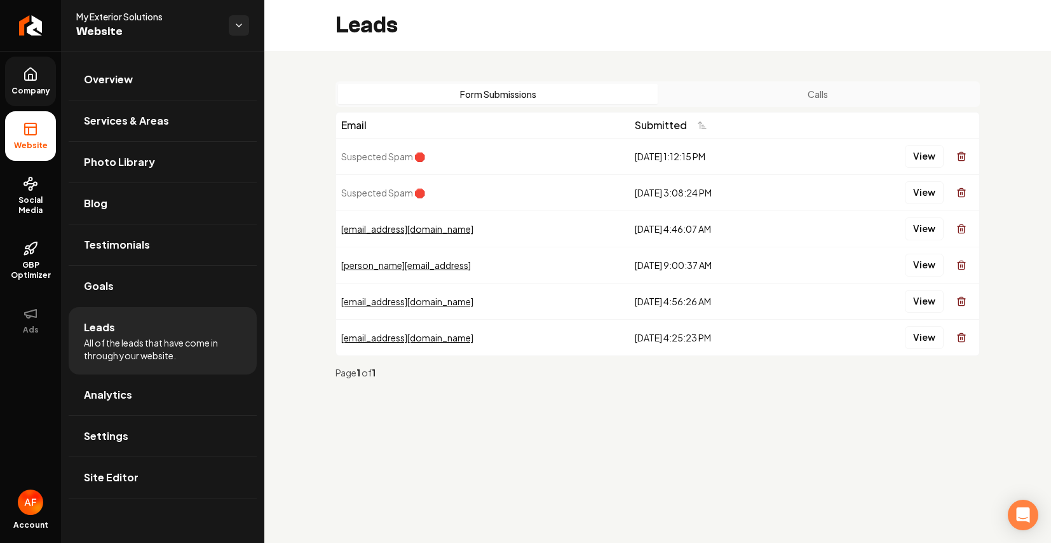
click at [32, 74] on icon at bounding box center [31, 77] width 4 height 6
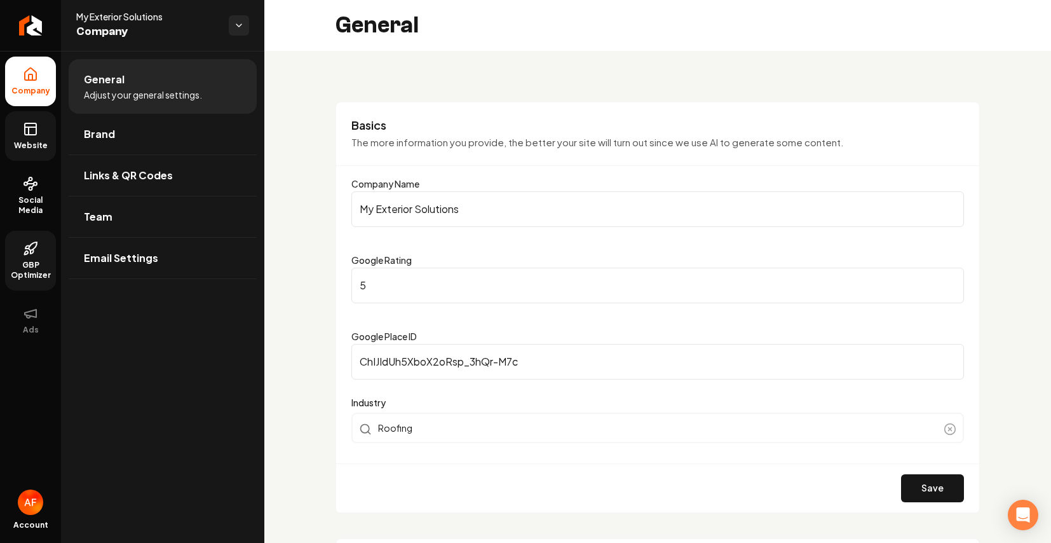
click at [29, 239] on link "GBP Optimizer" at bounding box center [30, 261] width 51 height 60
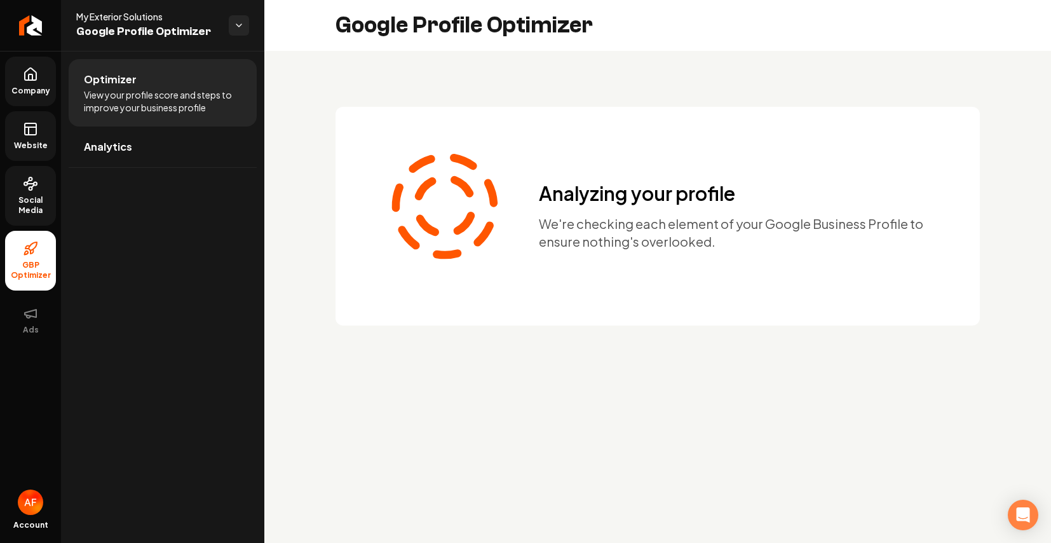
click at [36, 205] on span "Social Media" at bounding box center [30, 205] width 51 height 20
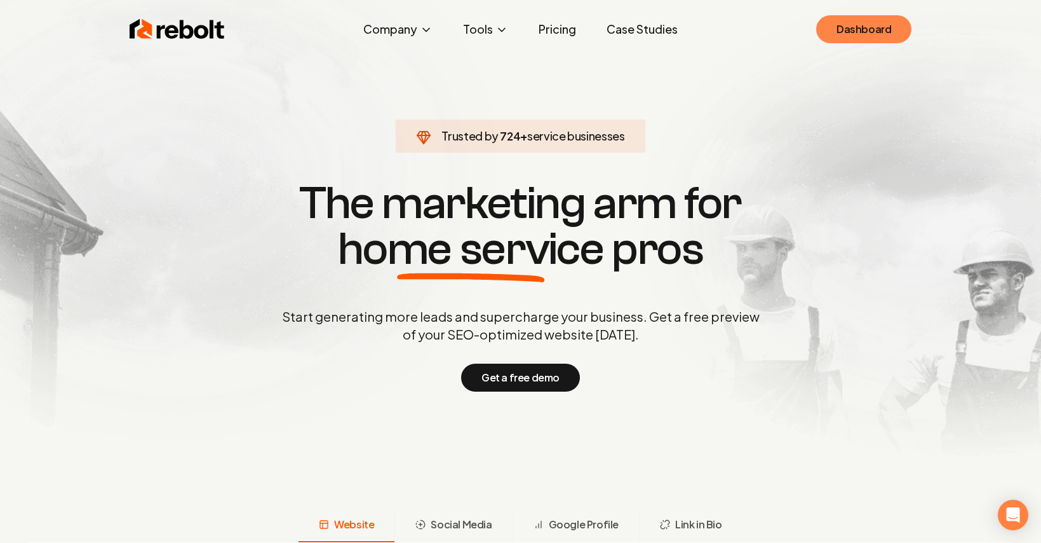
click at [862, 28] on link "Dashboard" at bounding box center [863, 29] width 95 height 28
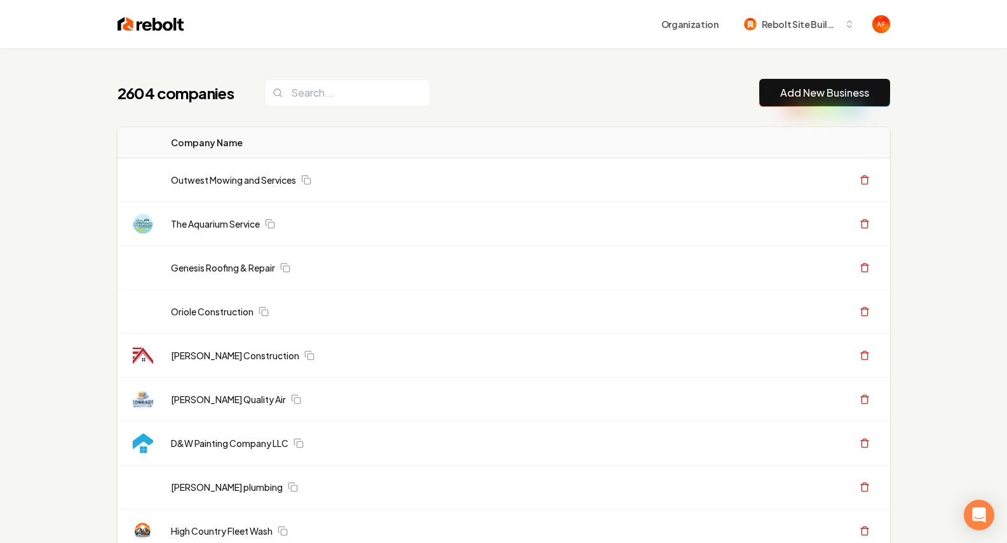
click at [309, 98] on input "search" at bounding box center [347, 92] width 165 height 27
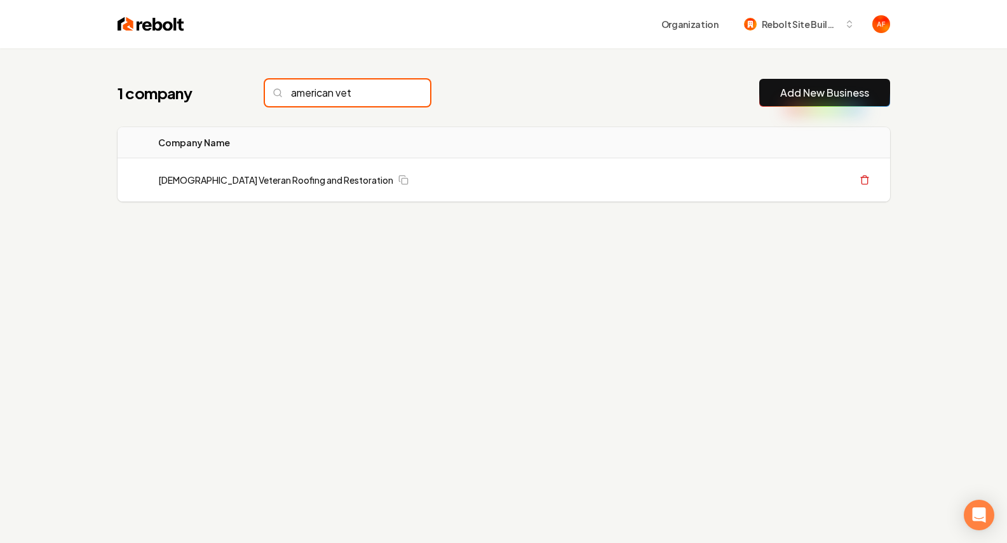
type input "american vet"
click at [585, 95] on div "1 company american vet Add New Business" at bounding box center [504, 93] width 773 height 28
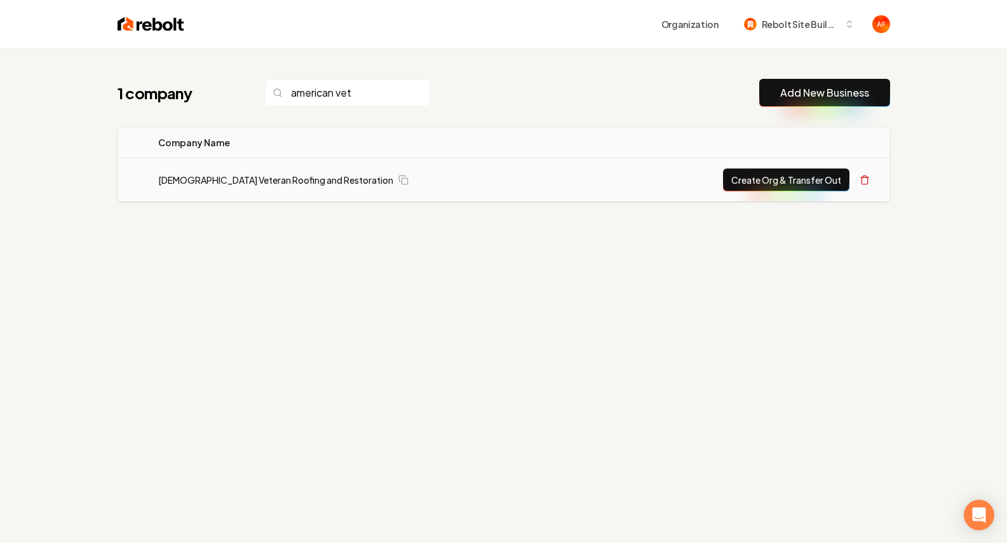
click at [807, 185] on button "Create Org & Transfer Out" at bounding box center [786, 179] width 126 height 23
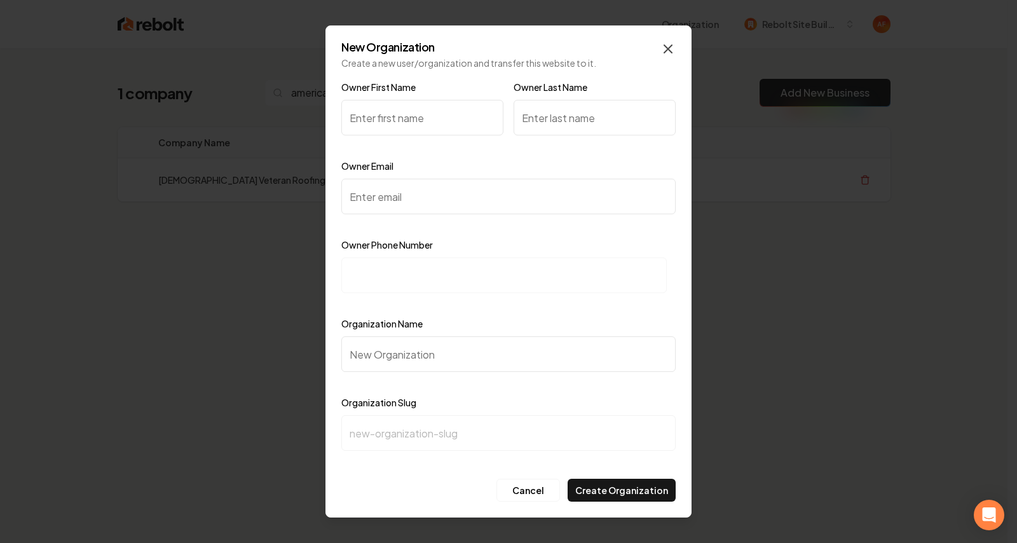
click at [671, 44] on icon "button" at bounding box center [667, 48] width 15 height 15
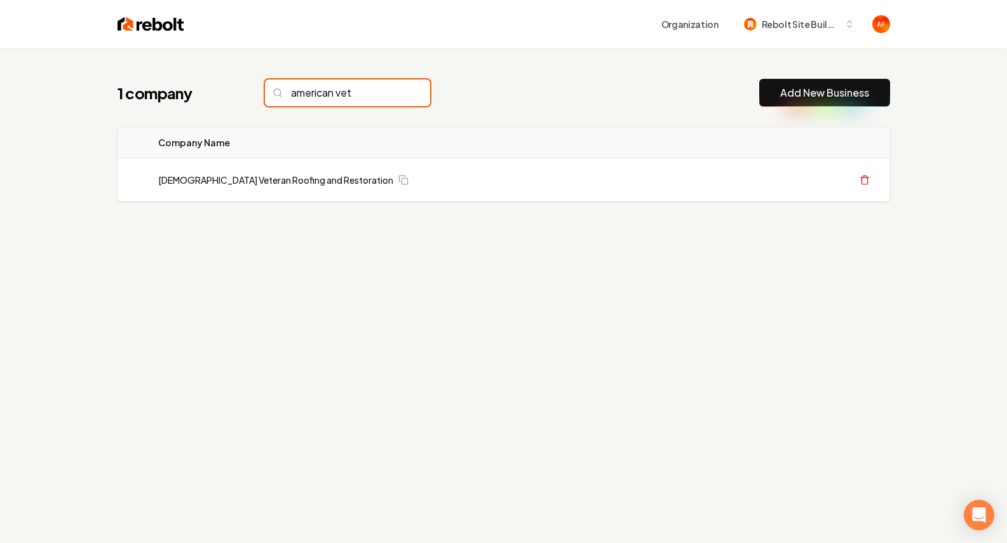
click at [363, 90] on input "american vet" at bounding box center [347, 92] width 165 height 27
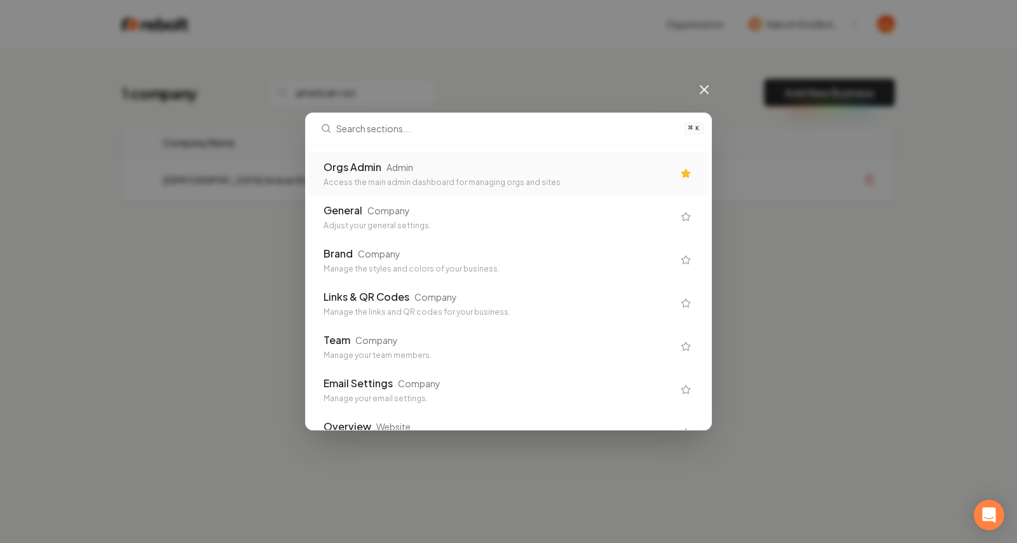
click at [369, 165] on div "Orgs Admin" at bounding box center [352, 166] width 58 height 15
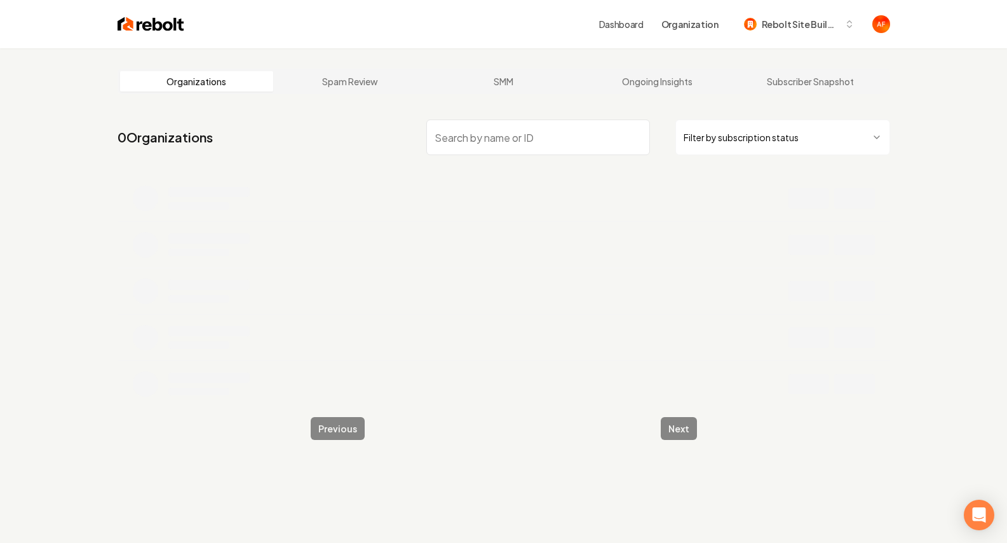
click at [480, 135] on input "search" at bounding box center [538, 137] width 224 height 36
type input "higher"
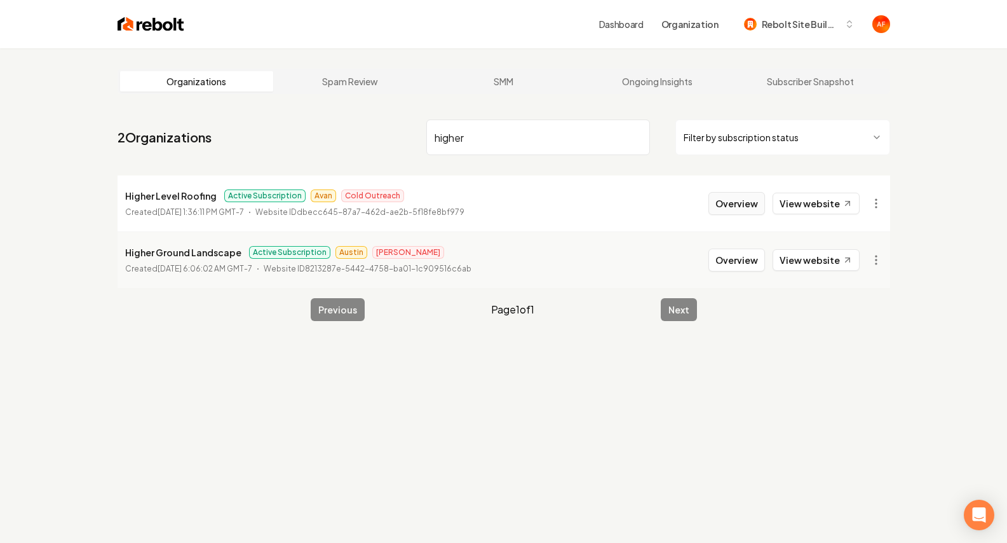
click at [727, 203] on button "Overview" at bounding box center [736, 203] width 57 height 23
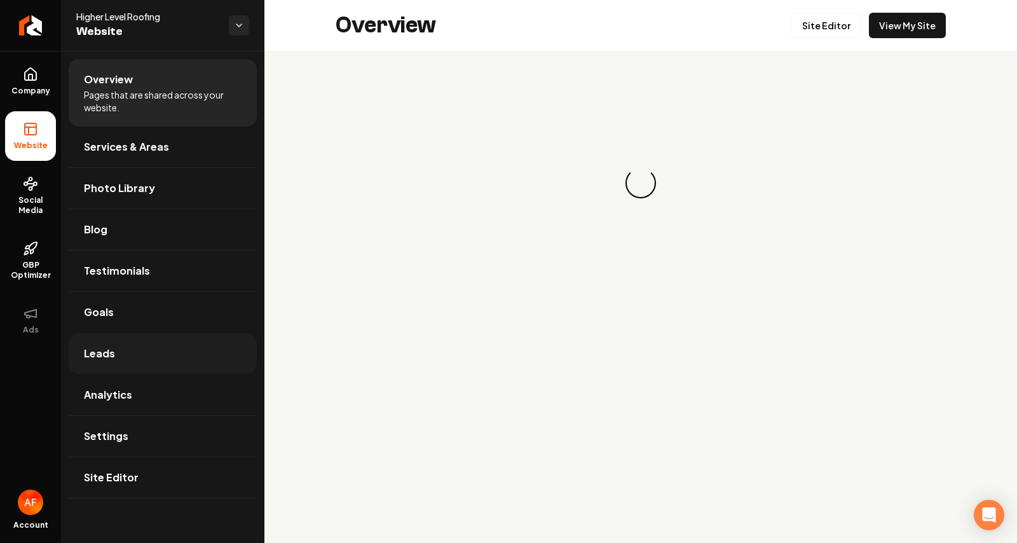
click at [120, 351] on link "Leads" at bounding box center [163, 353] width 188 height 41
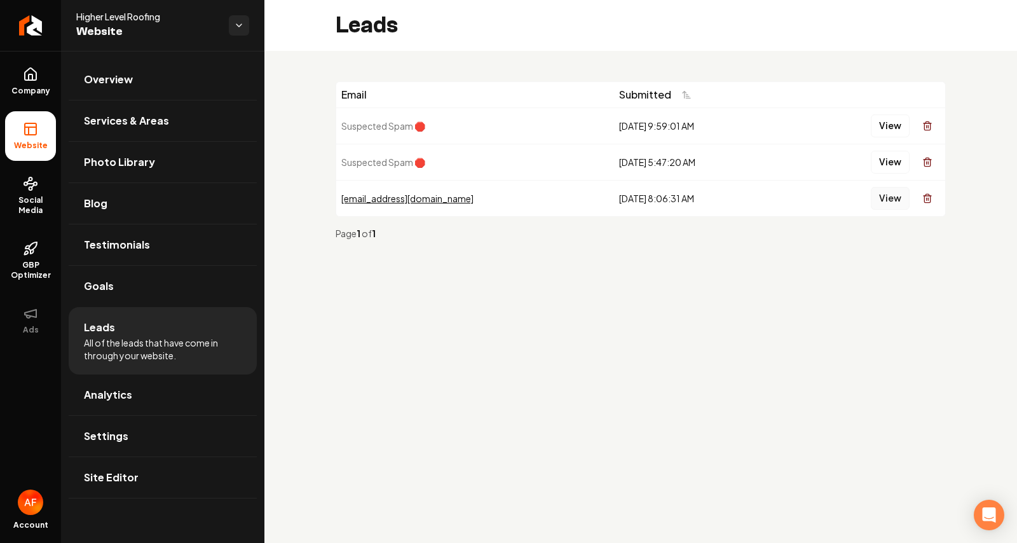
click at [903, 190] on button "View" at bounding box center [889, 198] width 39 height 23
click at [898, 196] on button "View" at bounding box center [889, 198] width 39 height 23
drag, startPoint x: 796, startPoint y: 203, endPoint x: 749, endPoint y: 187, distance: 49.6
click at [24, 81] on icon at bounding box center [30, 74] width 15 height 15
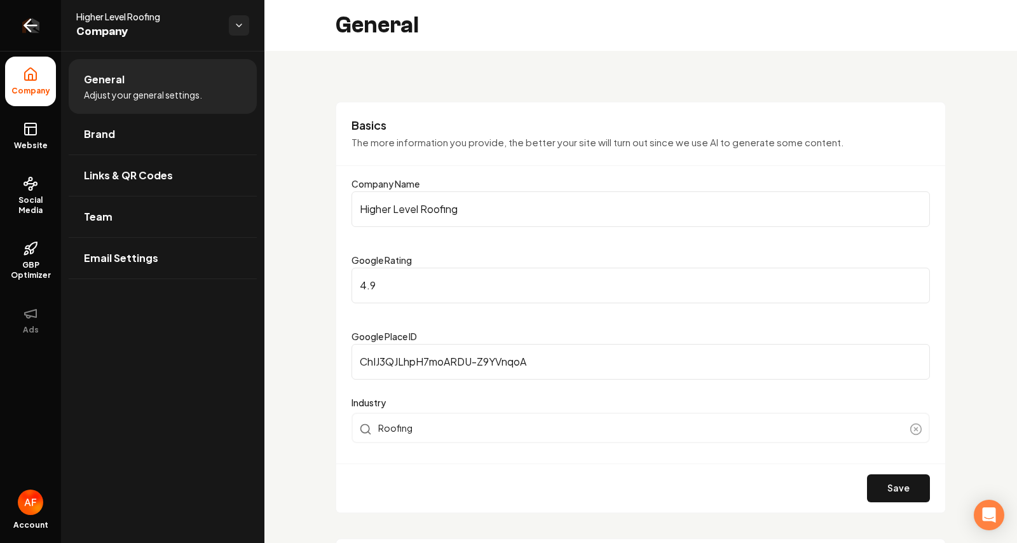
click at [46, 31] on link "Return to dashboard" at bounding box center [30, 25] width 61 height 51
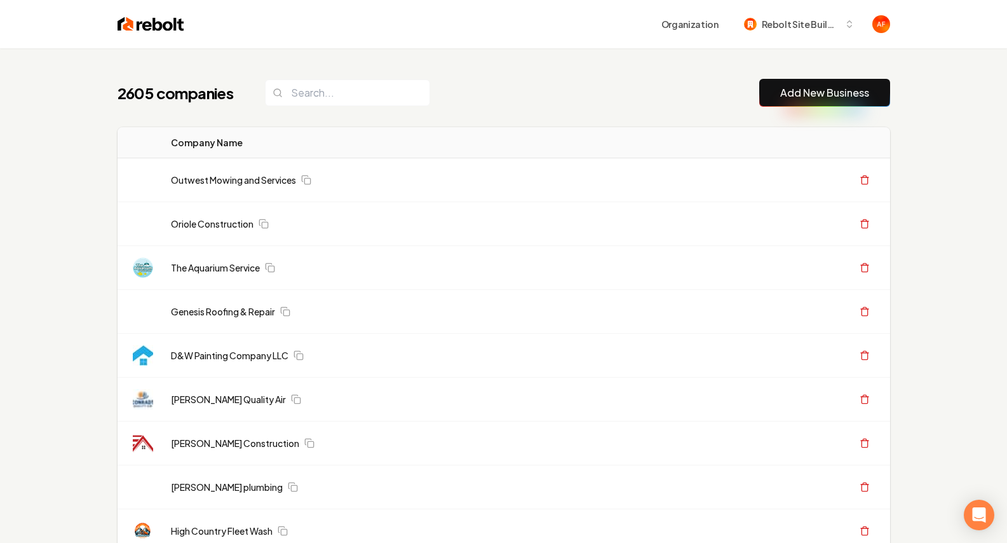
click at [606, 79] on div "2605 companies Add New Business" at bounding box center [504, 93] width 773 height 28
click at [313, 98] on input "search" at bounding box center [347, 92] width 165 height 27
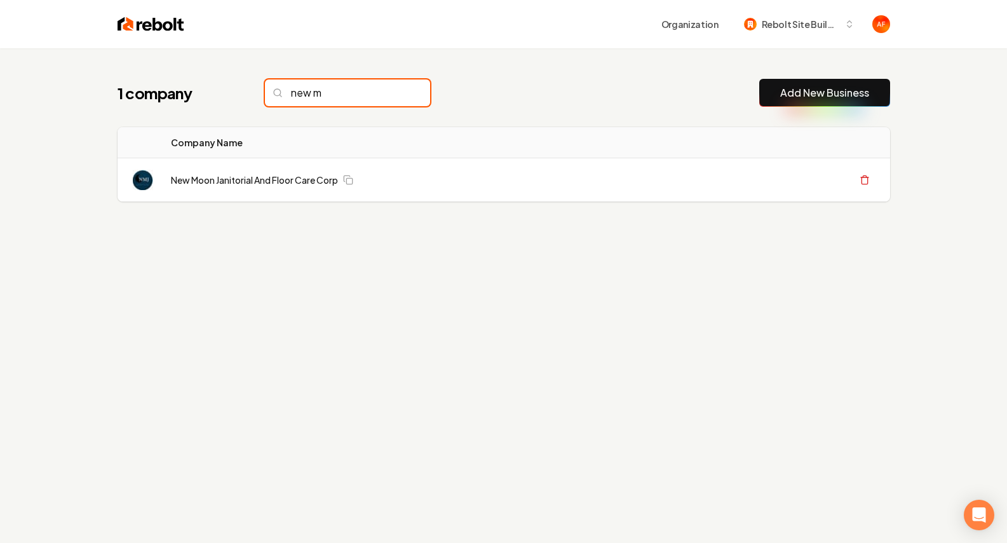
click at [315, 91] on input "new m" at bounding box center [347, 92] width 165 height 27
paste input "Roof Inspector NM"
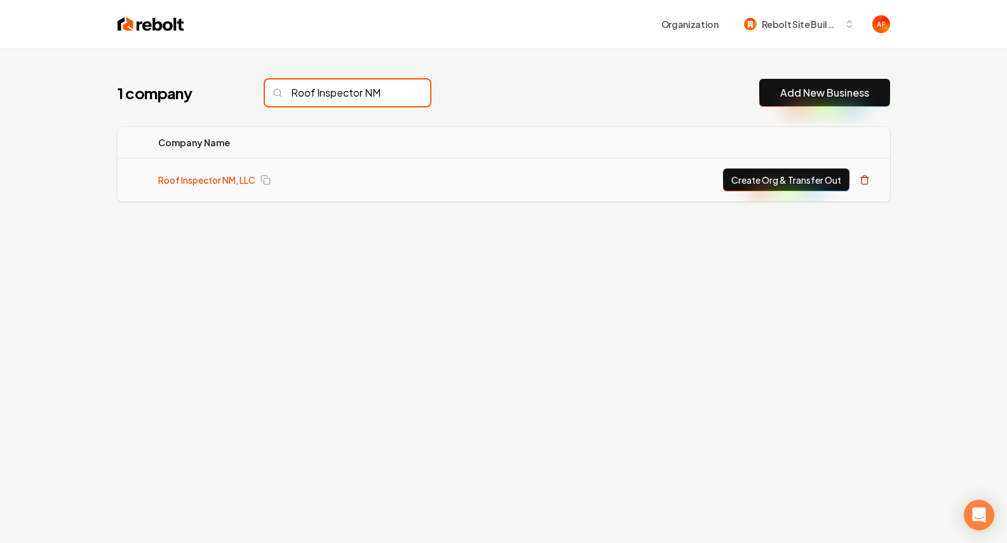
type input "Roof Inspector NM"
click at [228, 179] on link "Roof Inspector NM, LLC" at bounding box center [206, 179] width 97 height 13
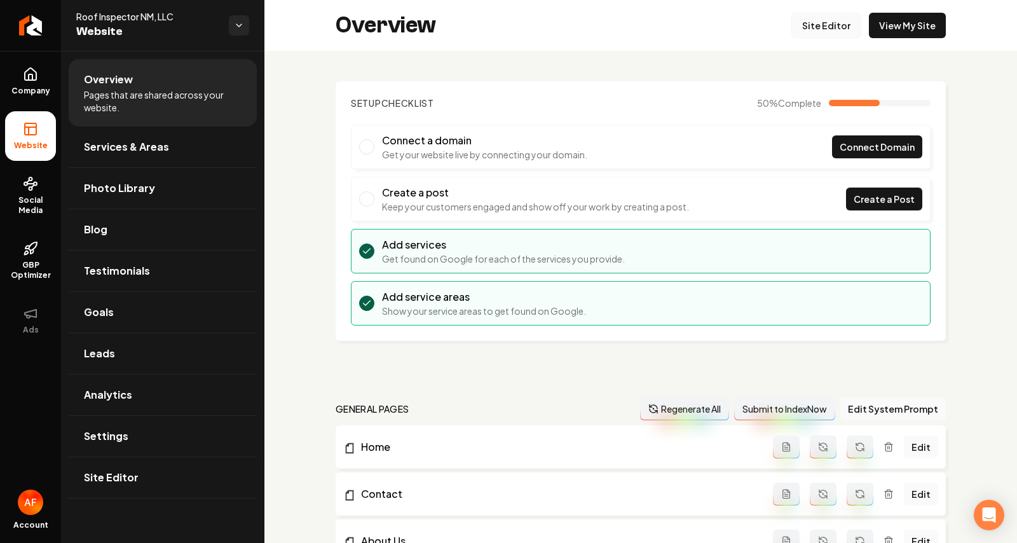
click at [832, 32] on link "Site Editor" at bounding box center [826, 25] width 70 height 25
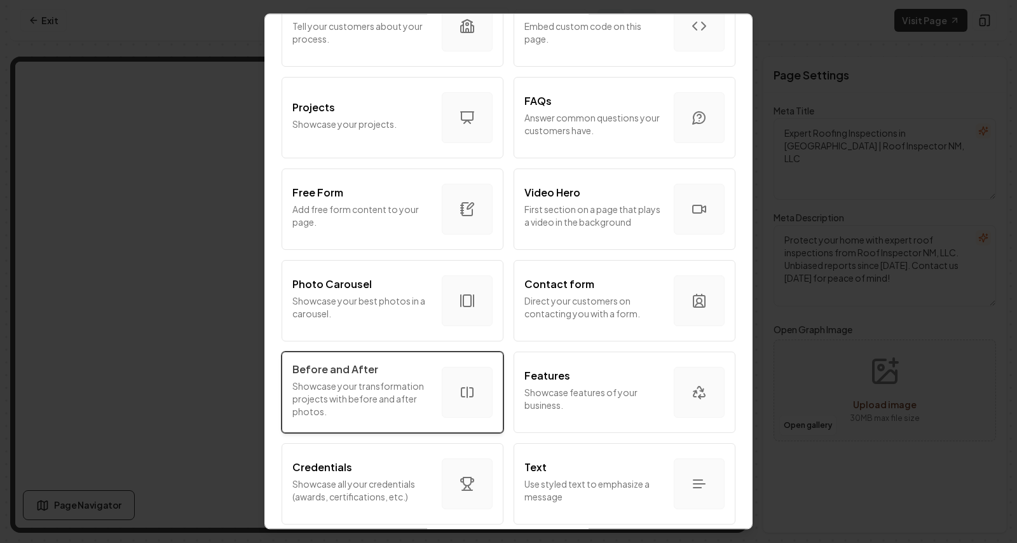
scroll to position [593, 0]
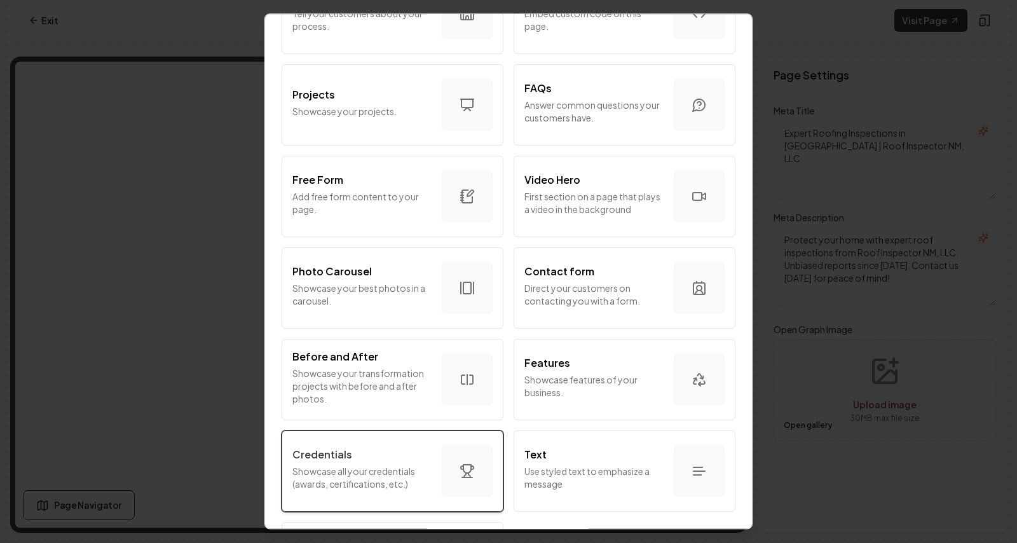
click at [390, 449] on div "Credentials" at bounding box center [361, 454] width 139 height 15
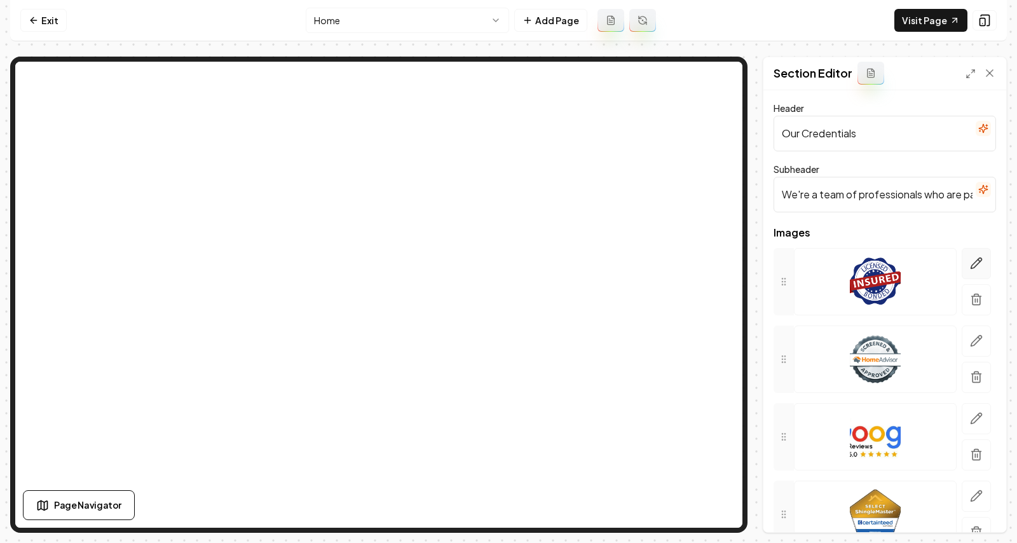
click at [971, 268] on icon "button" at bounding box center [976, 263] width 11 height 11
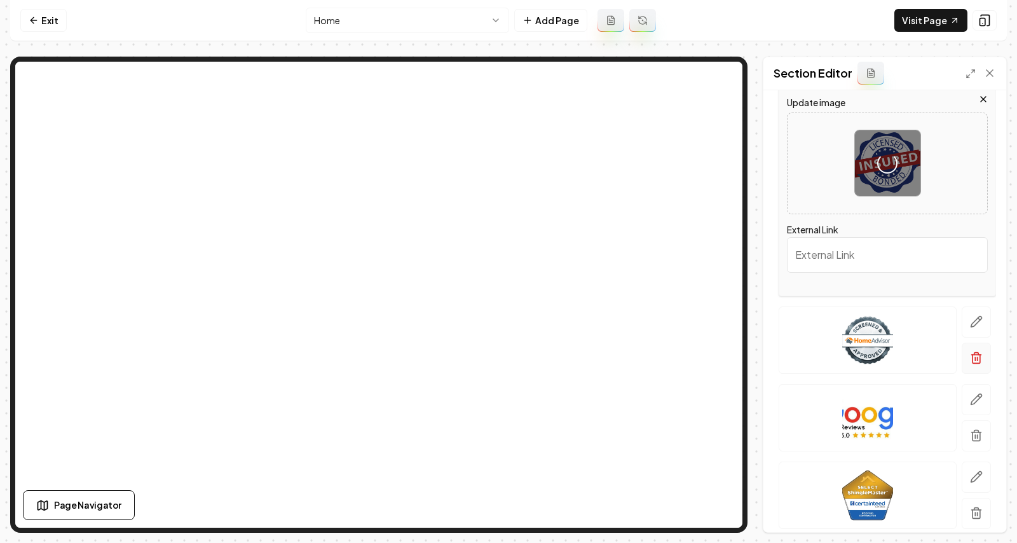
scroll to position [166, 0]
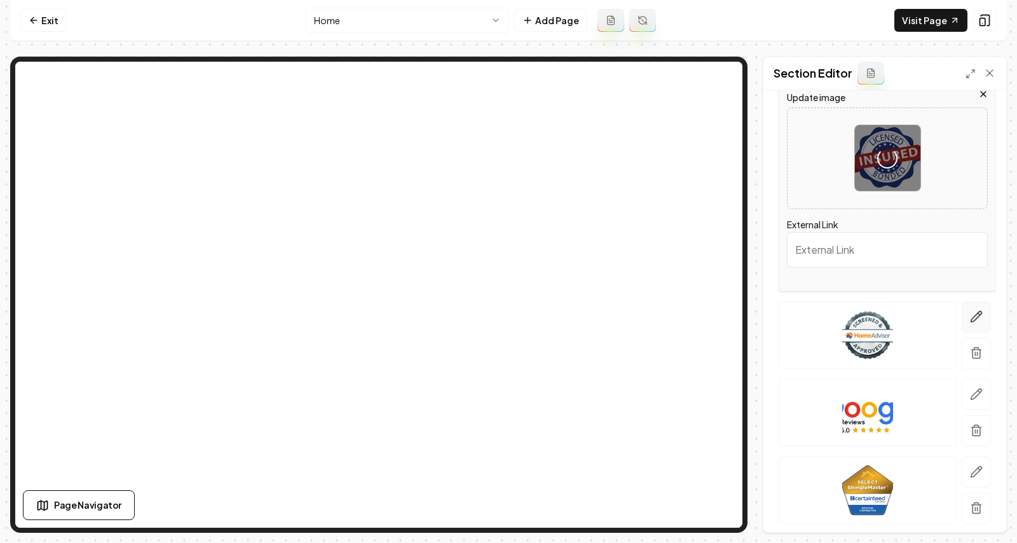
click at [970, 314] on icon "button" at bounding box center [976, 316] width 13 height 13
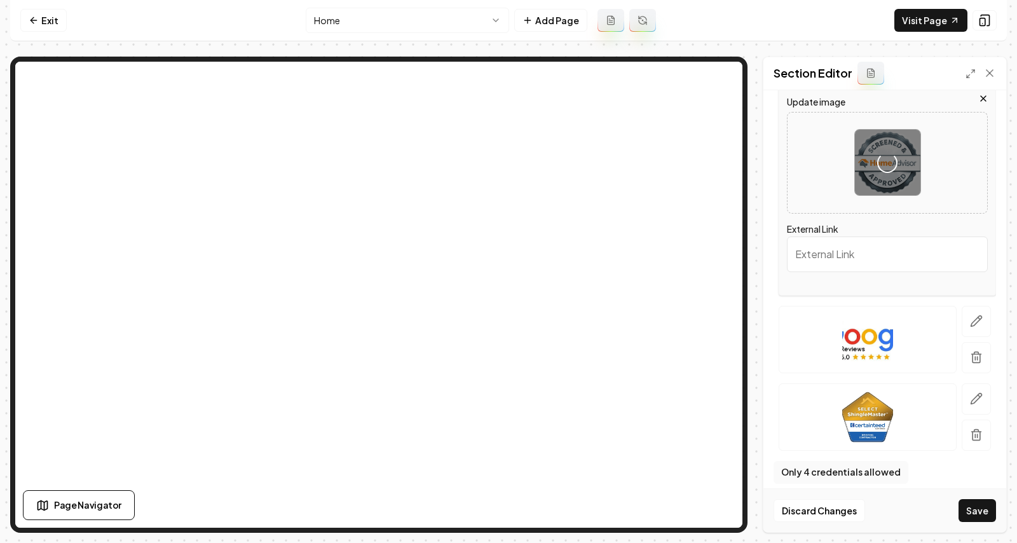
scroll to position [250, 0]
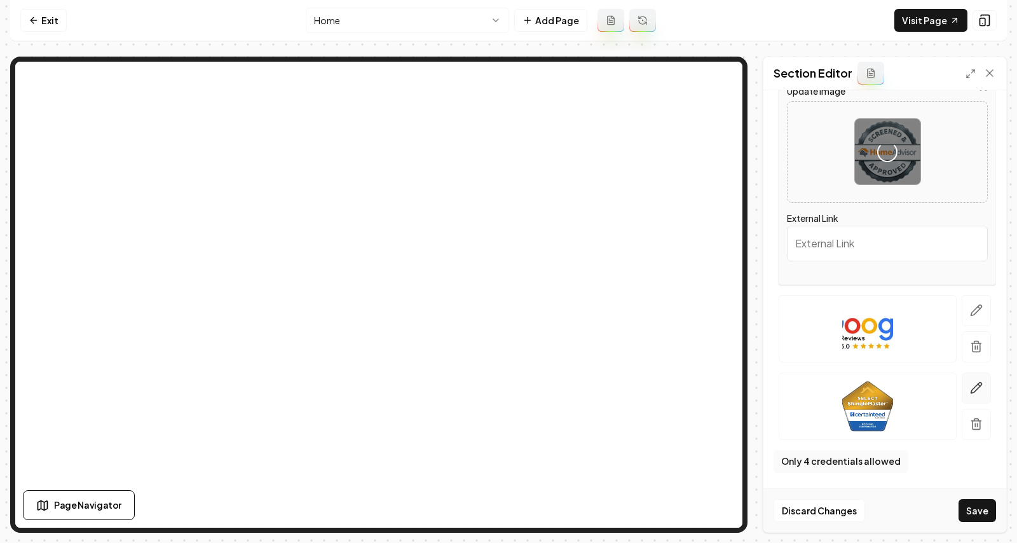
click at [968, 379] on button "button" at bounding box center [975, 387] width 29 height 31
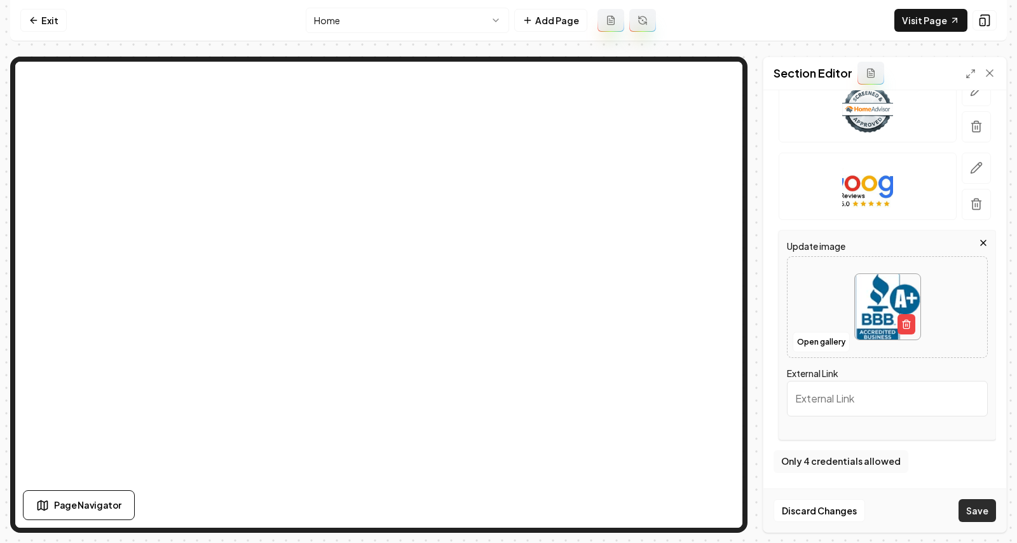
click at [978, 512] on button "Save" at bounding box center [976, 510] width 37 height 23
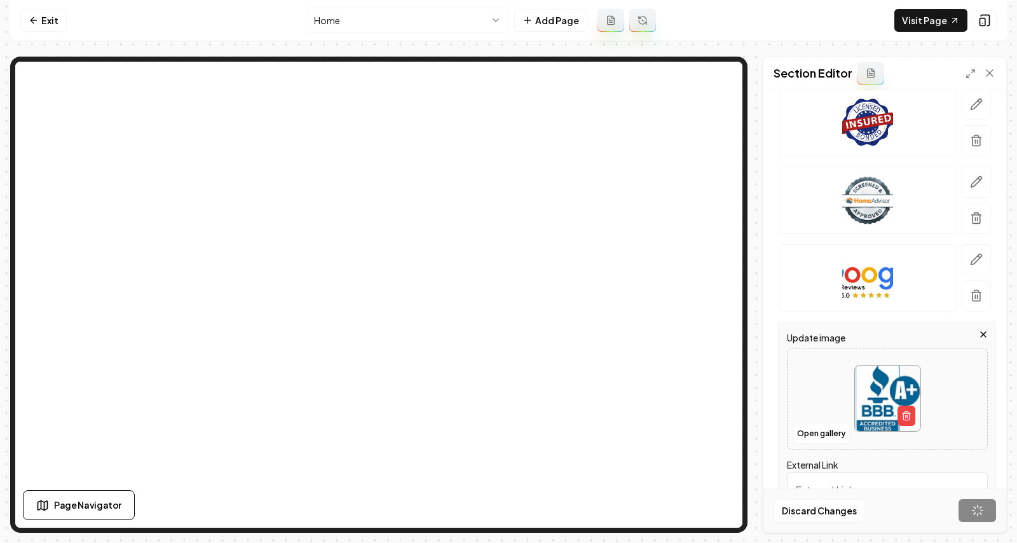
scroll to position [64, 0]
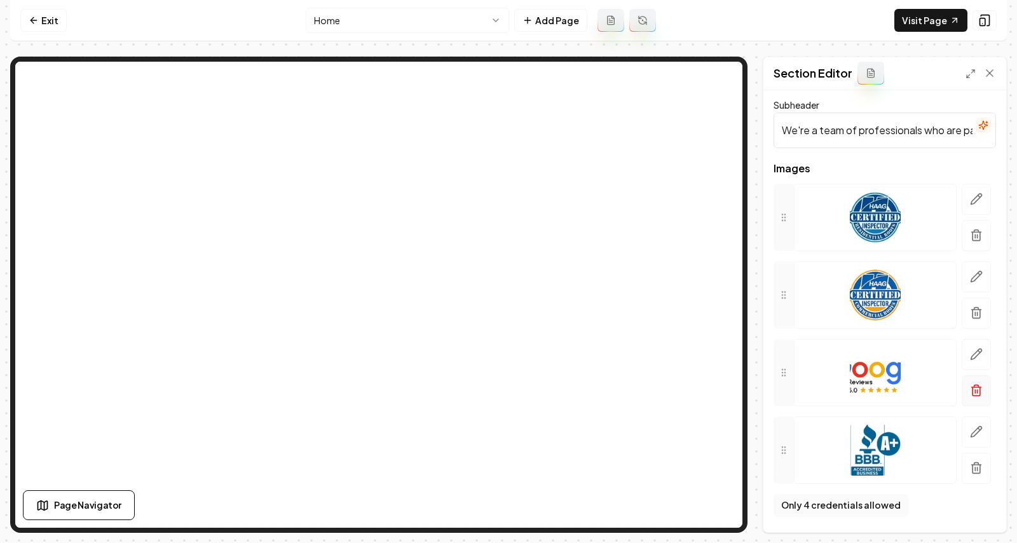
click at [970, 391] on icon "button" at bounding box center [976, 390] width 13 height 13
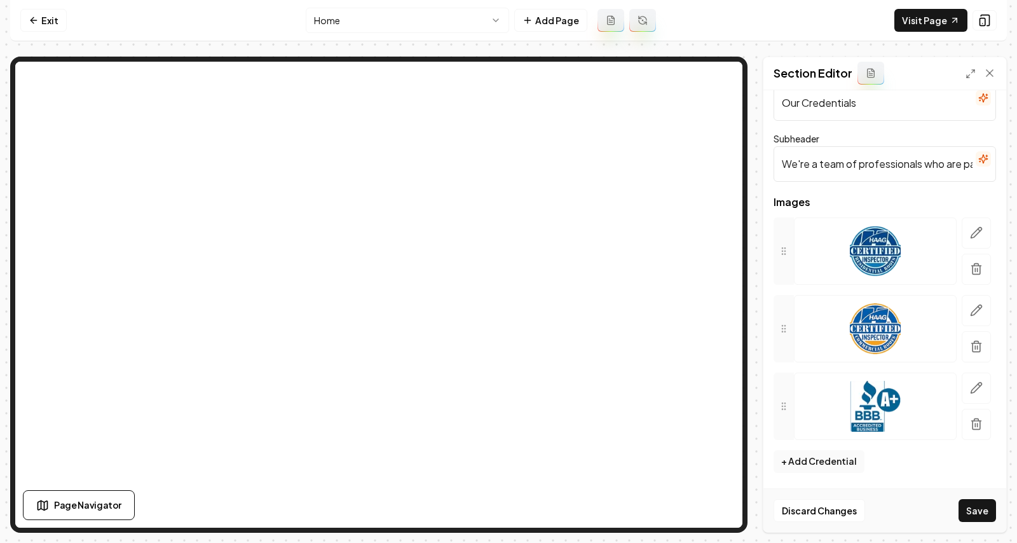
scroll to position [30, 0]
click at [44, 18] on link "Exit" at bounding box center [43, 20] width 46 height 23
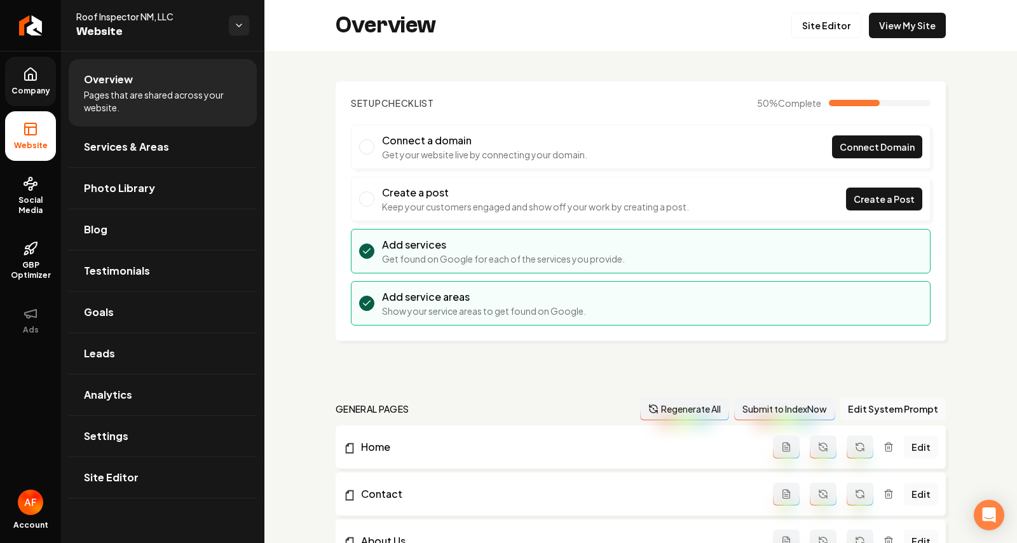
click at [20, 70] on link "Company" at bounding box center [30, 82] width 51 height 50
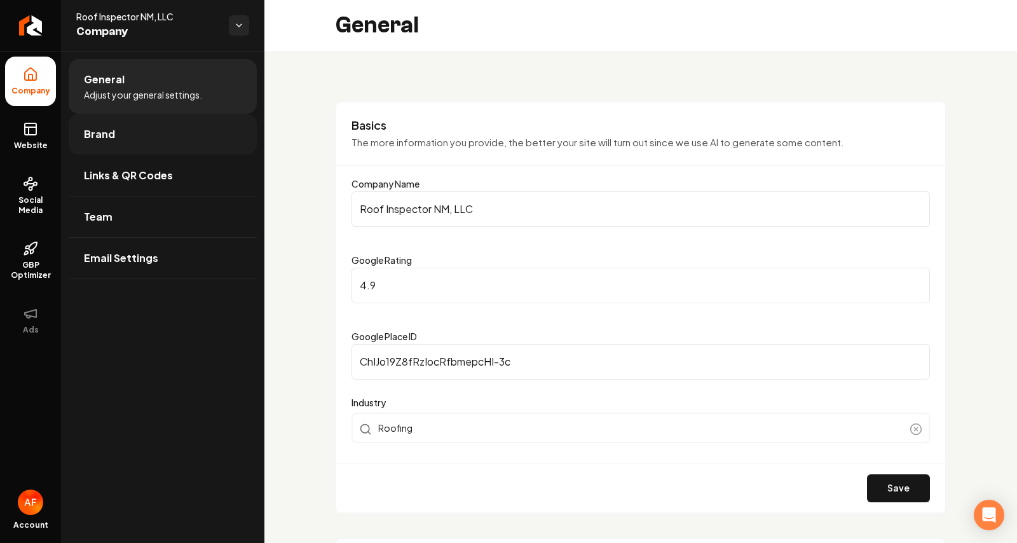
click at [135, 149] on link "Brand" at bounding box center [163, 134] width 188 height 41
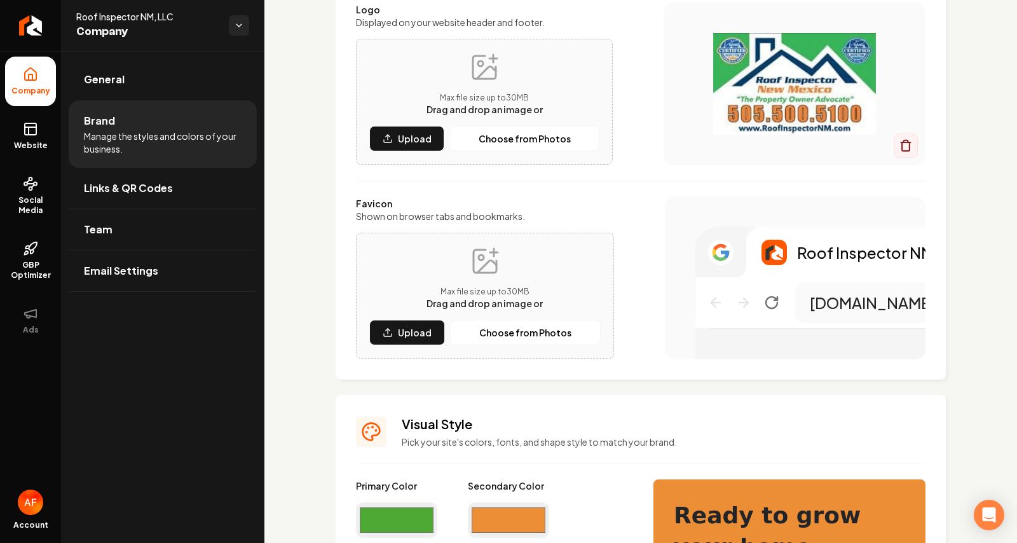
scroll to position [234, 0]
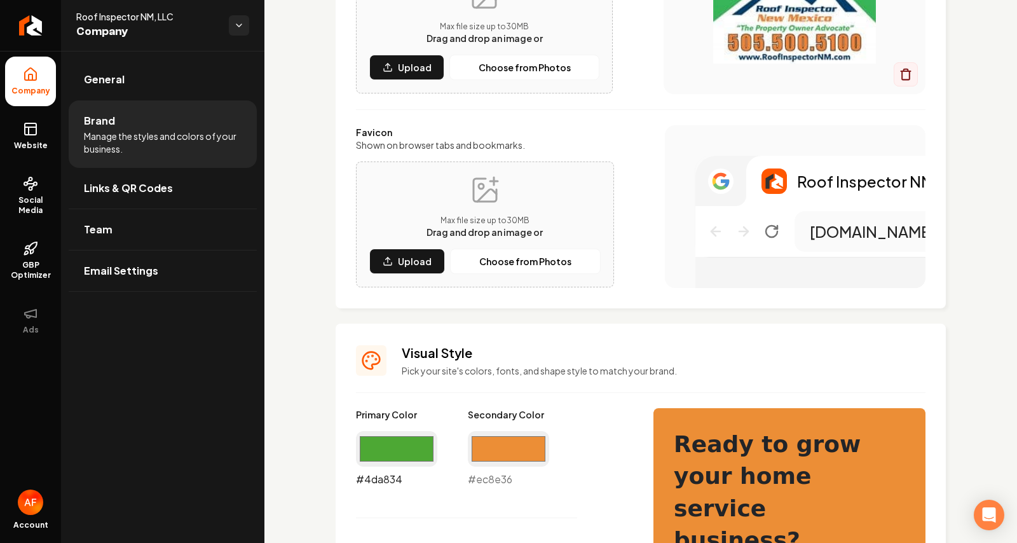
drag, startPoint x: 392, startPoint y: 451, endPoint x: 386, endPoint y: 409, distance: 42.9
click at [392, 451] on input "#4da834" at bounding box center [396, 449] width 81 height 36
type input "#3bb55a"
click at [617, 368] on p "Pick your site's colors, fonts, and shape style to match your brand." at bounding box center [664, 370] width 524 height 13
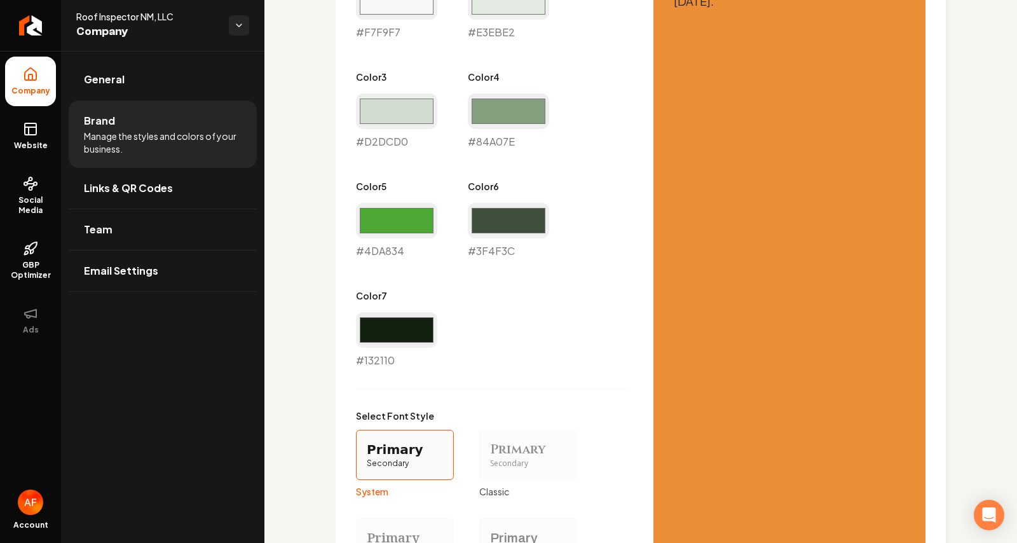
scroll to position [631, 0]
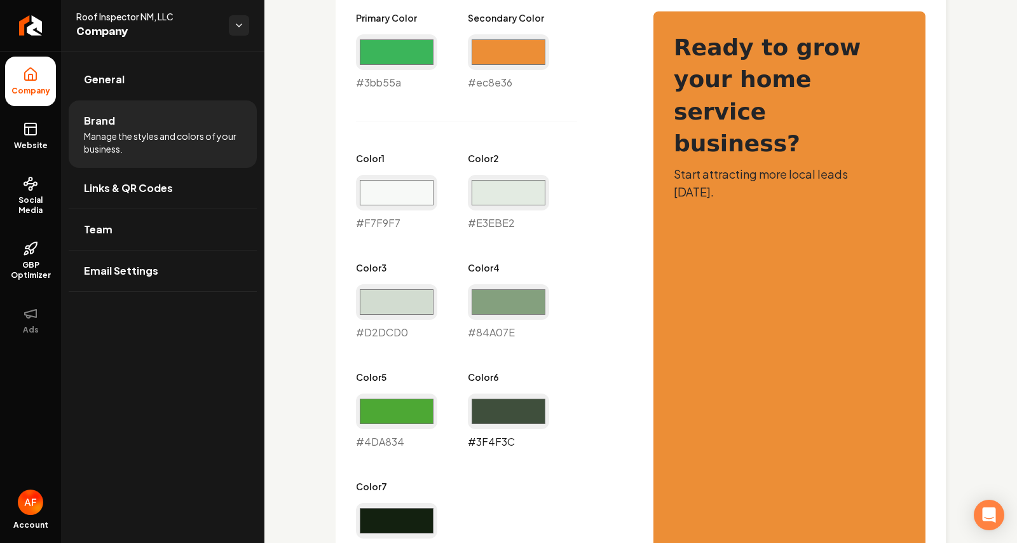
click at [517, 412] on input "#3f4f3c" at bounding box center [508, 411] width 81 height 36
type input "#3bb55a"
click at [617, 176] on div "Primary Color #3bb55a #3bb55a Secondary Color #ec8e36 #ec8e36 Color 1 #f7f9f7 #…" at bounding box center [492, 284] width 272 height 547
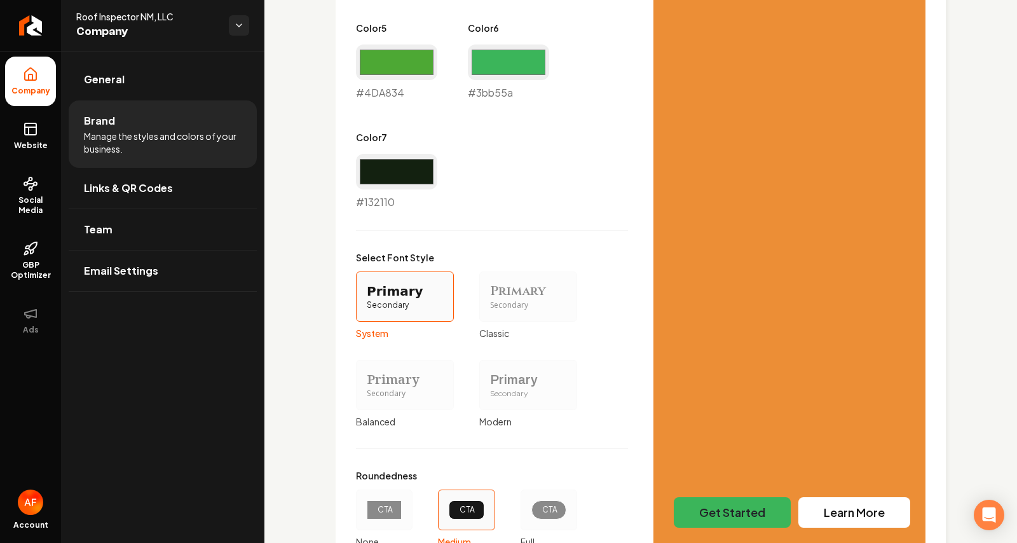
scroll to position [1085, 0]
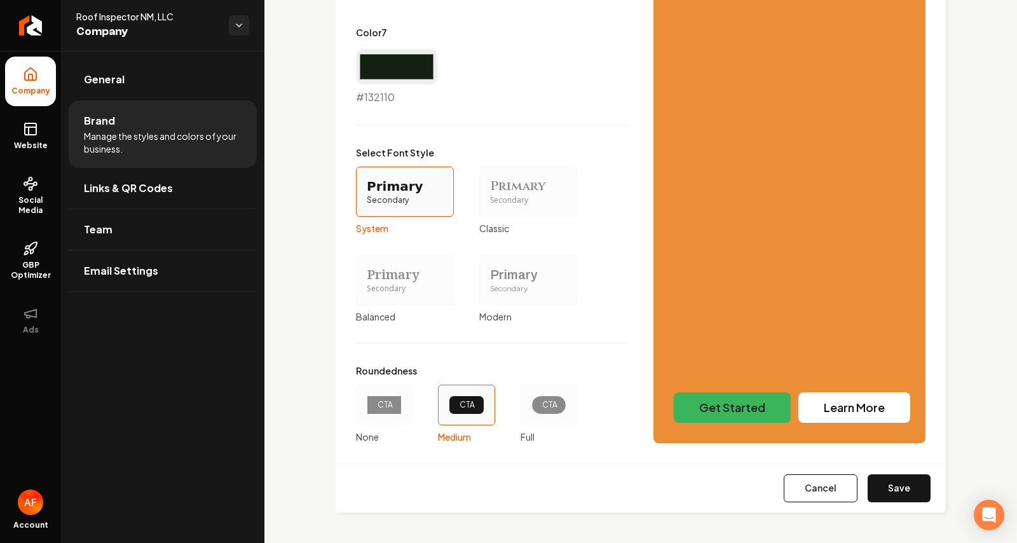
click at [544, 406] on div "CTA" at bounding box center [548, 405] width 13 height 10
click at [530, 406] on button "CTA Full" at bounding box center [525, 405] width 10 height 10
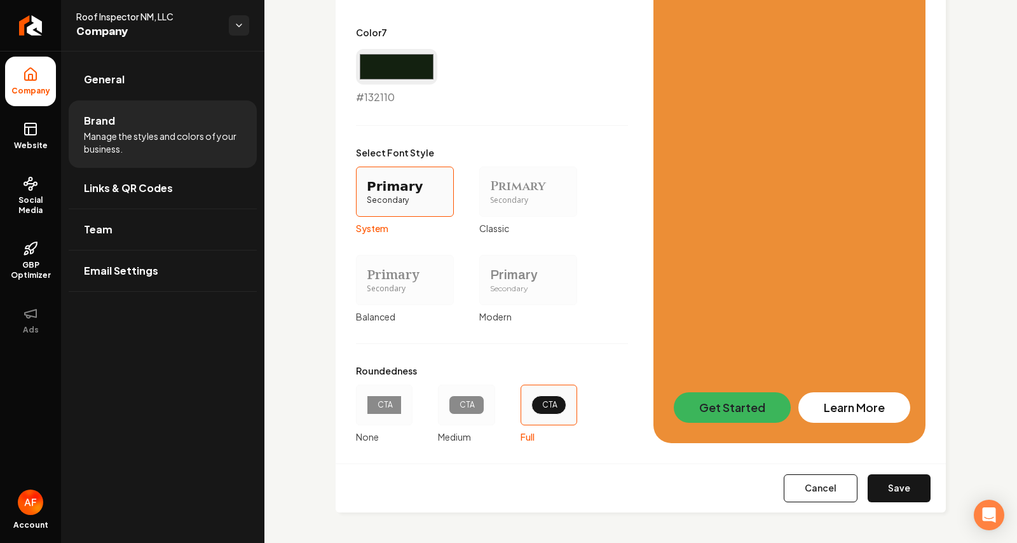
drag, startPoint x: 901, startPoint y: 481, endPoint x: 598, endPoint y: 357, distance: 326.8
click at [900, 480] on button "Save" at bounding box center [898, 488] width 63 height 28
type input "#f7f9f7"
type input "#e3ebe2"
type input "#d2dcd0"
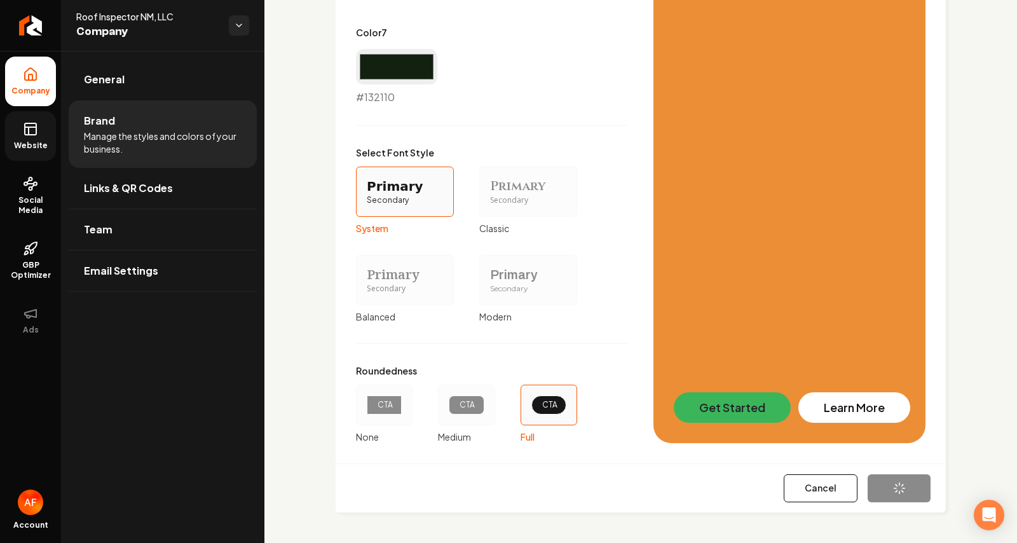
type input "#84a07e"
type input "#4da834"
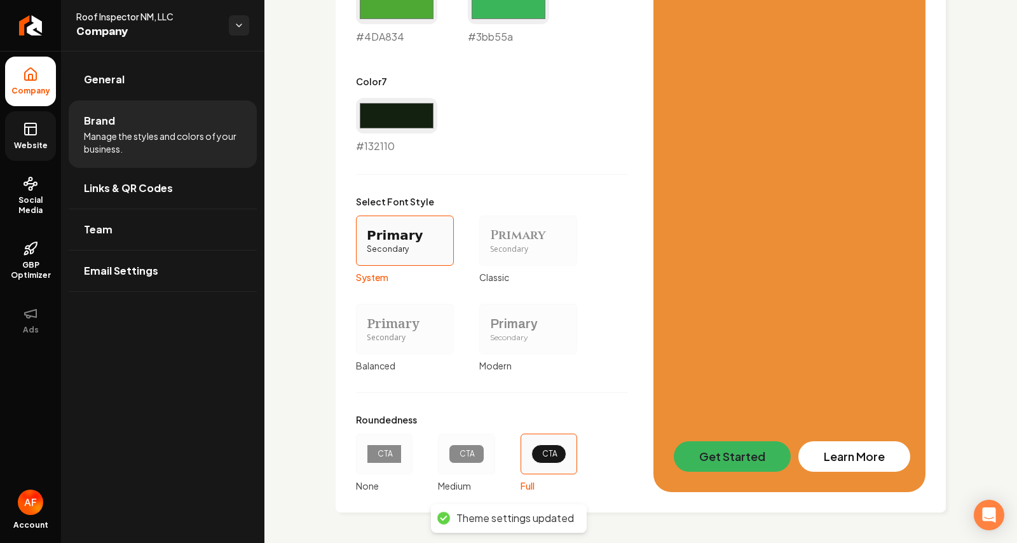
click at [27, 131] on icon at bounding box center [30, 128] width 15 height 15
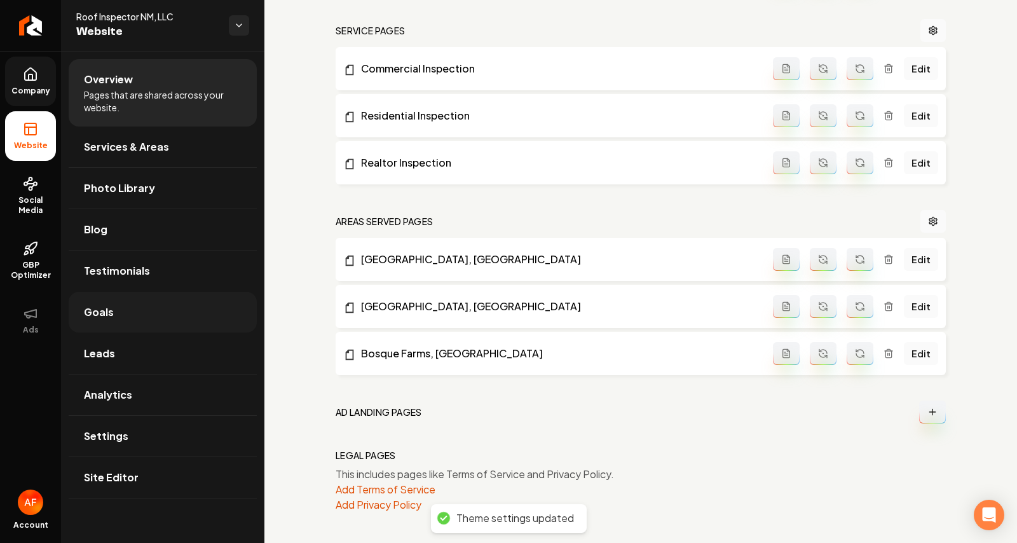
click at [118, 324] on link "Goals" at bounding box center [163, 312] width 188 height 41
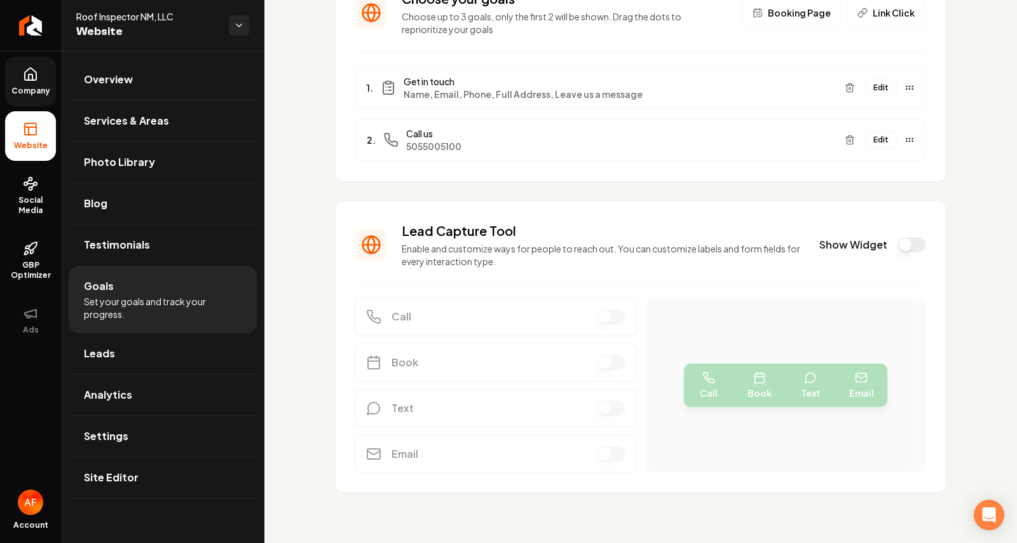
scroll to position [112, 0]
click at [897, 247] on button "Show Widget" at bounding box center [911, 244] width 28 height 15
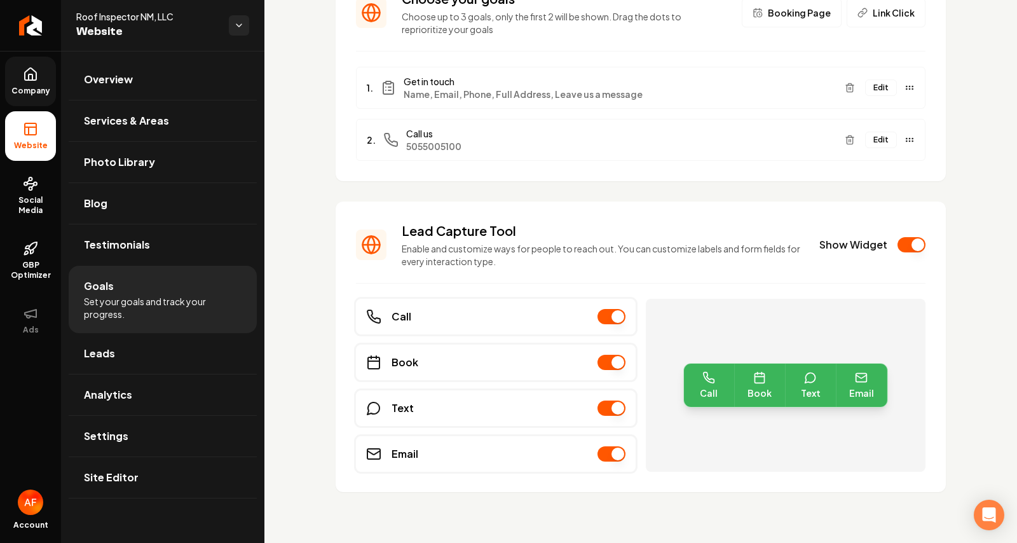
click at [36, 76] on icon at bounding box center [30, 74] width 11 height 12
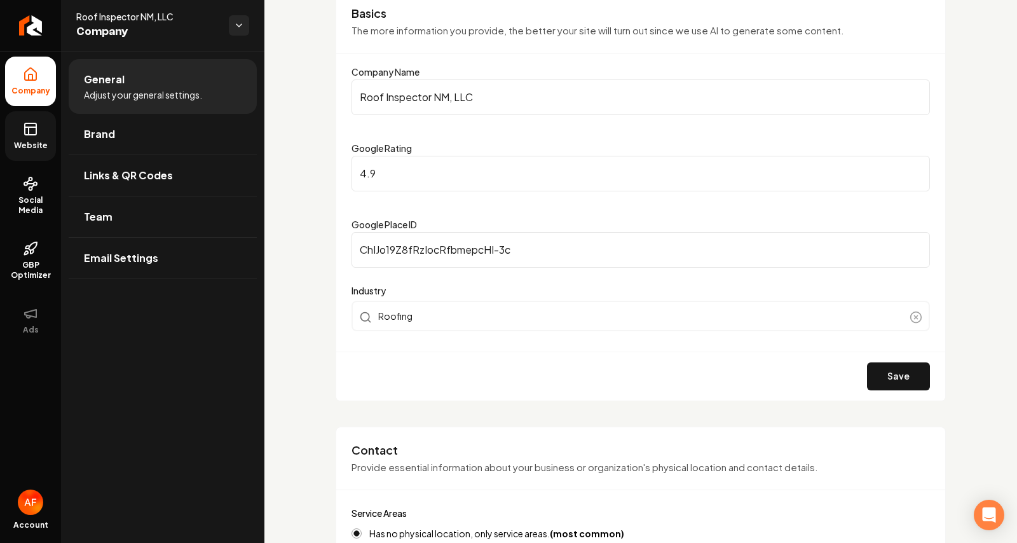
click at [30, 140] on span "Website" at bounding box center [31, 145] width 44 height 10
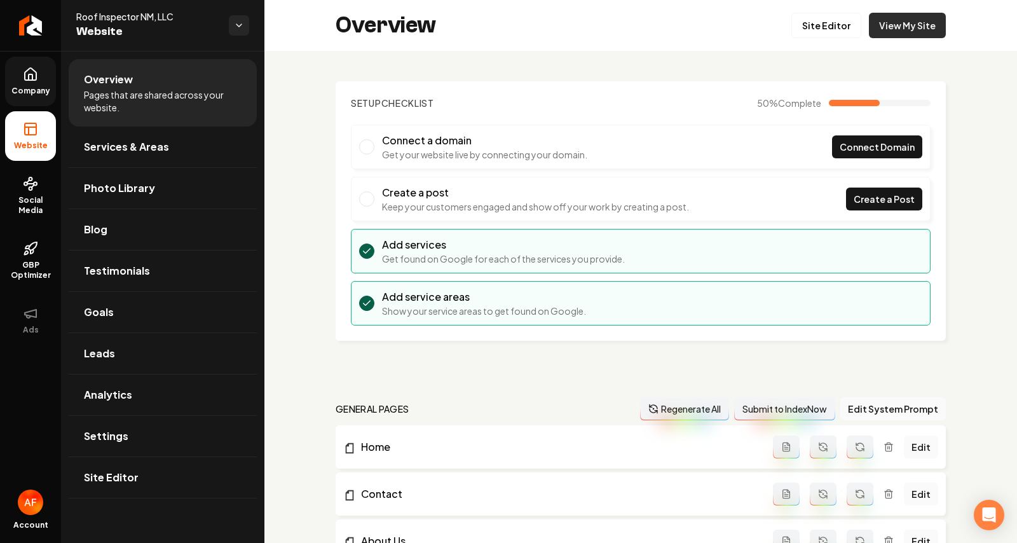
click at [885, 22] on link "View My Site" at bounding box center [907, 25] width 77 height 25
click at [828, 21] on link "Site Editor" at bounding box center [826, 25] width 70 height 25
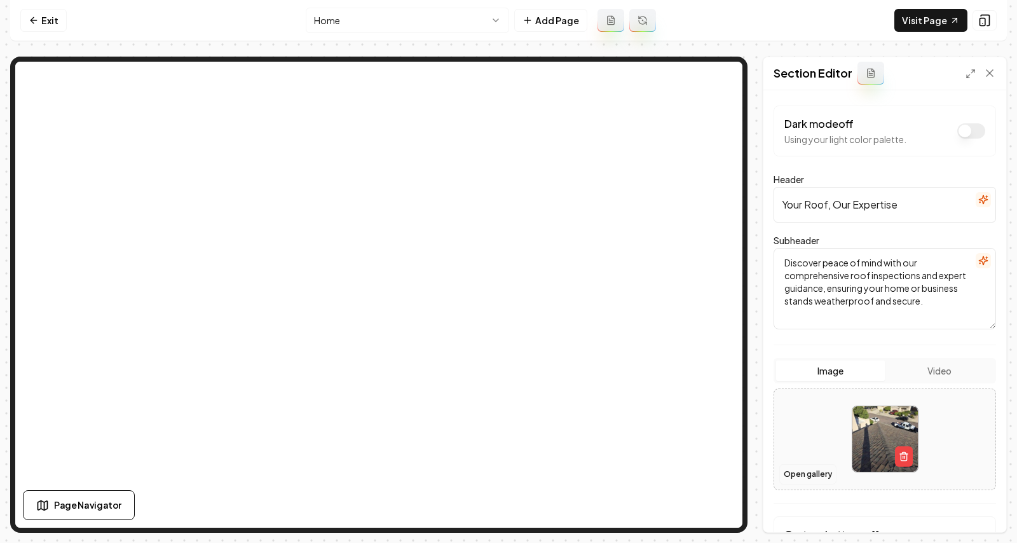
click at [803, 482] on button "Open gallery" at bounding box center [807, 474] width 57 height 20
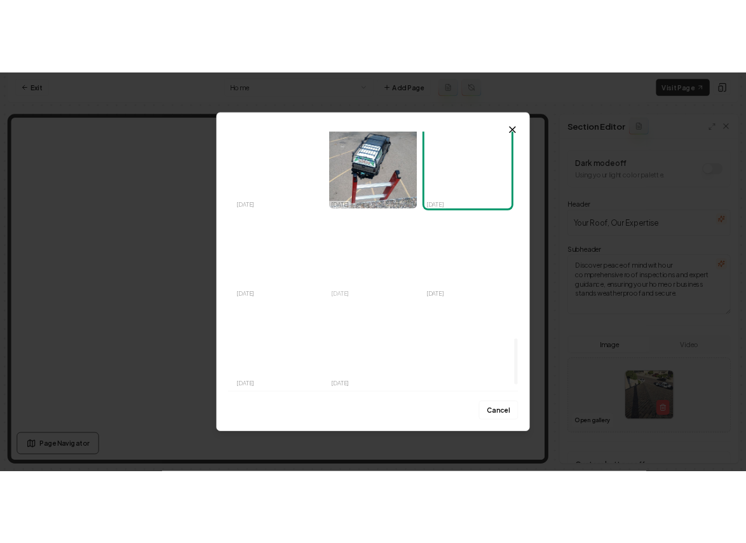
scroll to position [1634, 0]
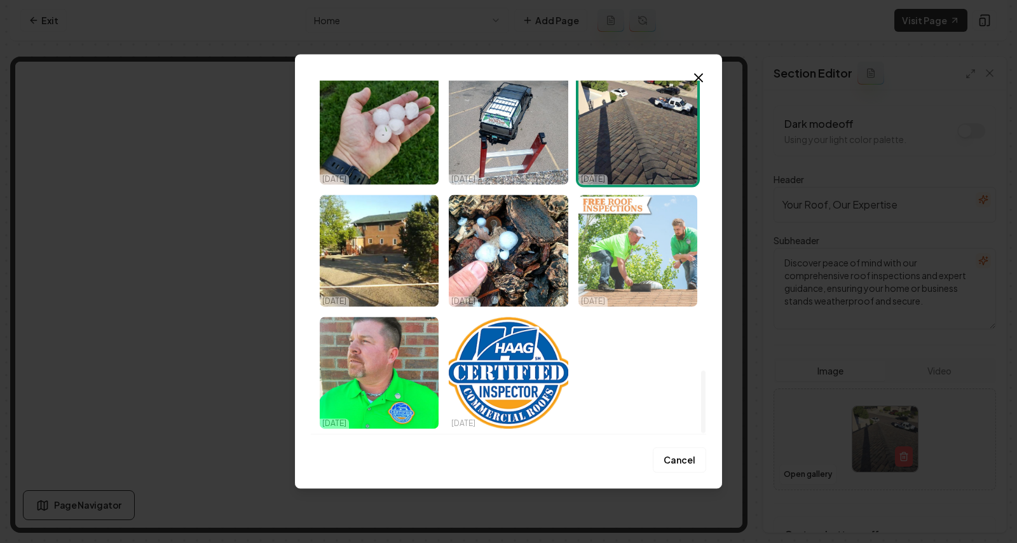
click at [641, 253] on img "Select image image_67f3d4de432c476416adfb85.jpeg" at bounding box center [637, 250] width 119 height 112
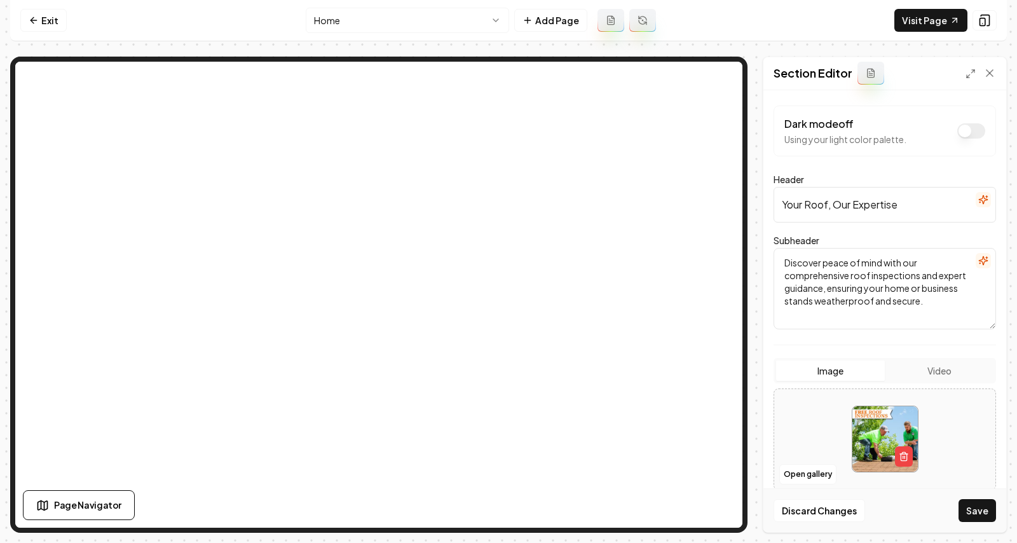
click at [974, 504] on button "Save" at bounding box center [976, 510] width 37 height 23
click at [947, 18] on link "Visit Page" at bounding box center [930, 20] width 73 height 23
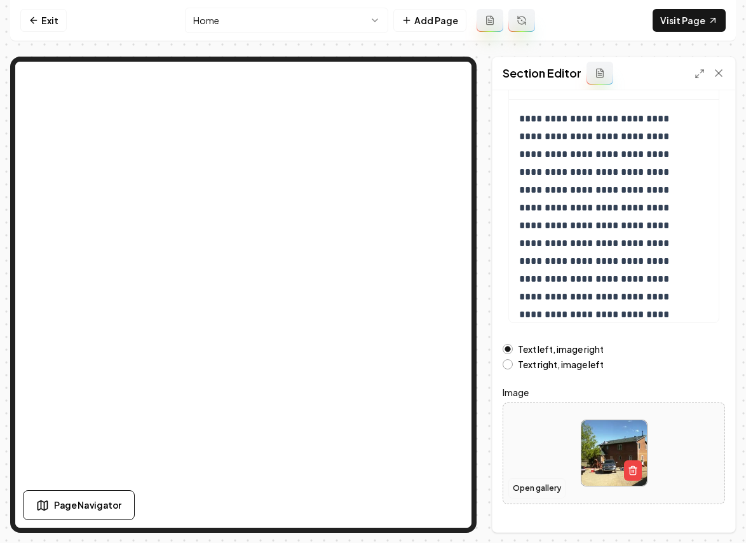
scroll to position [144, 0]
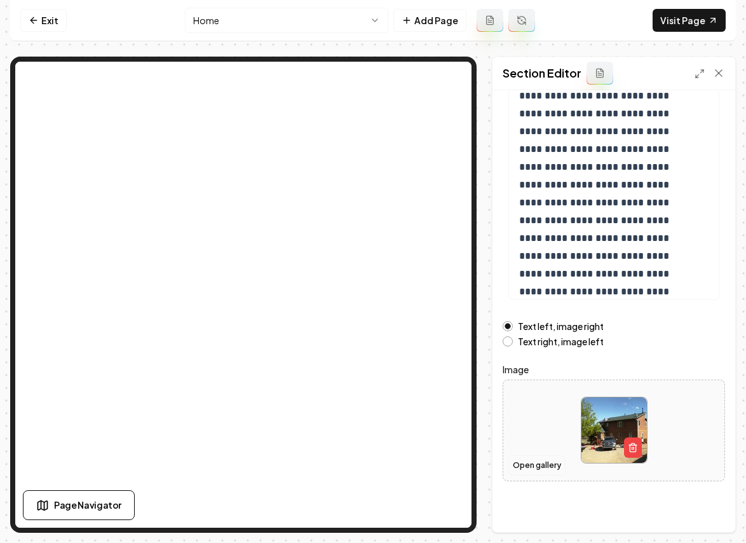
click at [516, 466] on button "Open gallery" at bounding box center [536, 465] width 57 height 20
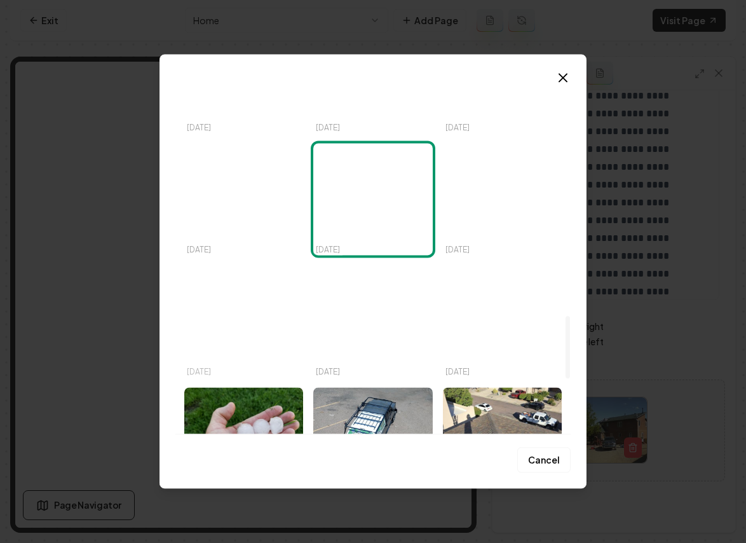
scroll to position [1327, 0]
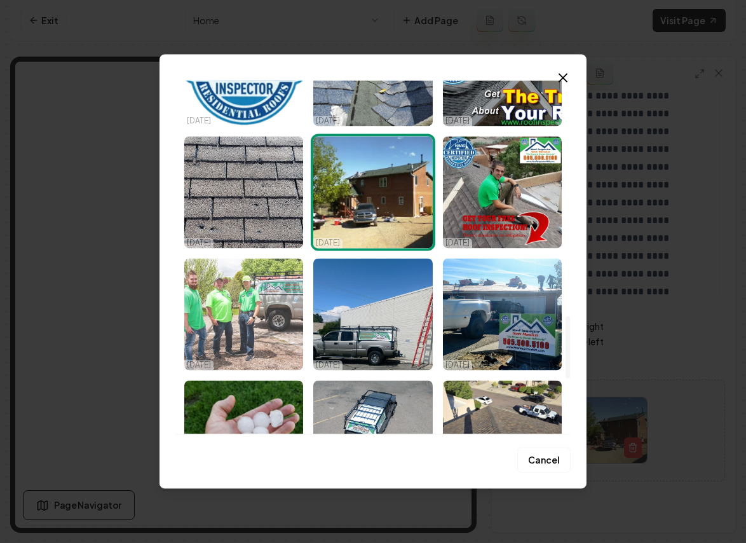
click at [253, 302] on img "Select image image_67f3d4de432c476416adfaed.jpeg" at bounding box center [243, 314] width 119 height 112
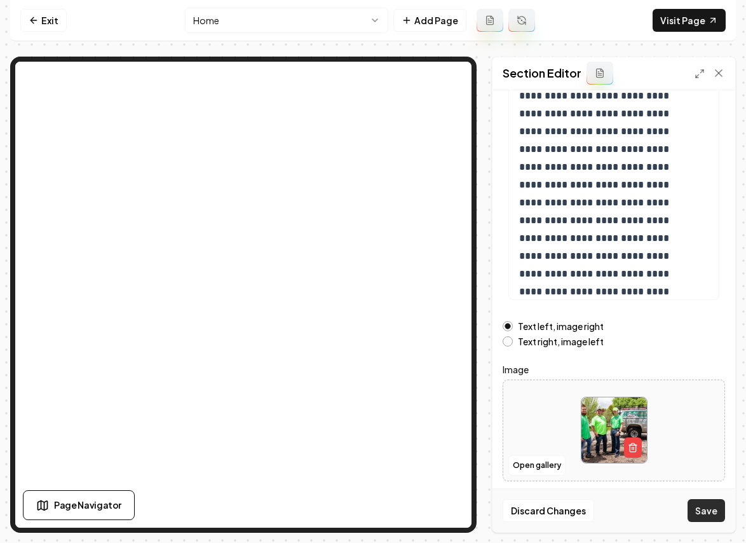
click at [719, 513] on button "Save" at bounding box center [705, 510] width 37 height 23
click at [36, 17] on icon at bounding box center [34, 20] width 10 height 10
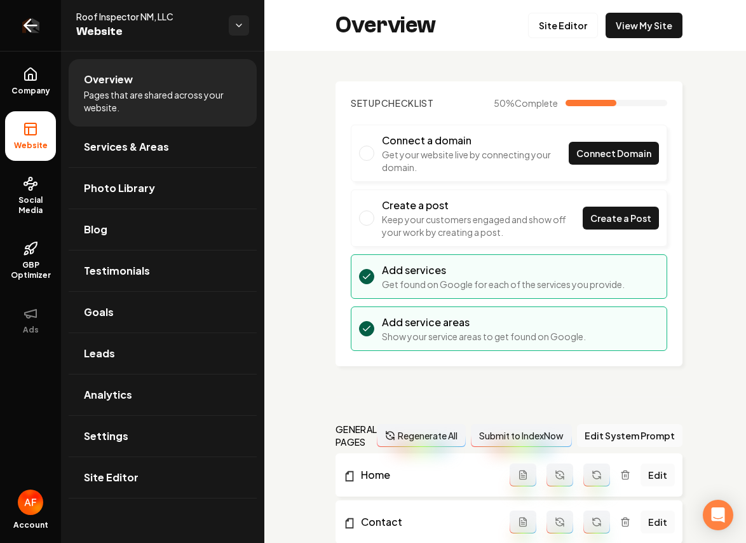
click at [20, 22] on icon "Return to dashboard" at bounding box center [30, 25] width 20 height 20
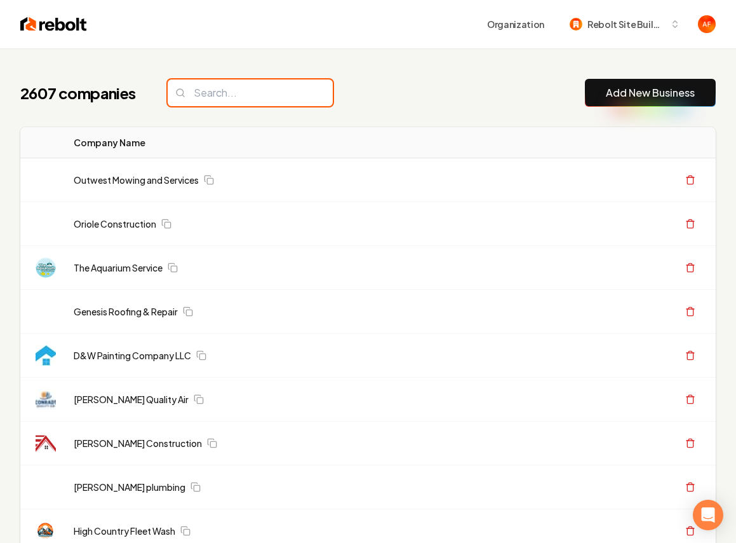
click at [205, 91] on input "search" at bounding box center [250, 92] width 165 height 27
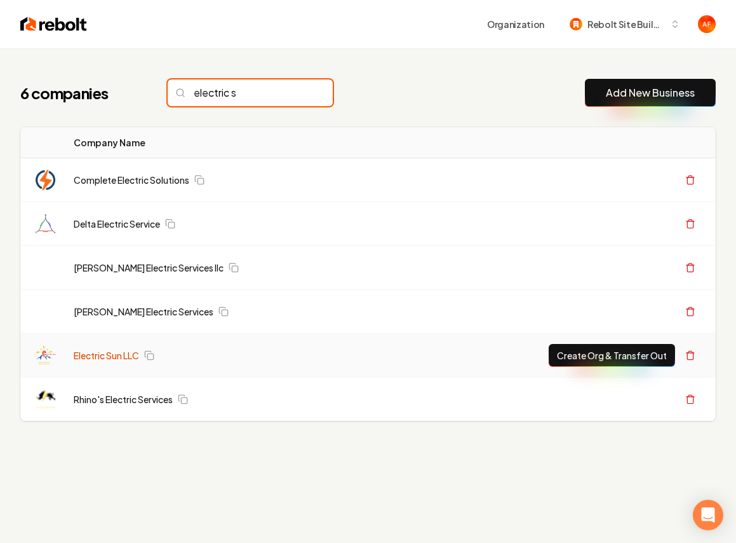
type input "electric s"
click at [111, 351] on link "Electric Sun LLC" at bounding box center [106, 355] width 65 height 13
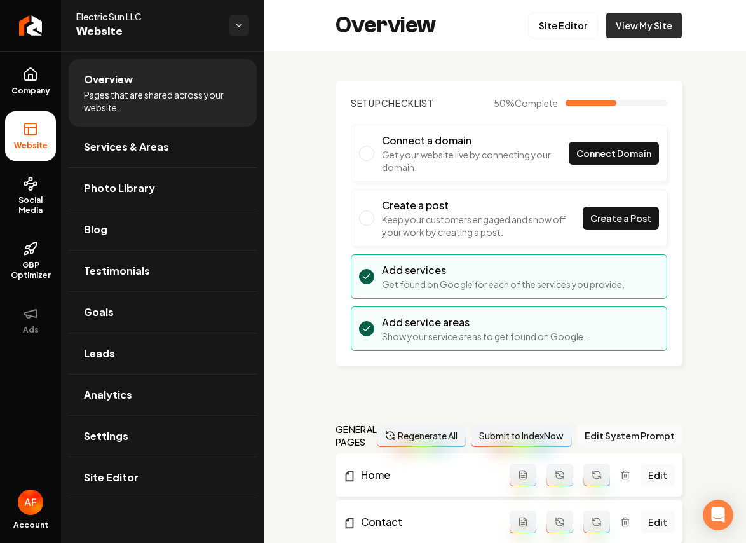
click at [646, 27] on link "View My Site" at bounding box center [643, 25] width 77 height 25
click at [31, 86] on span "Company" at bounding box center [30, 91] width 49 height 10
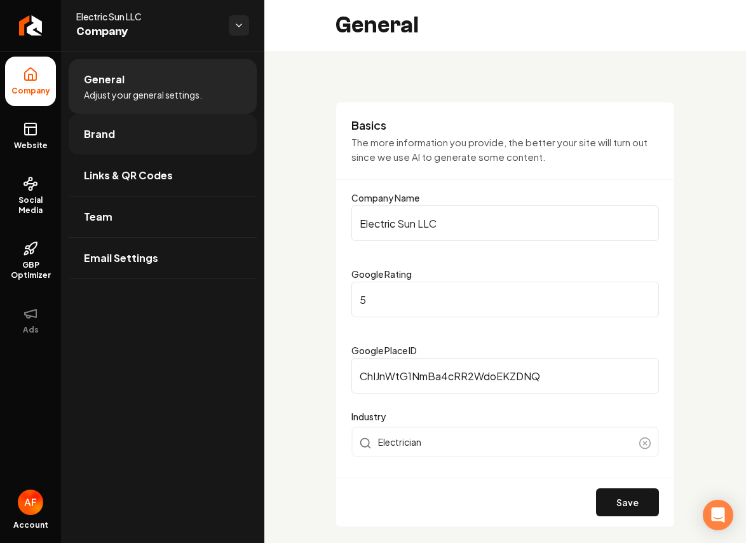
click at [102, 135] on span "Brand" at bounding box center [99, 133] width 31 height 15
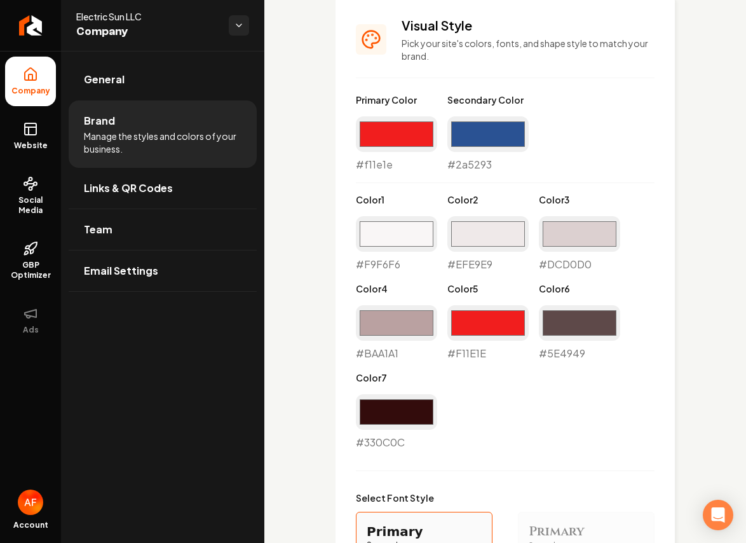
scroll to position [1010, 0]
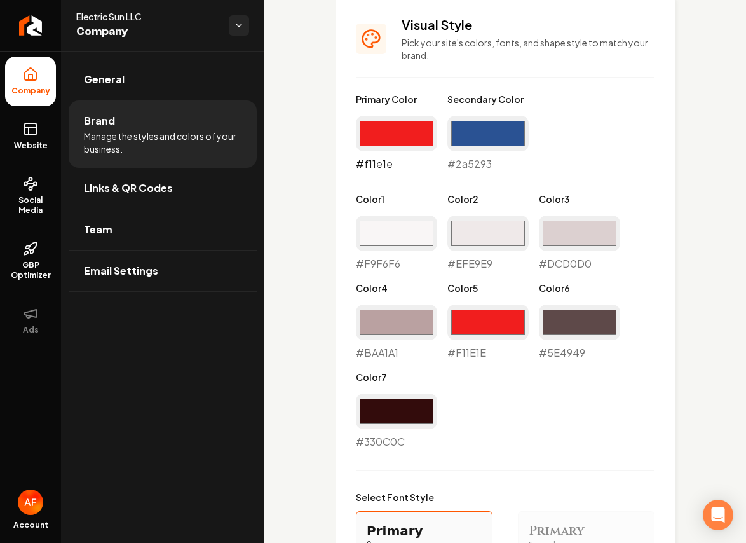
click at [416, 129] on input "#f11e1e" at bounding box center [396, 134] width 81 height 36
type input "#2a5293"
click at [498, 135] on input "#2a5293" at bounding box center [487, 134] width 81 height 36
type input "#d9191b"
click at [623, 112] on div "Primary Color #2a5293 #2a5293 Secondary Color #d9191b #d9191b Color 1 #f9f6f6 #…" at bounding box center [505, 271] width 299 height 356
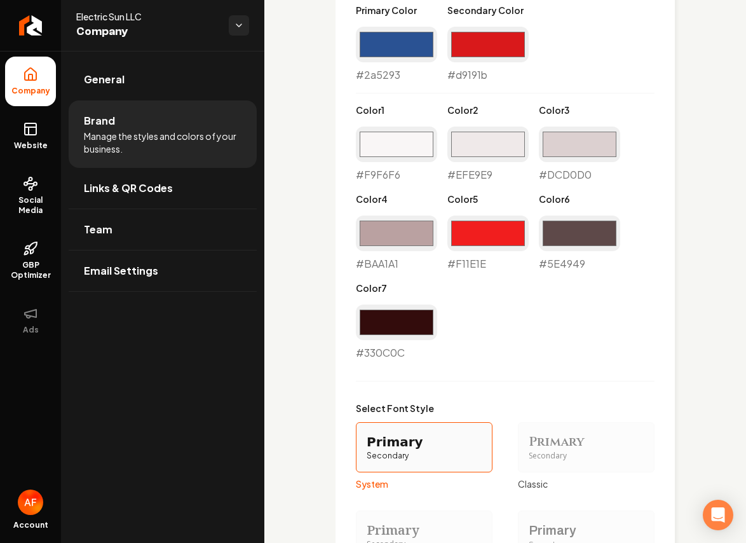
scroll to position [1097, 0]
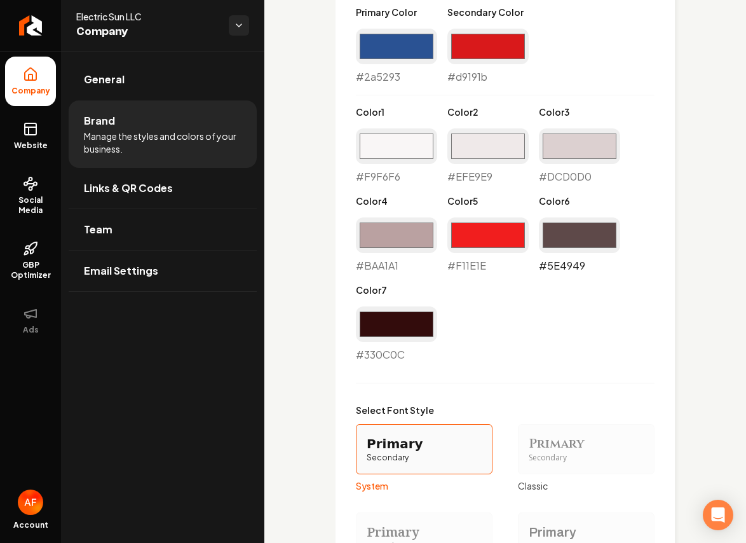
click at [586, 247] on input "#5e4949" at bounding box center [579, 235] width 81 height 36
type input "#2a5293"
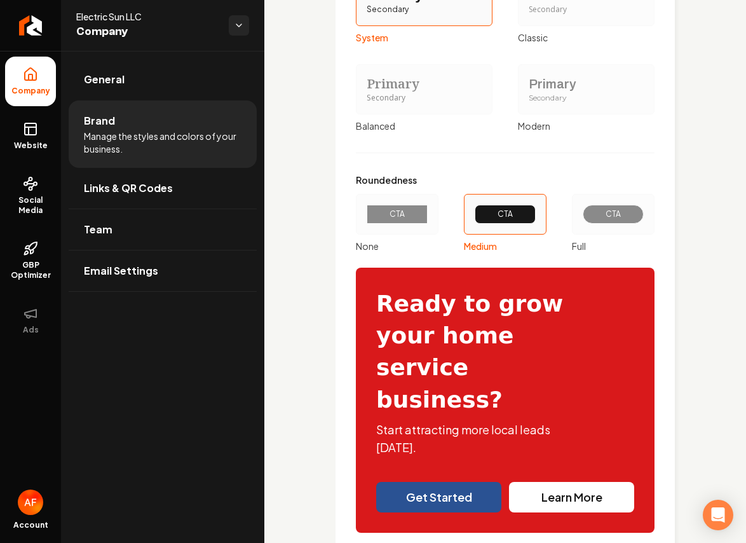
click at [583, 221] on div "CTA" at bounding box center [613, 214] width 61 height 19
click at [581, 219] on button "CTA Full" at bounding box center [576, 214] width 10 height 10
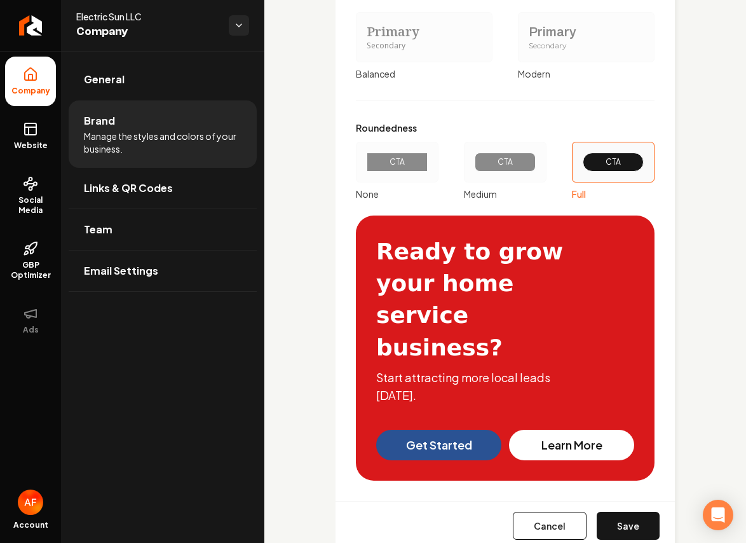
scroll to position [1602, 0]
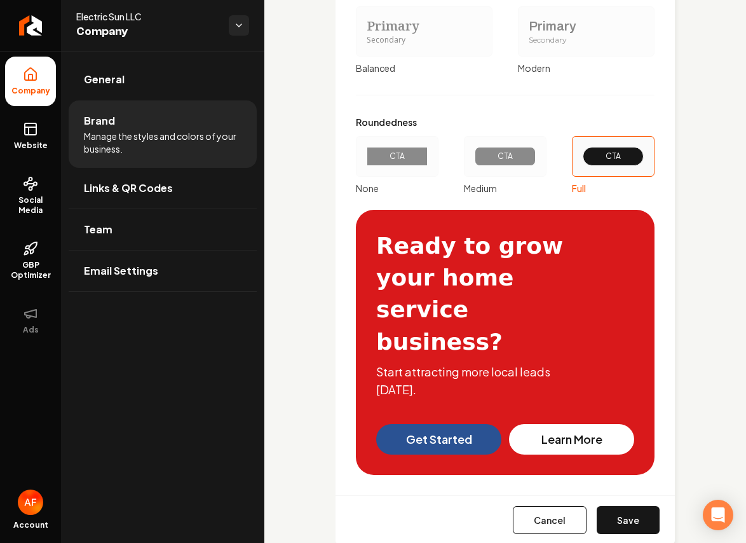
click at [614, 495] on div "Cancel Save" at bounding box center [504, 519] width 339 height 49
drag, startPoint x: 613, startPoint y: 478, endPoint x: 555, endPoint y: 459, distance: 61.5
click at [612, 506] on button "Save" at bounding box center [628, 520] width 63 height 28
type input "#f9f6f6"
type input "#efe9e9"
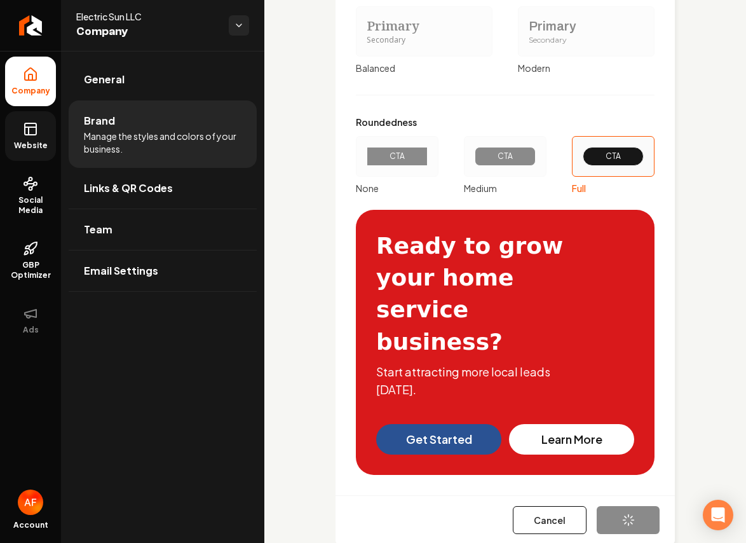
type input "#dcd0d0"
type input "#baa1a1"
type input "#f11e1e"
type input "#330c0c"
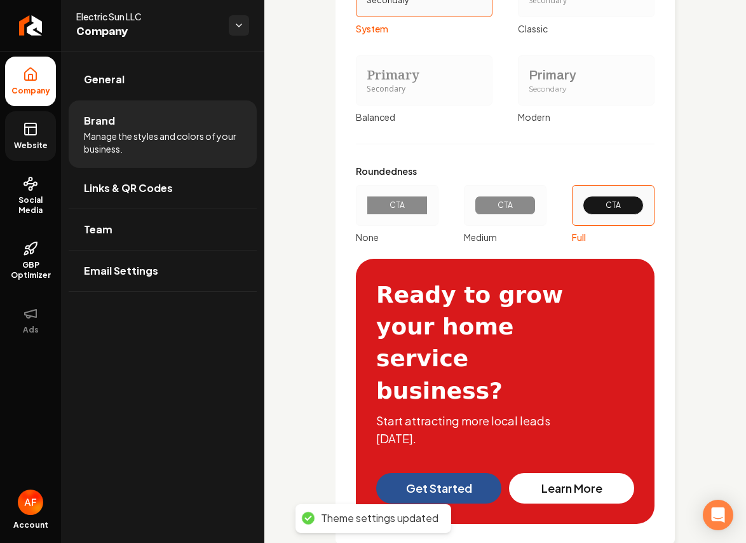
drag, startPoint x: 33, startPoint y: 145, endPoint x: 43, endPoint y: 152, distance: 12.3
click at [33, 144] on span "Website" at bounding box center [31, 145] width 44 height 10
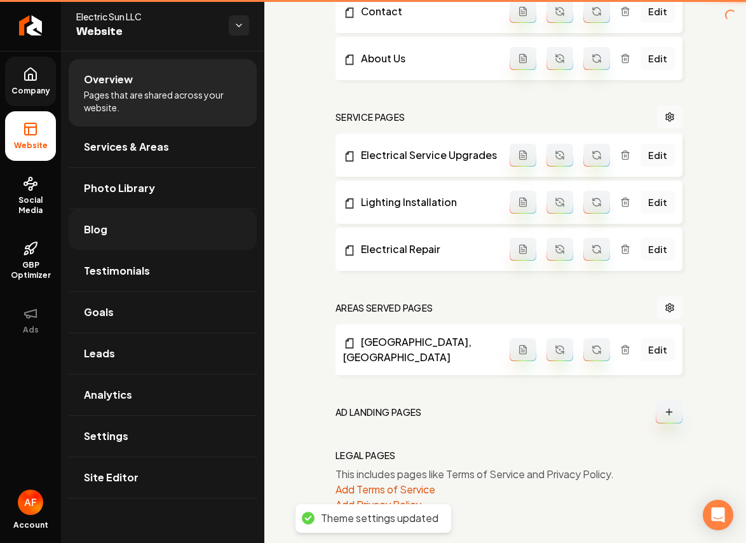
scroll to position [503, 0]
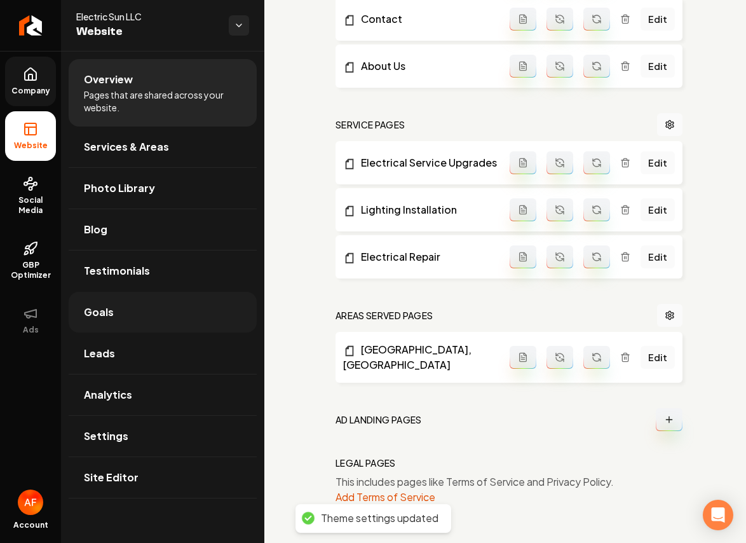
click at [122, 307] on link "Goals" at bounding box center [163, 312] width 188 height 41
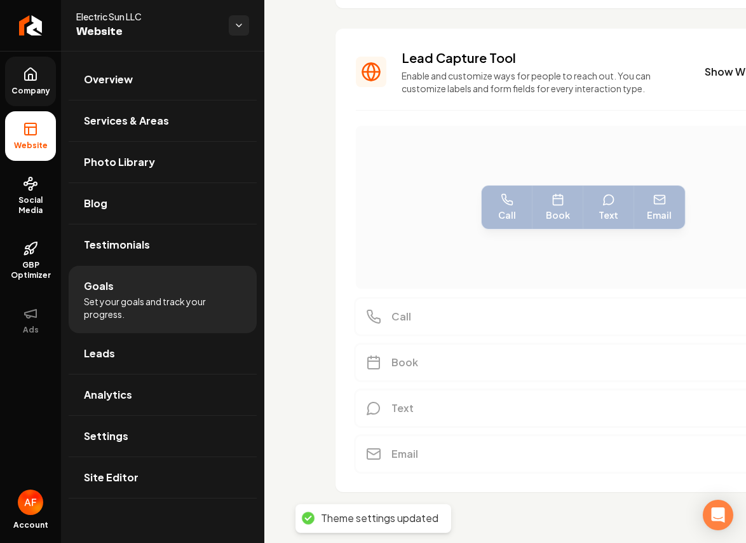
scroll to position [310, 0]
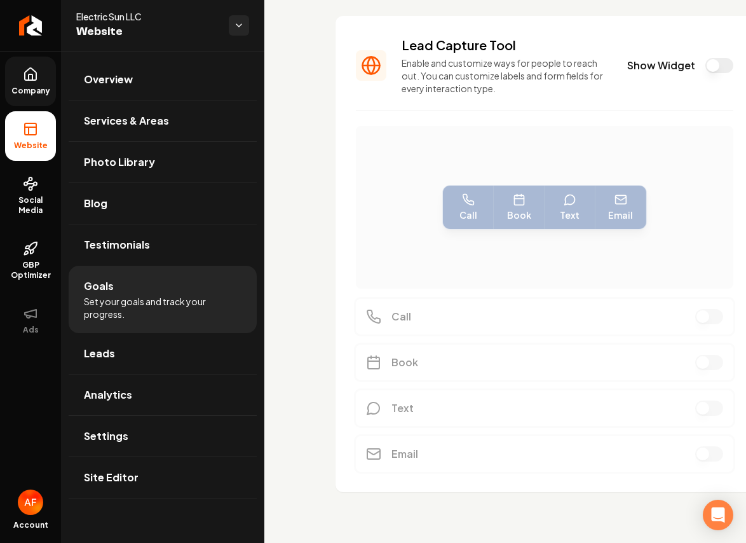
click at [705, 71] on button "Show Widget" at bounding box center [719, 65] width 28 height 15
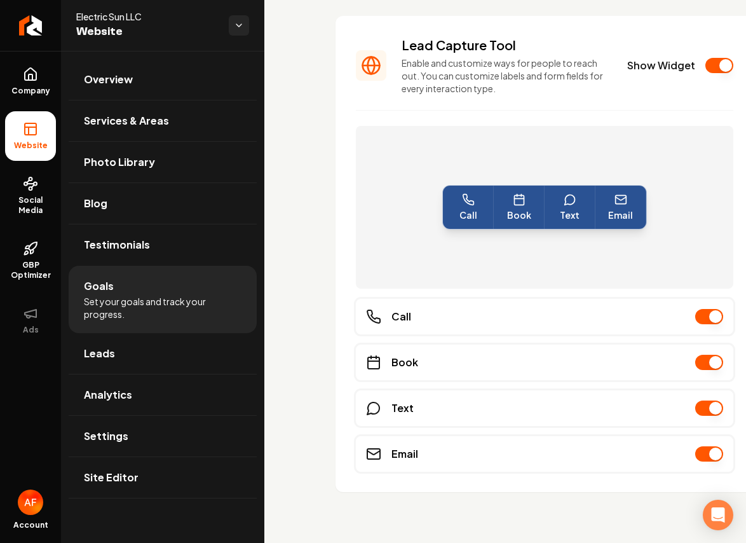
click at [24, 81] on icon at bounding box center [30, 74] width 15 height 15
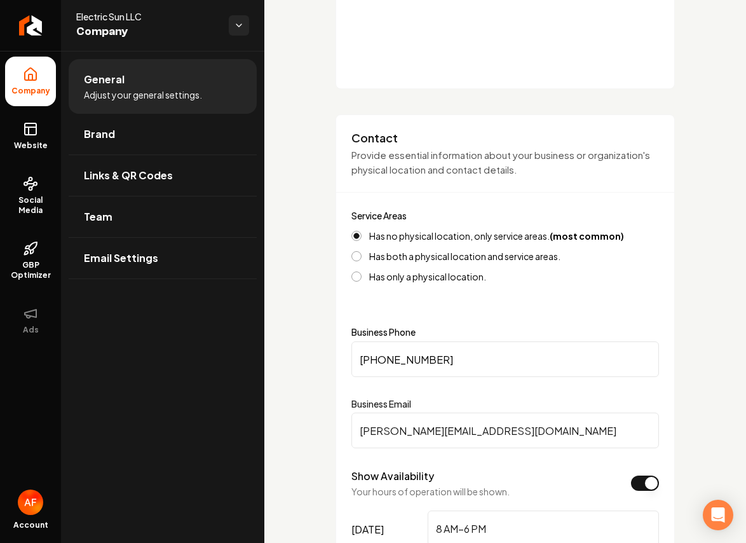
click at [31, 125] on icon at bounding box center [30, 128] width 15 height 15
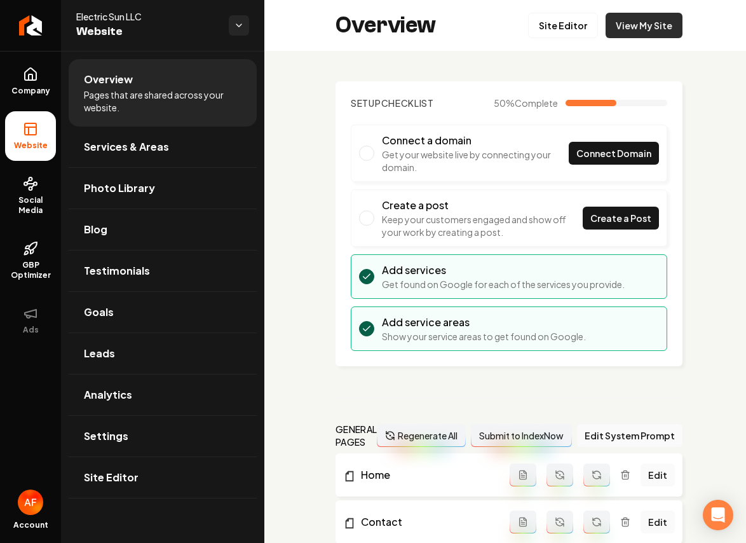
click at [668, 19] on link "View My Site" at bounding box center [643, 25] width 77 height 25
click at [22, 34] on icon "Return to dashboard" at bounding box center [30, 25] width 20 height 20
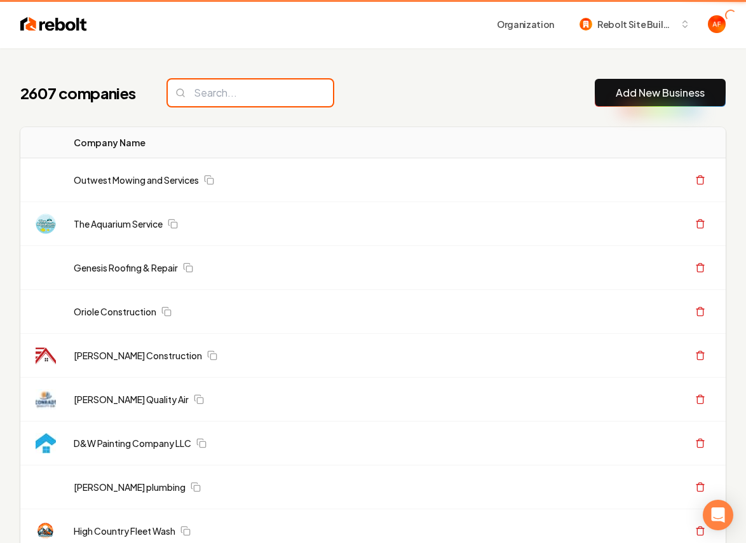
click at [224, 94] on input "search" at bounding box center [250, 92] width 165 height 27
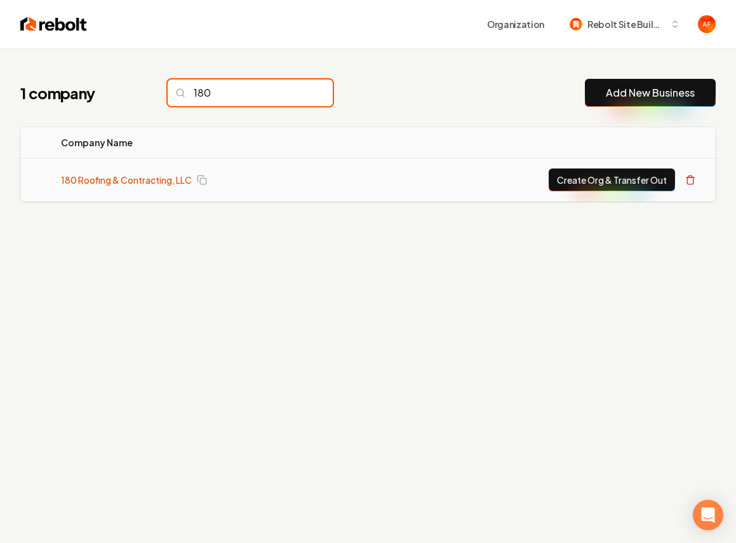
type input "180"
click at [164, 179] on link "180 Roofing & Contracting, LLC" at bounding box center [126, 179] width 131 height 13
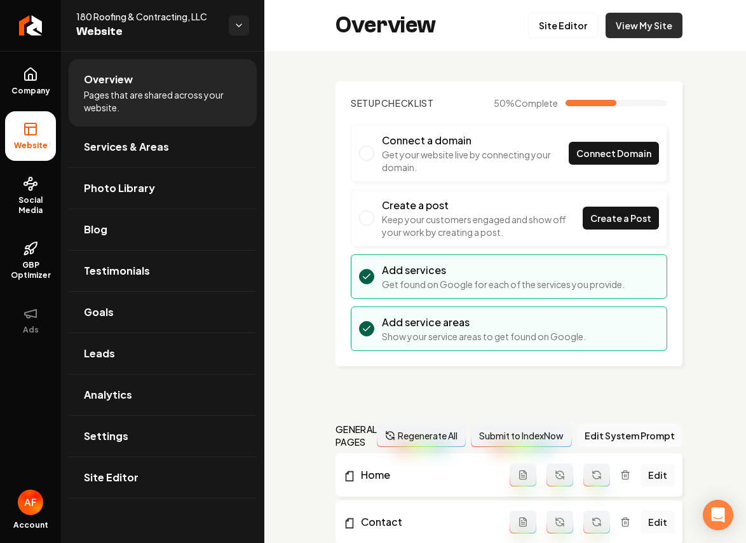
click at [645, 23] on link "View My Site" at bounding box center [643, 25] width 77 height 25
